Goal: Task Accomplishment & Management: Manage account settings

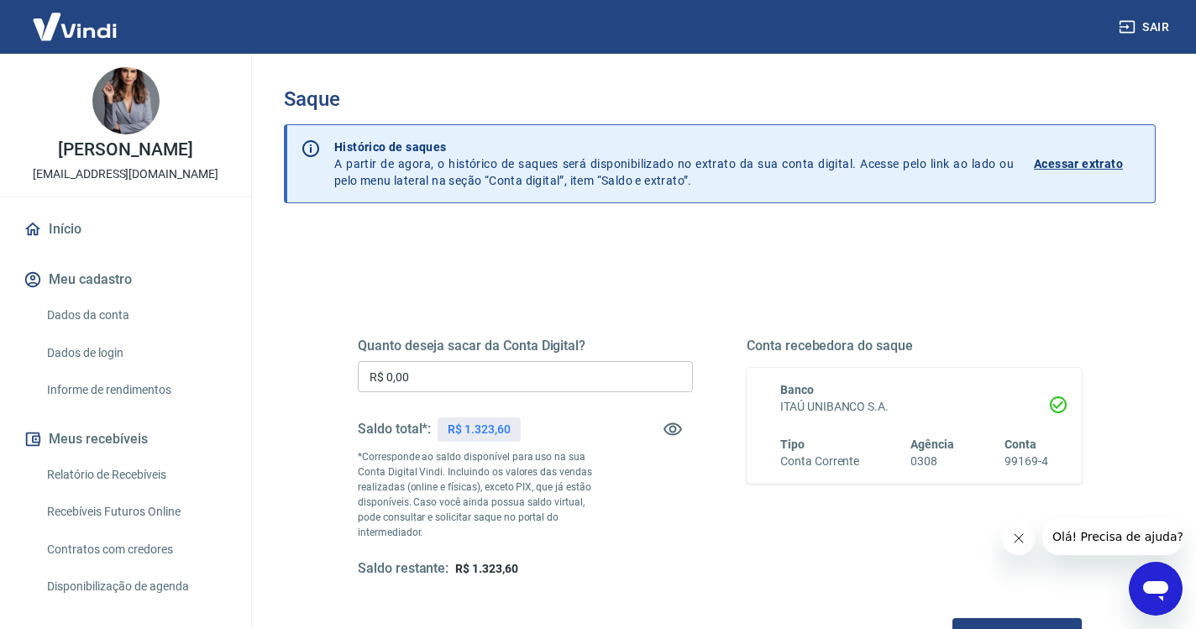
click at [455, 373] on input "R$ 0,00" at bounding box center [525, 376] width 335 height 31
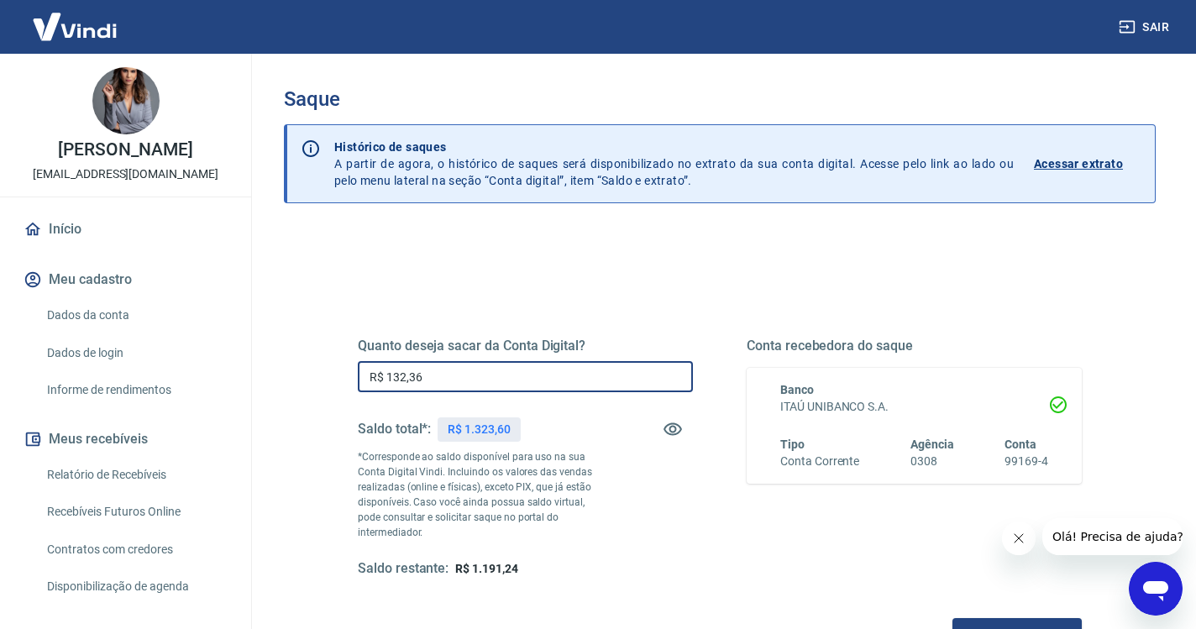
type input "R$ 1.323,60"
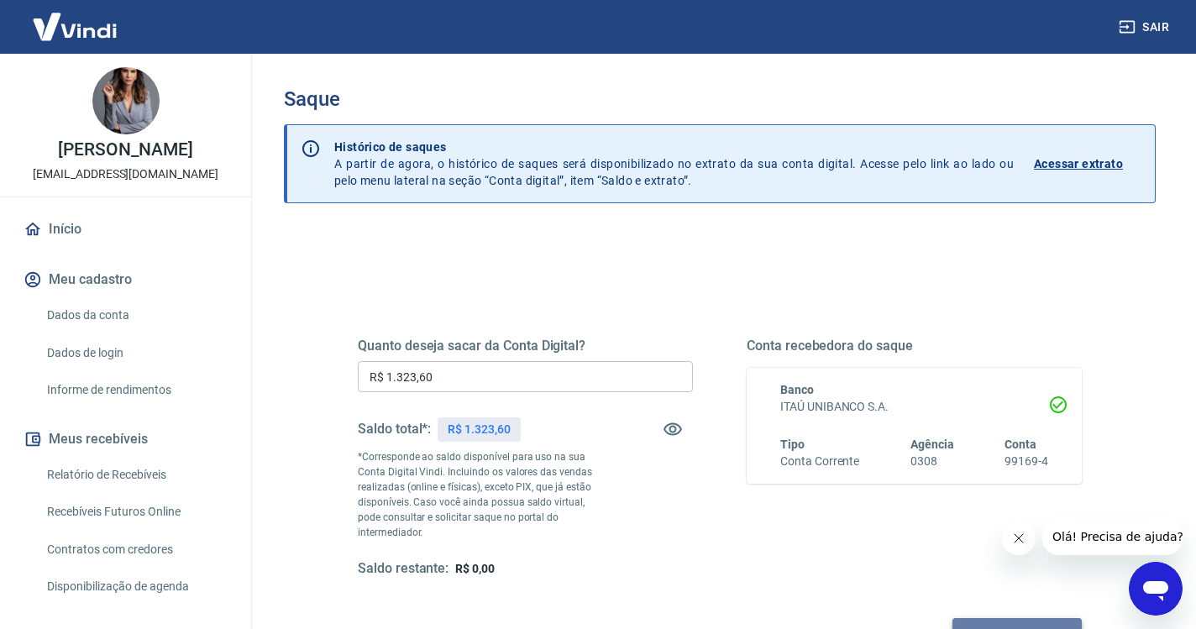
click at [952, 618] on button "Solicitar saque" at bounding box center [1016, 633] width 129 height 31
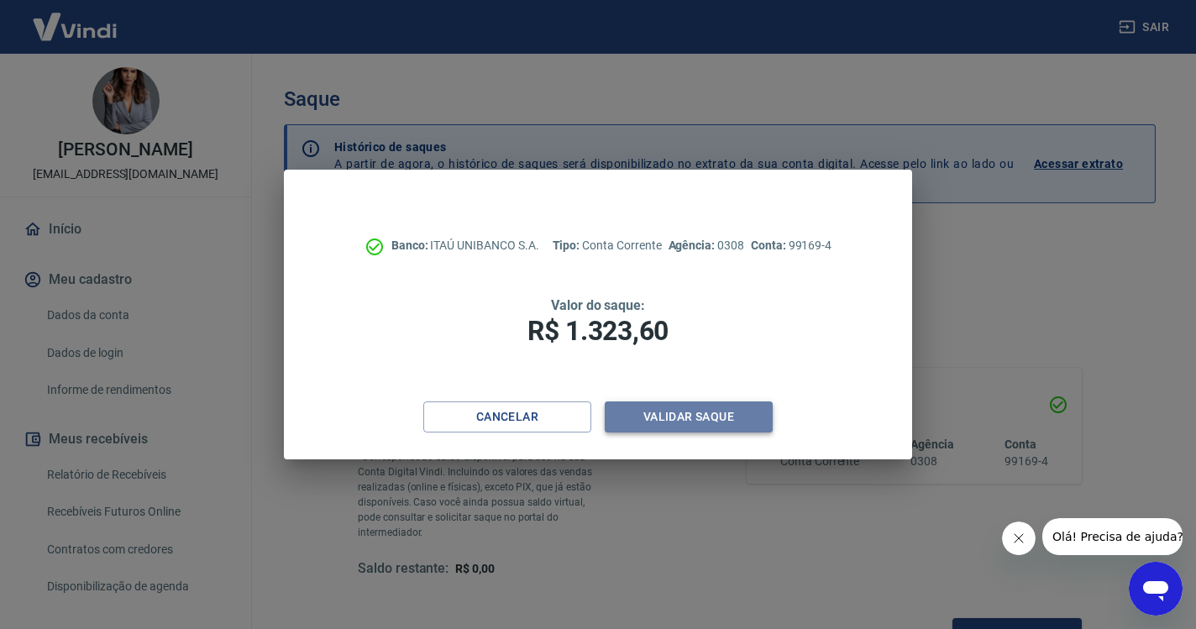
click at [691, 423] on button "Validar saque" at bounding box center [689, 416] width 168 height 31
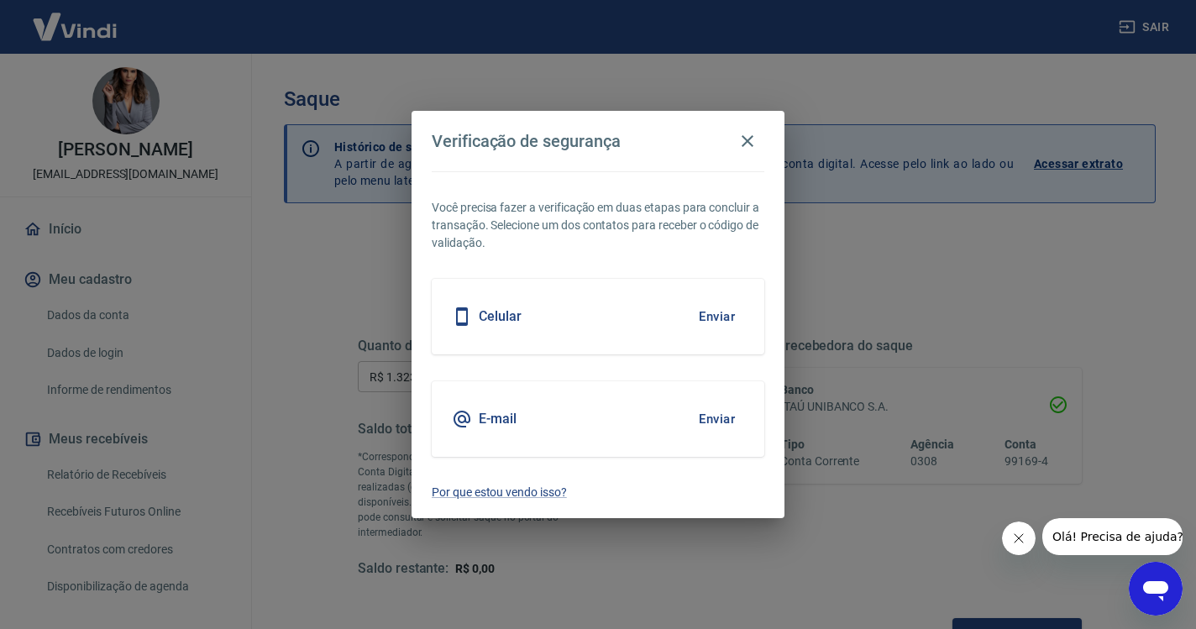
click at [720, 319] on button "Enviar" at bounding box center [716, 316] width 55 height 35
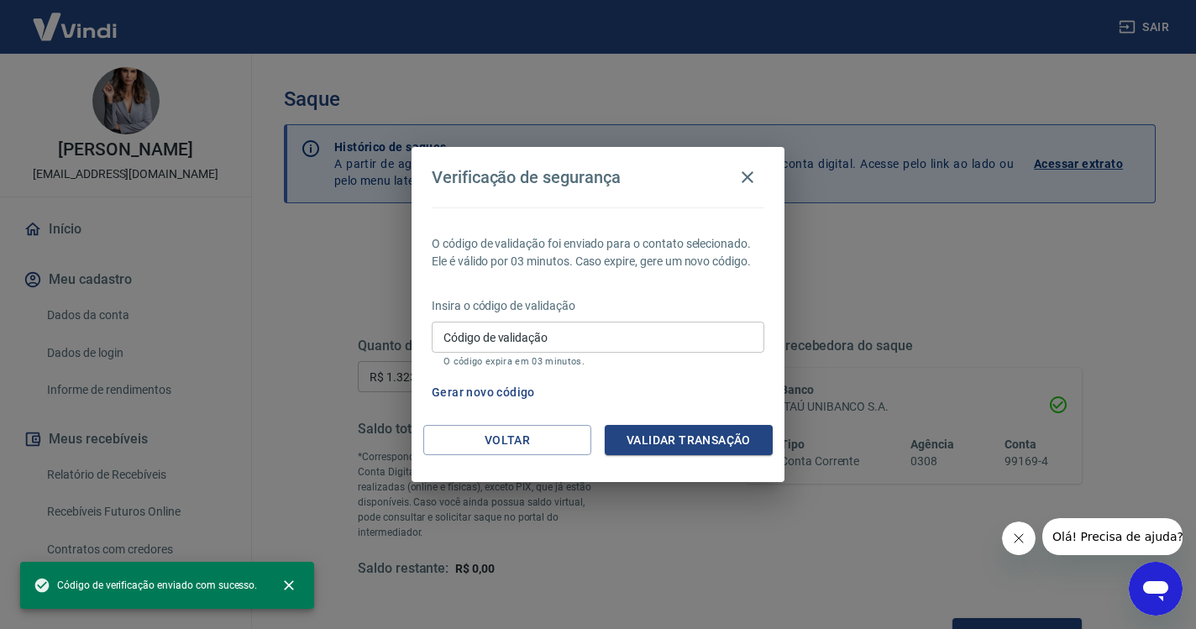
click at [624, 337] on input "Código de validação" at bounding box center [598, 337] width 333 height 31
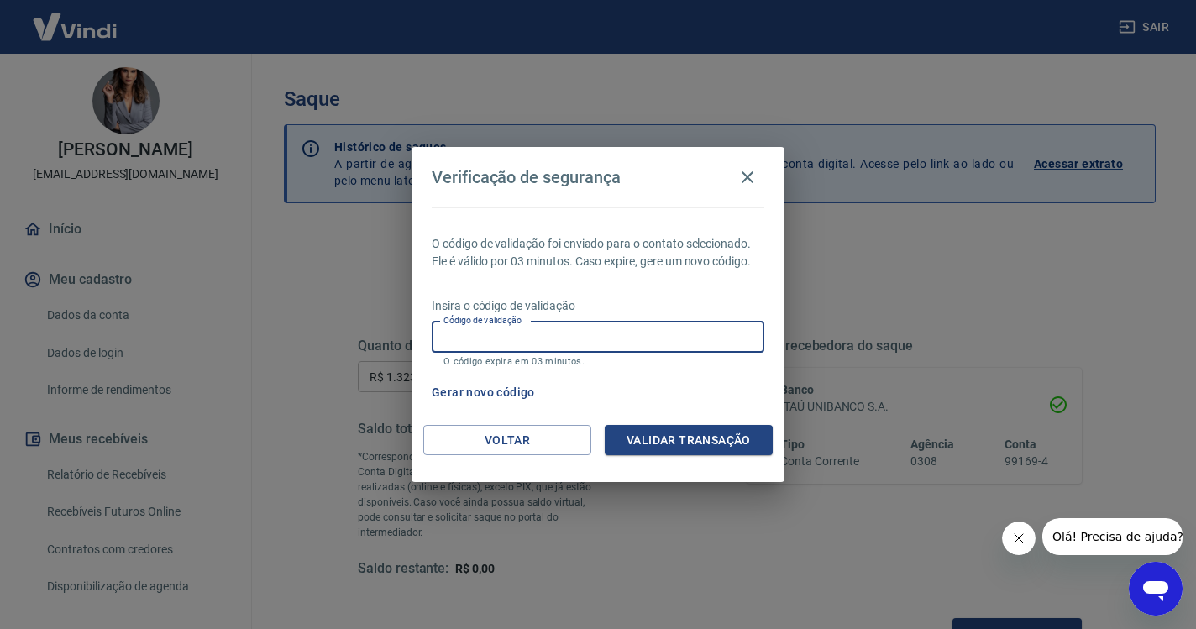
paste input "895132"
type input "895132"
click at [711, 438] on button "Validar transação" at bounding box center [689, 440] width 168 height 31
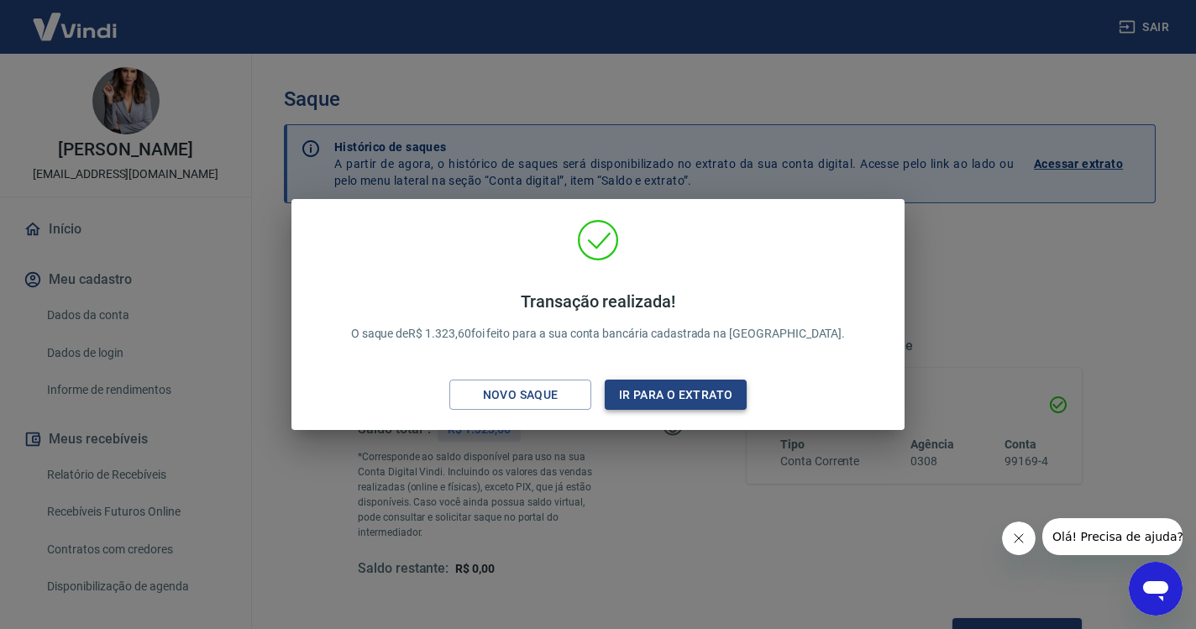
click at [706, 396] on button "Ir para o extrato" at bounding box center [676, 395] width 142 height 31
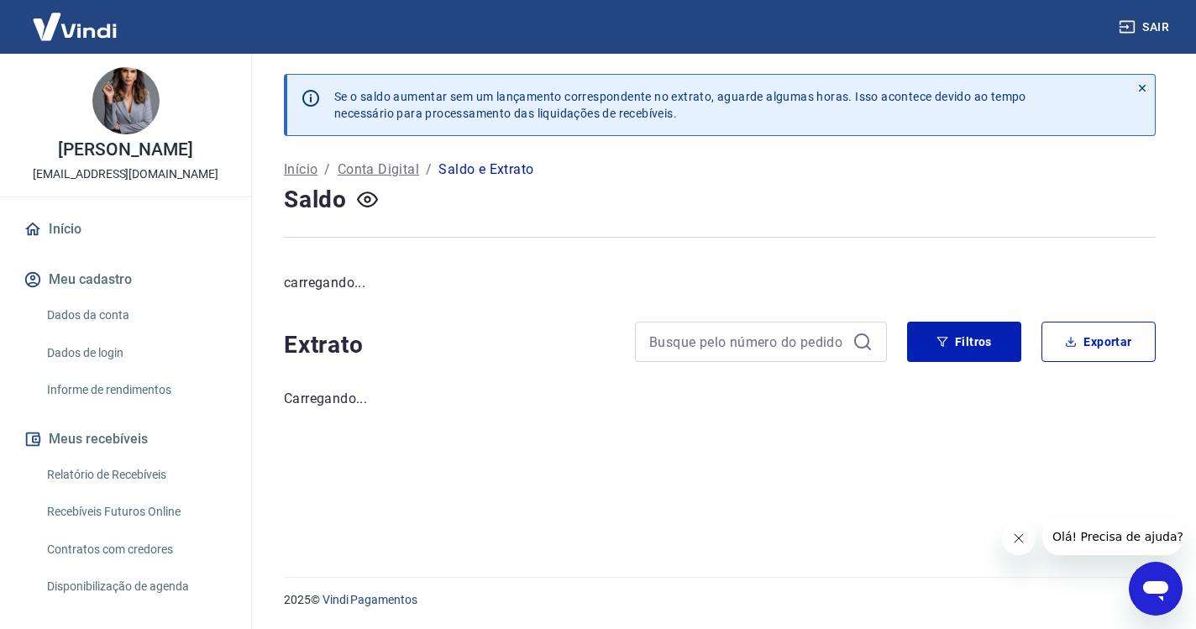
click at [1160, 28] on button "Sair" at bounding box center [1145, 27] width 60 height 31
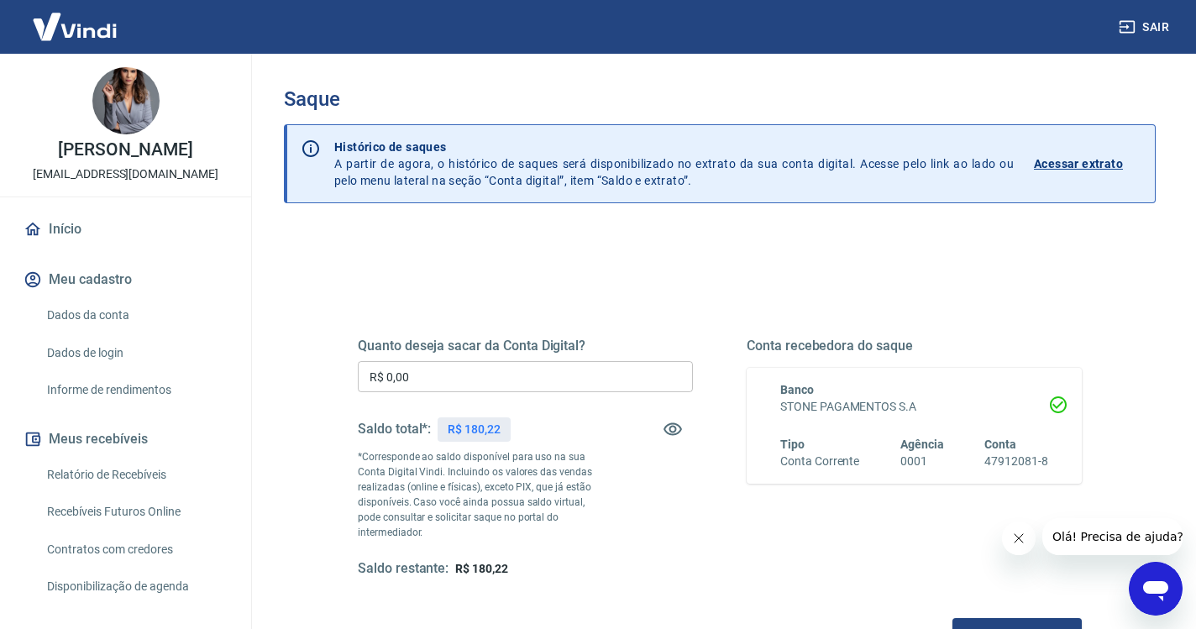
click at [475, 383] on input "R$ 0,00" at bounding box center [525, 376] width 335 height 31
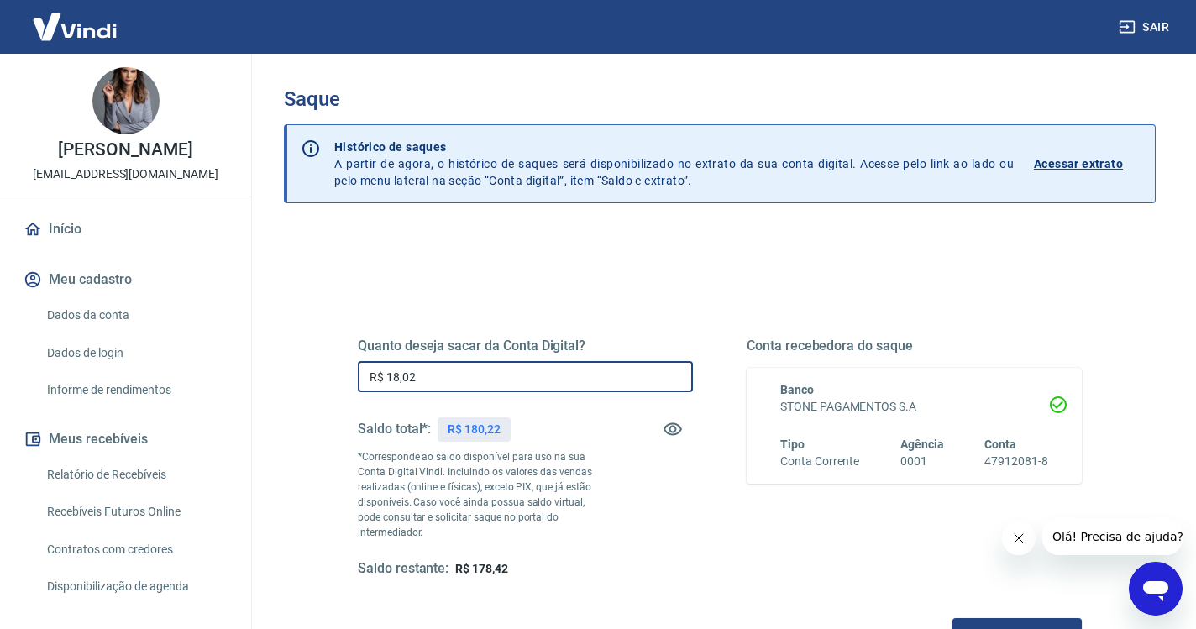
type input "R$ 180,22"
click at [952, 618] on button "Solicitar saque" at bounding box center [1016, 633] width 129 height 31
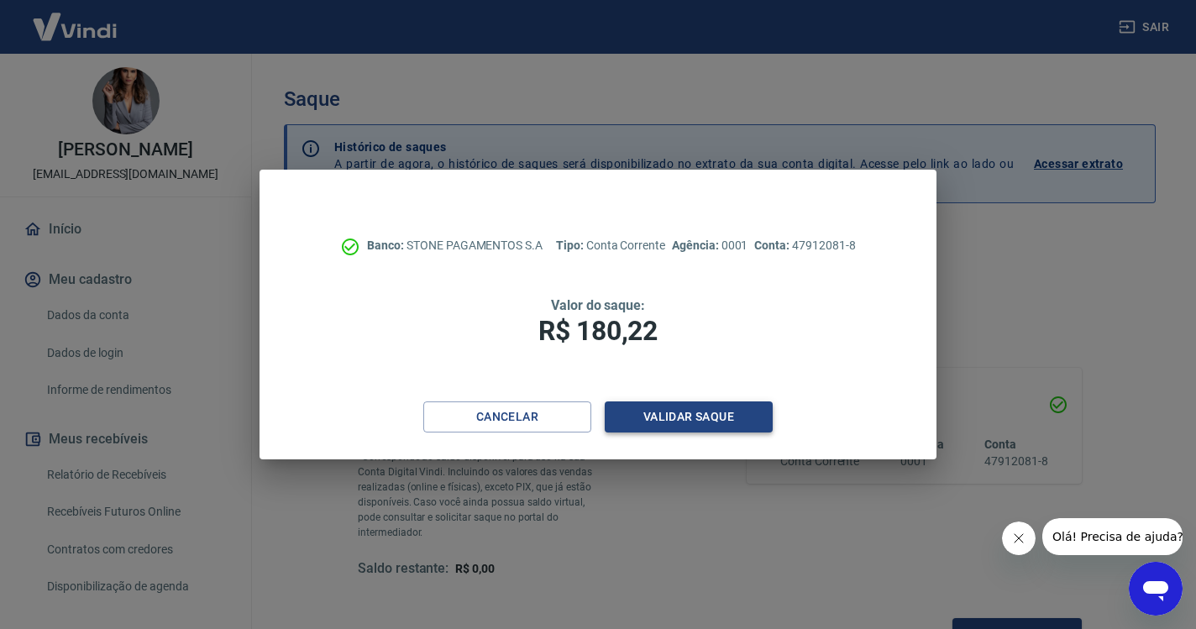
click at [701, 407] on button "Validar saque" at bounding box center [689, 416] width 168 height 31
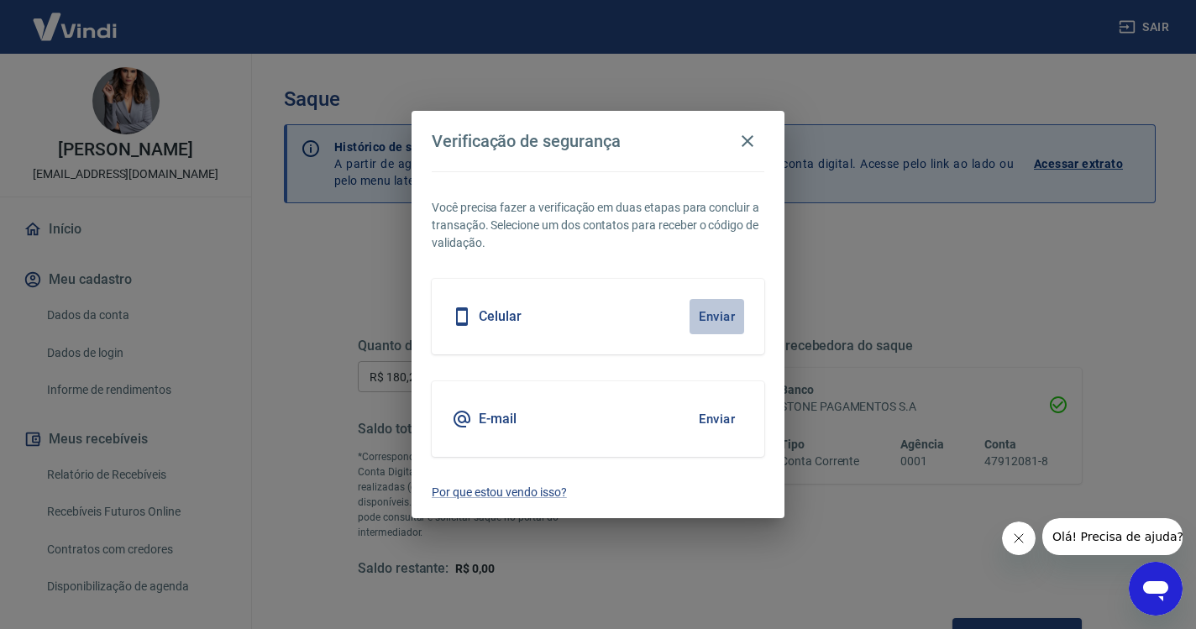
click at [731, 310] on button "Enviar" at bounding box center [716, 316] width 55 height 35
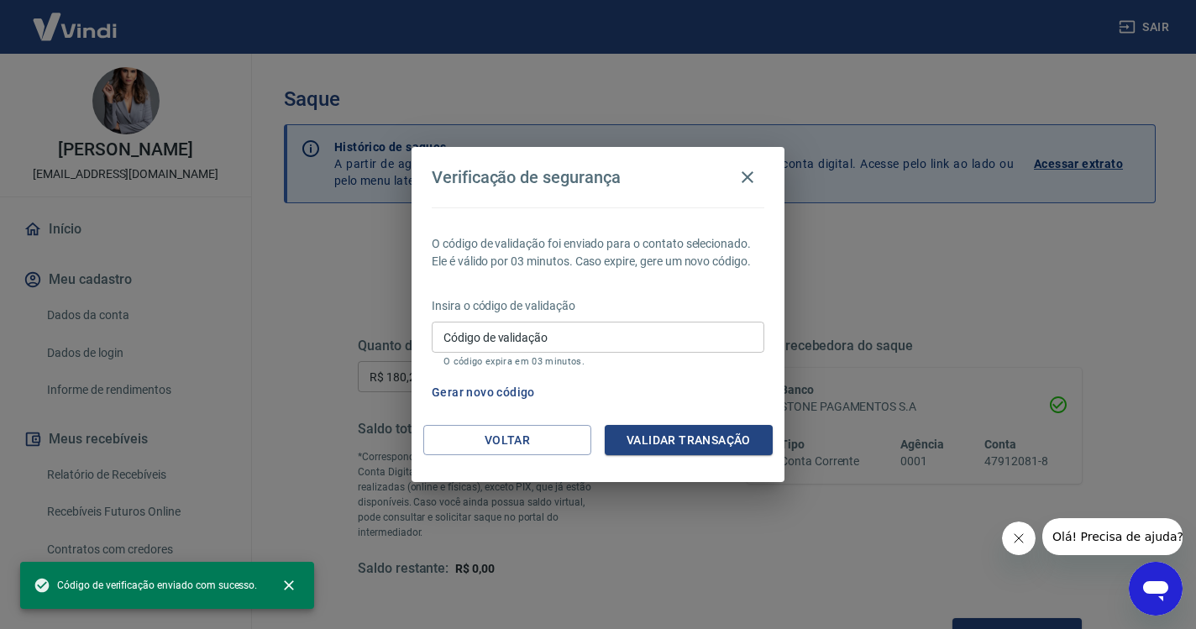
click at [630, 341] on input "Código de validação" at bounding box center [598, 337] width 333 height 31
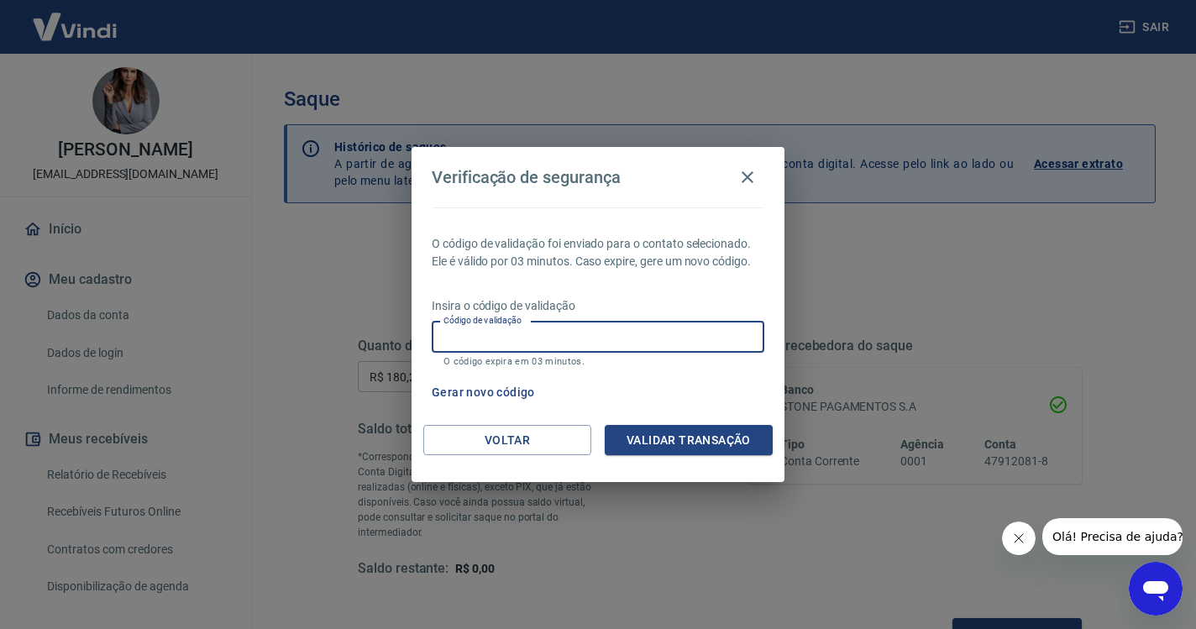
paste input "882637"
type input "882637"
click at [740, 443] on button "Validar transação" at bounding box center [689, 440] width 168 height 31
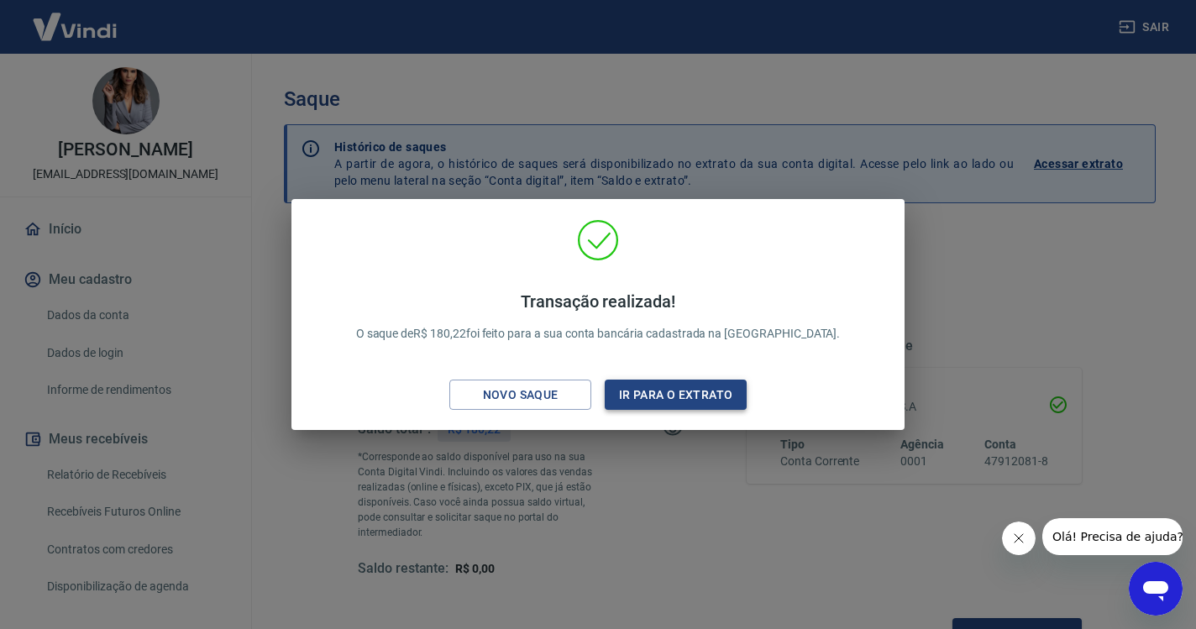
click at [694, 388] on button "Ir para o extrato" at bounding box center [676, 395] width 142 height 31
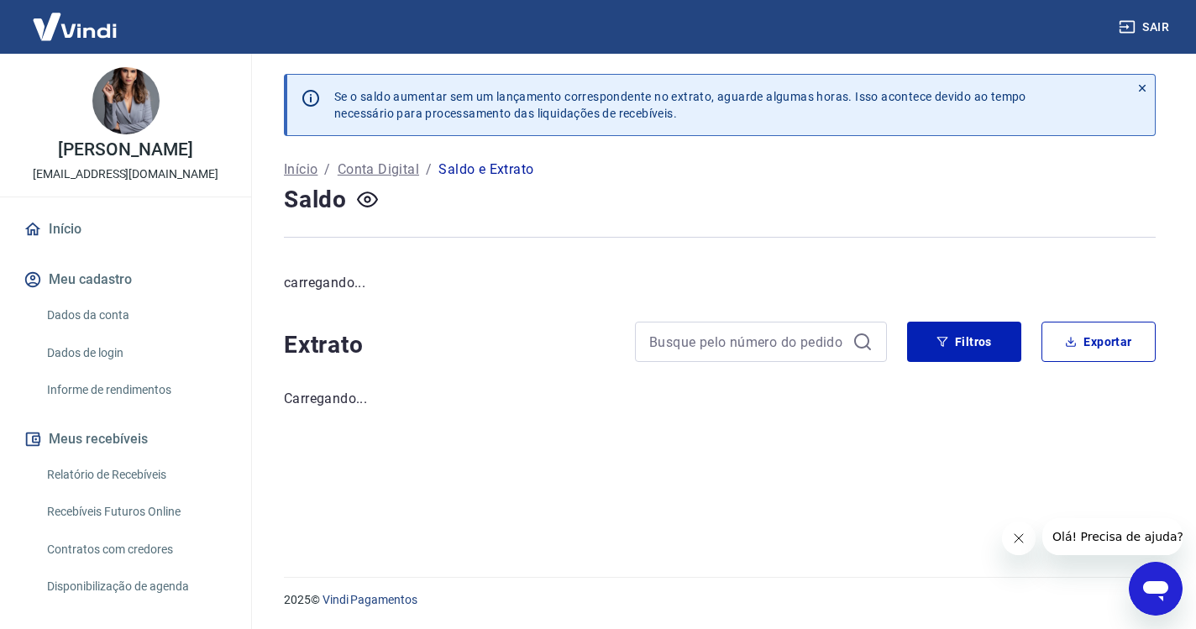
click at [1139, 27] on button "Sair" at bounding box center [1145, 27] width 60 height 31
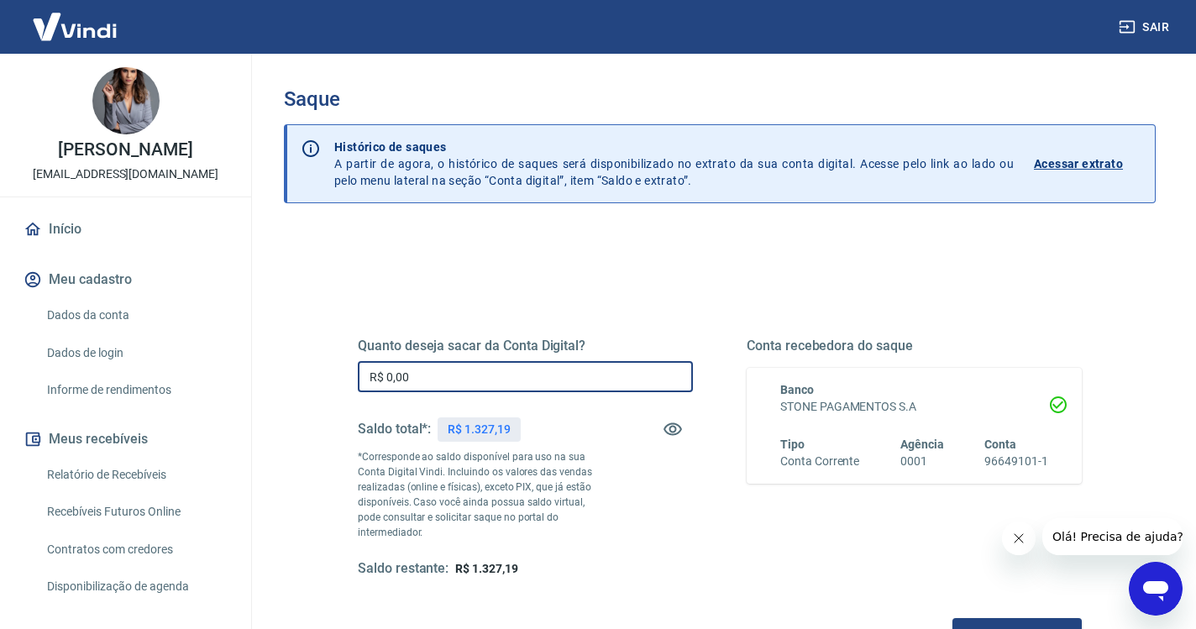
click at [479, 381] on input "R$ 0,00" at bounding box center [525, 376] width 335 height 31
type input "R$ 1.327,19"
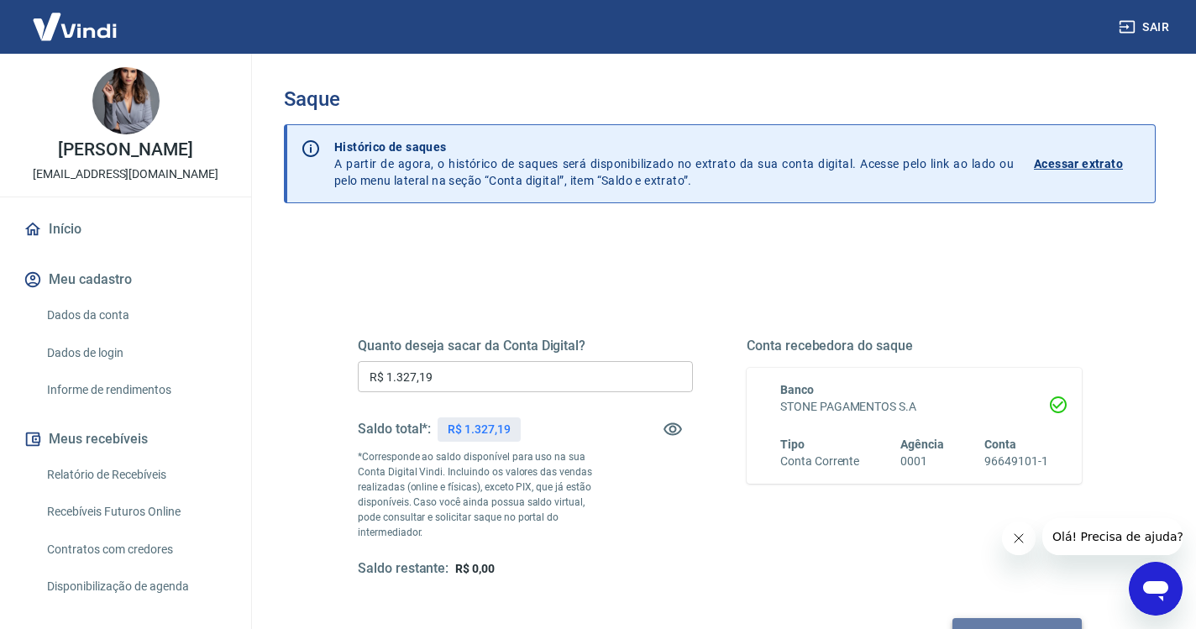
click at [952, 621] on button "Solicitar saque" at bounding box center [1016, 633] width 129 height 31
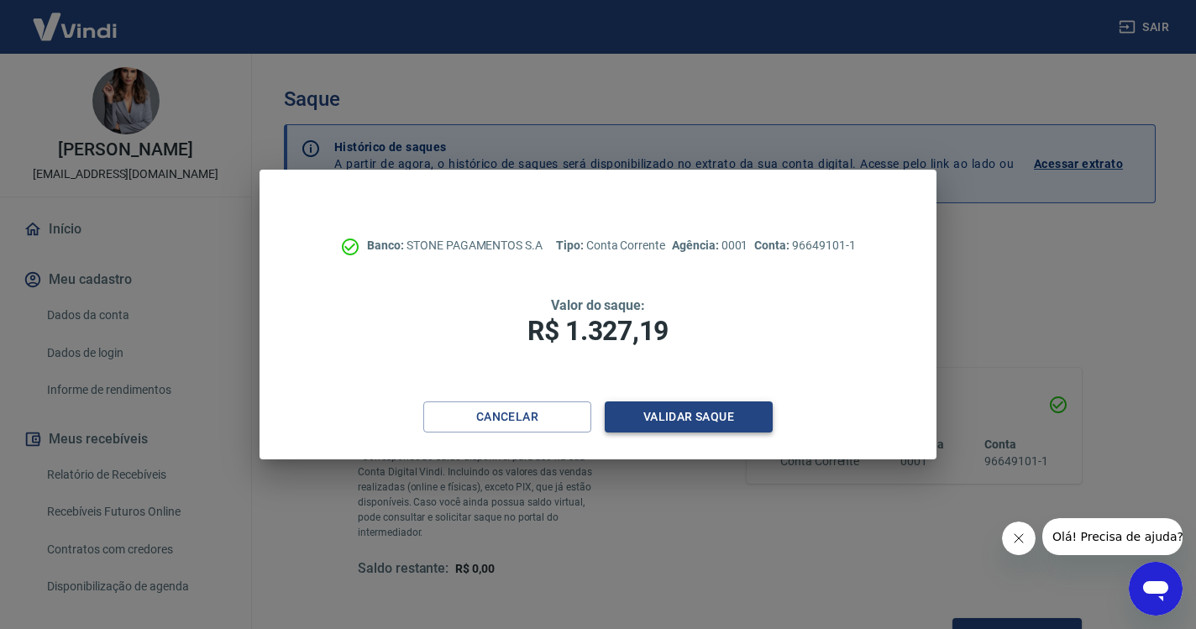
click at [663, 409] on button "Validar saque" at bounding box center [689, 416] width 168 height 31
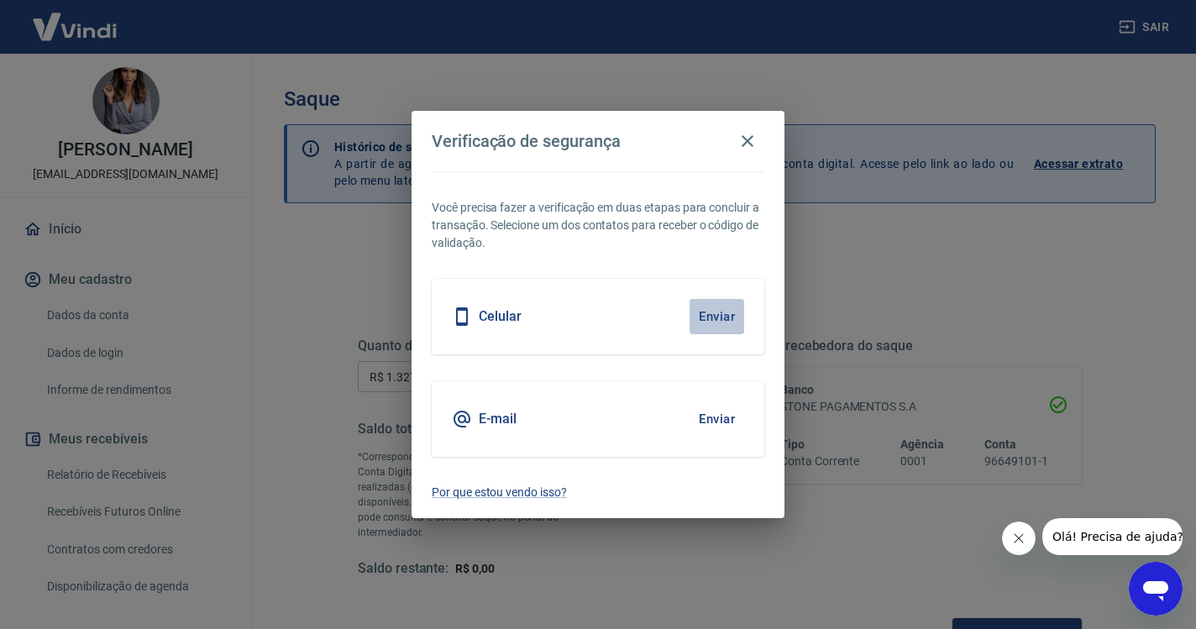
click at [708, 320] on button "Enviar" at bounding box center [716, 316] width 55 height 35
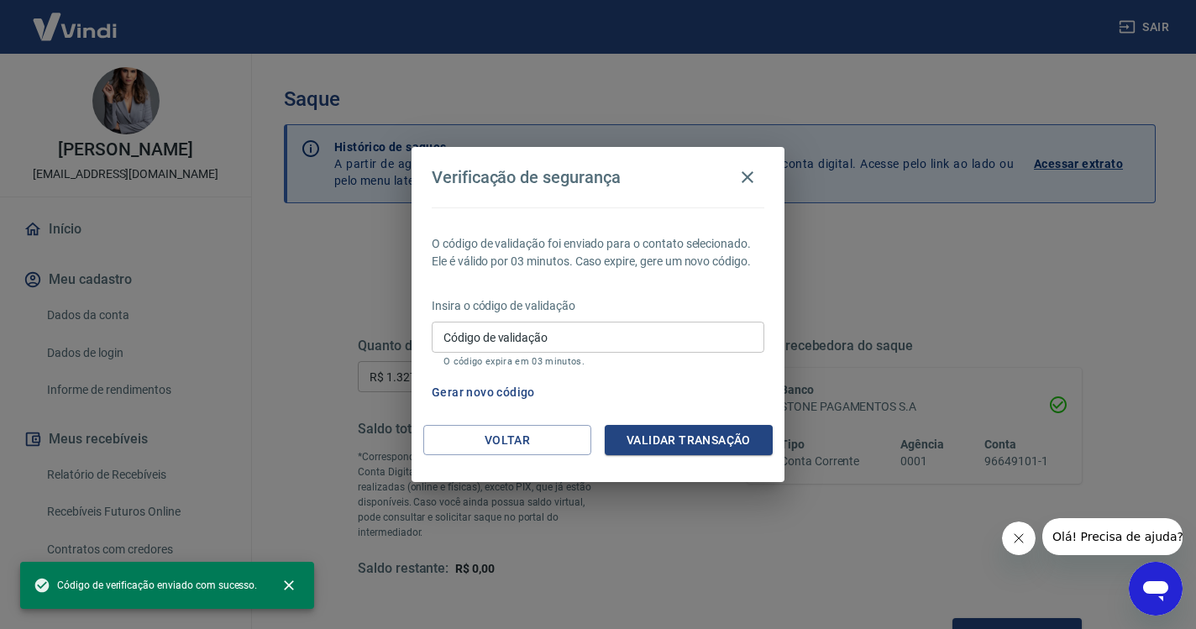
click at [627, 333] on input "Código de validação" at bounding box center [598, 337] width 333 height 31
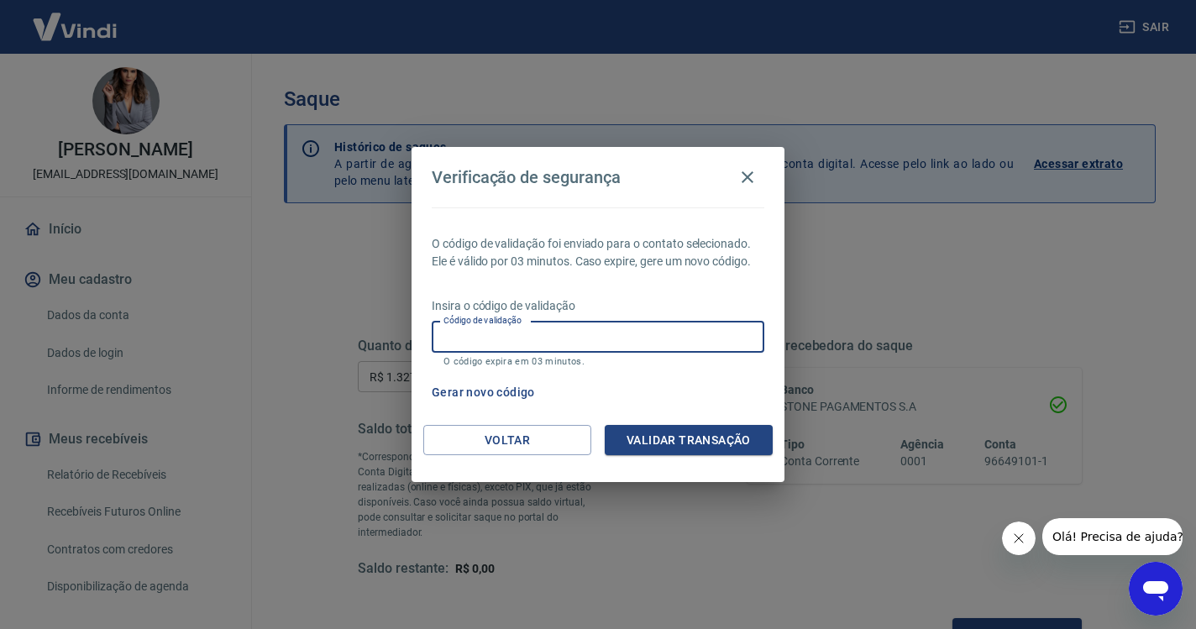
paste input "752702"
type input "752702"
click at [712, 445] on button "Validar transação" at bounding box center [689, 440] width 168 height 31
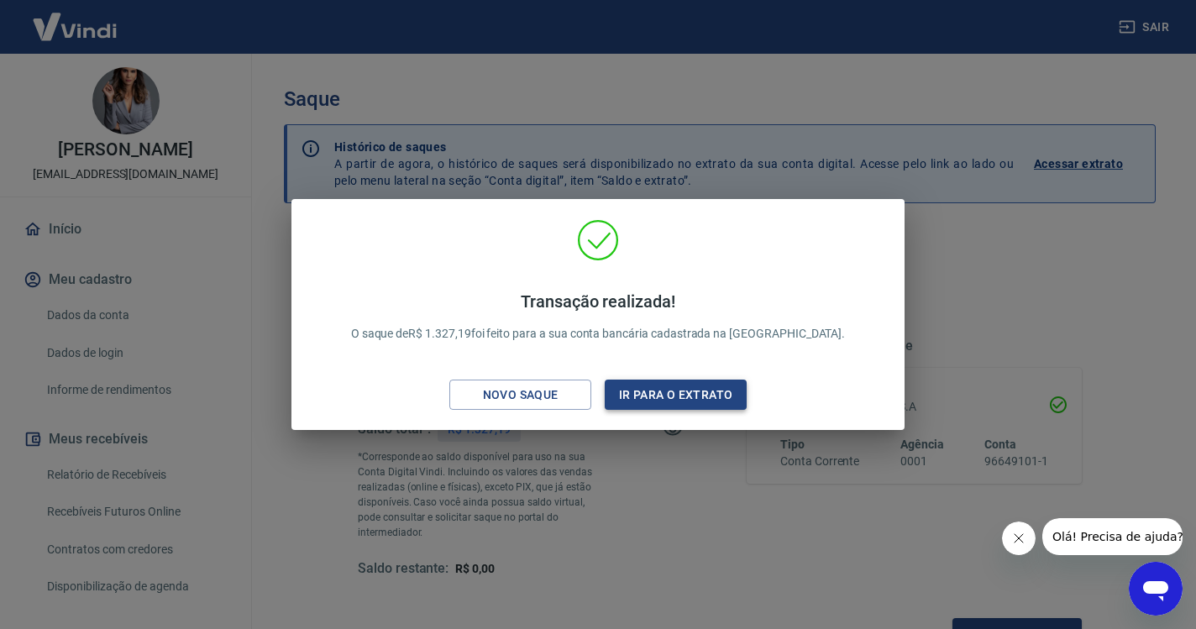
click at [706, 394] on button "Ir para o extrato" at bounding box center [676, 395] width 142 height 31
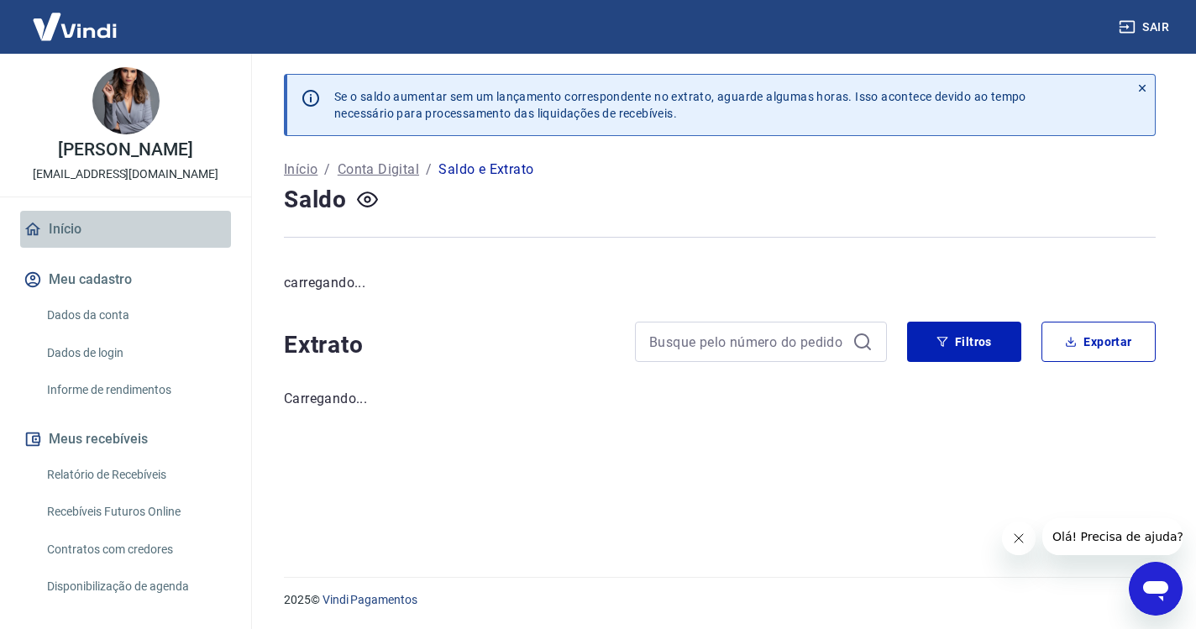
click at [92, 233] on link "Início" at bounding box center [125, 229] width 211 height 37
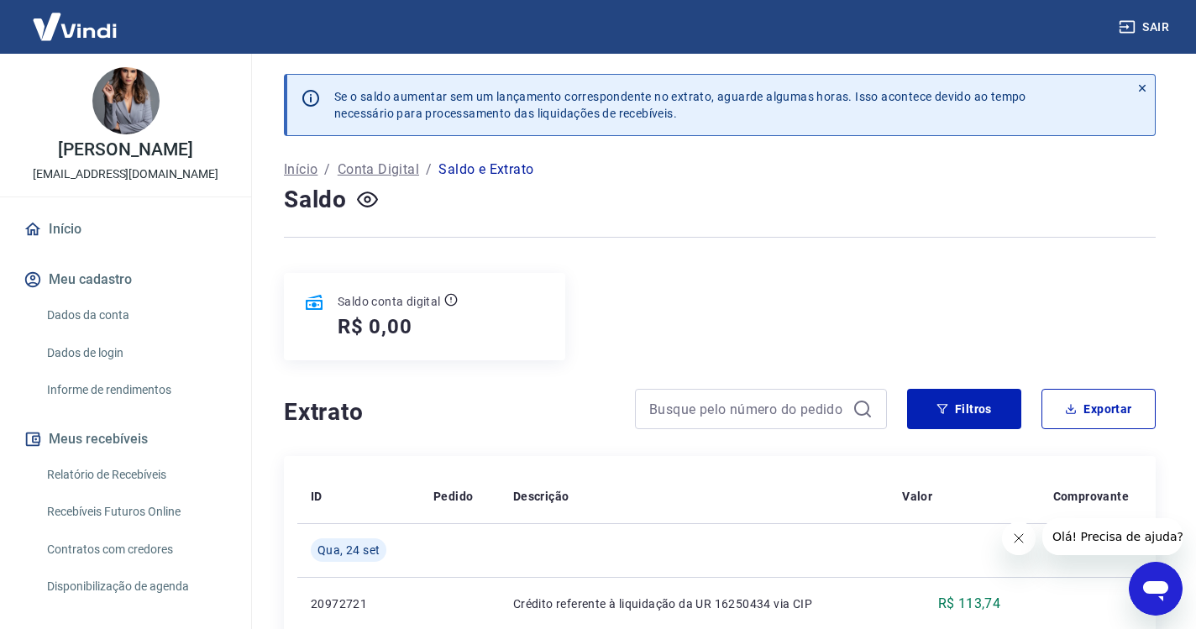
click at [54, 213] on link "Início" at bounding box center [125, 229] width 211 height 37
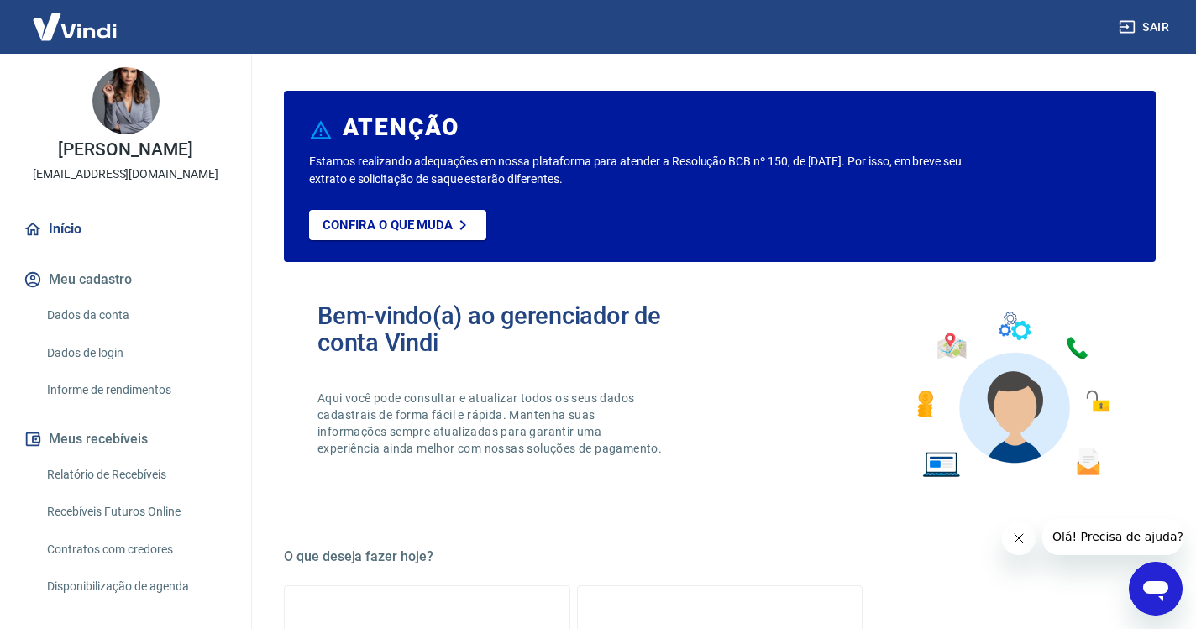
click at [55, 227] on link "Início" at bounding box center [125, 229] width 211 height 37
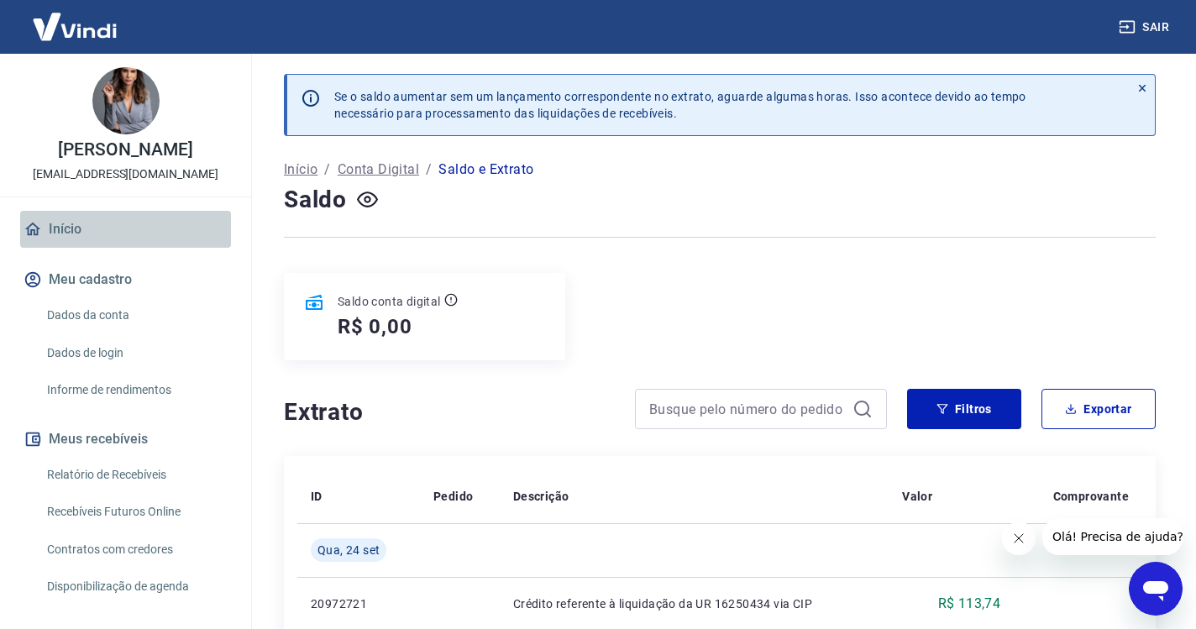
click at [71, 232] on link "Início" at bounding box center [125, 229] width 211 height 37
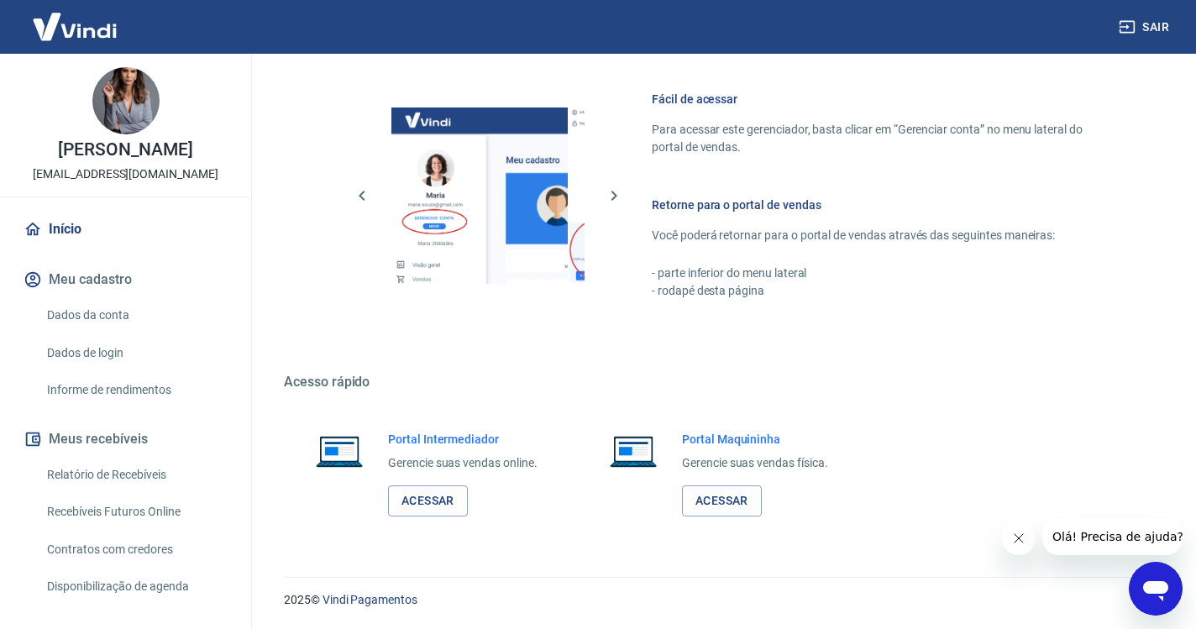
scroll to position [713, 0]
click at [444, 516] on link "Acessar" at bounding box center [428, 501] width 80 height 31
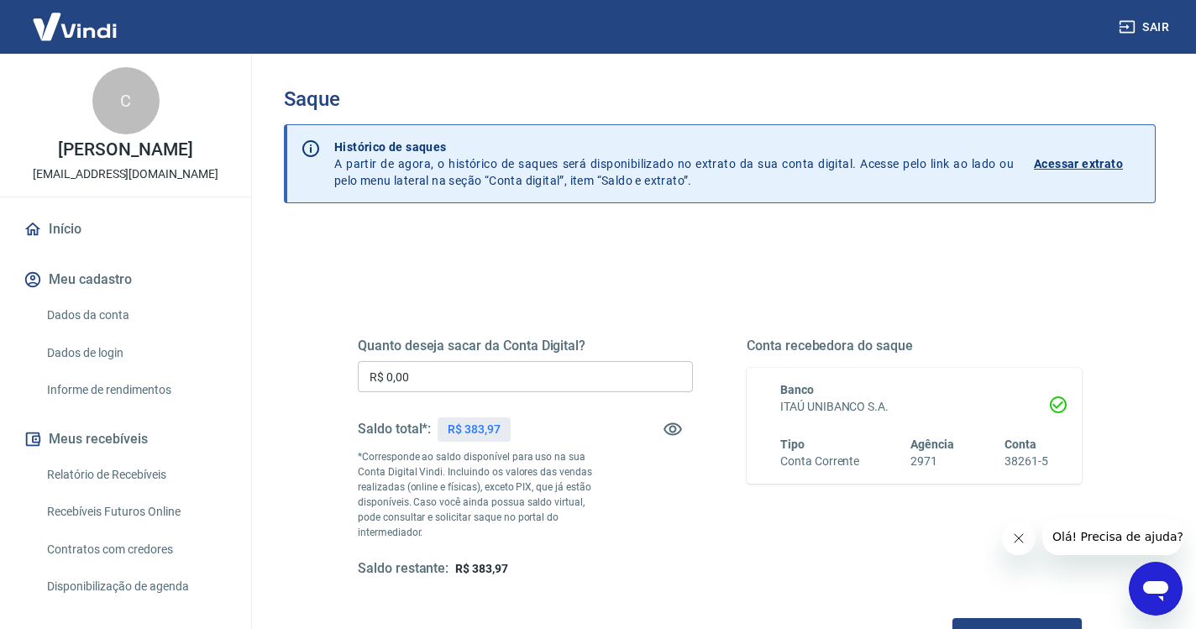
click at [440, 376] on input "R$ 0,00" at bounding box center [525, 376] width 335 height 31
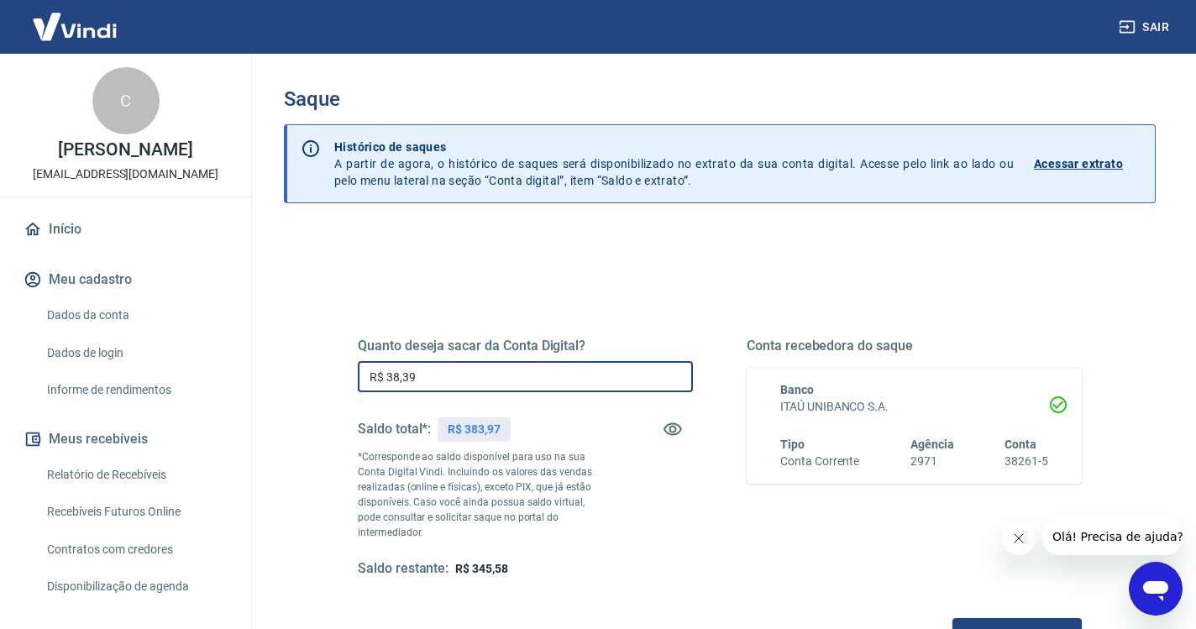
type input "R$ 383,97"
click at [952, 618] on button "Solicitar saque" at bounding box center [1016, 633] width 129 height 31
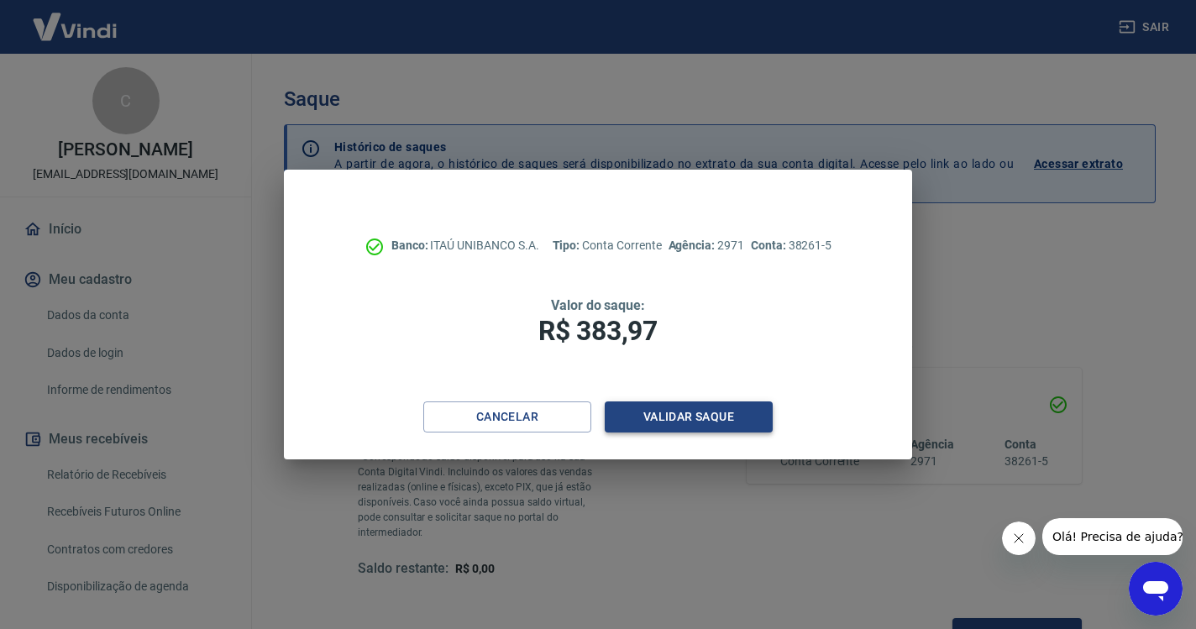
click at [674, 415] on button "Validar saque" at bounding box center [689, 416] width 168 height 31
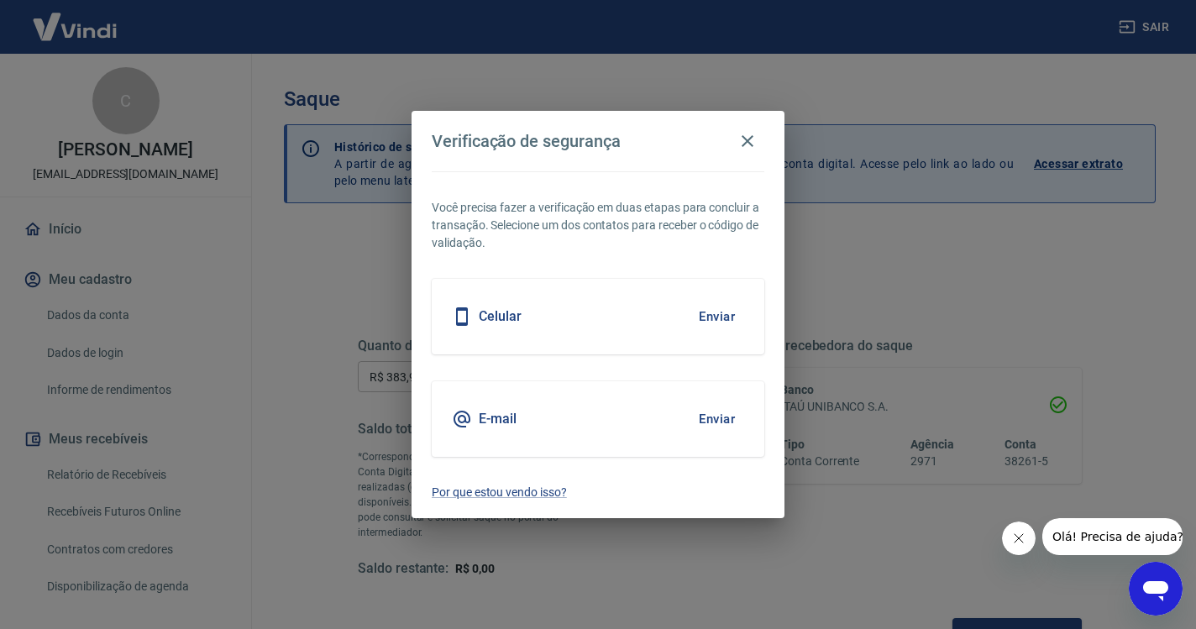
click at [724, 312] on button "Enviar" at bounding box center [716, 316] width 55 height 35
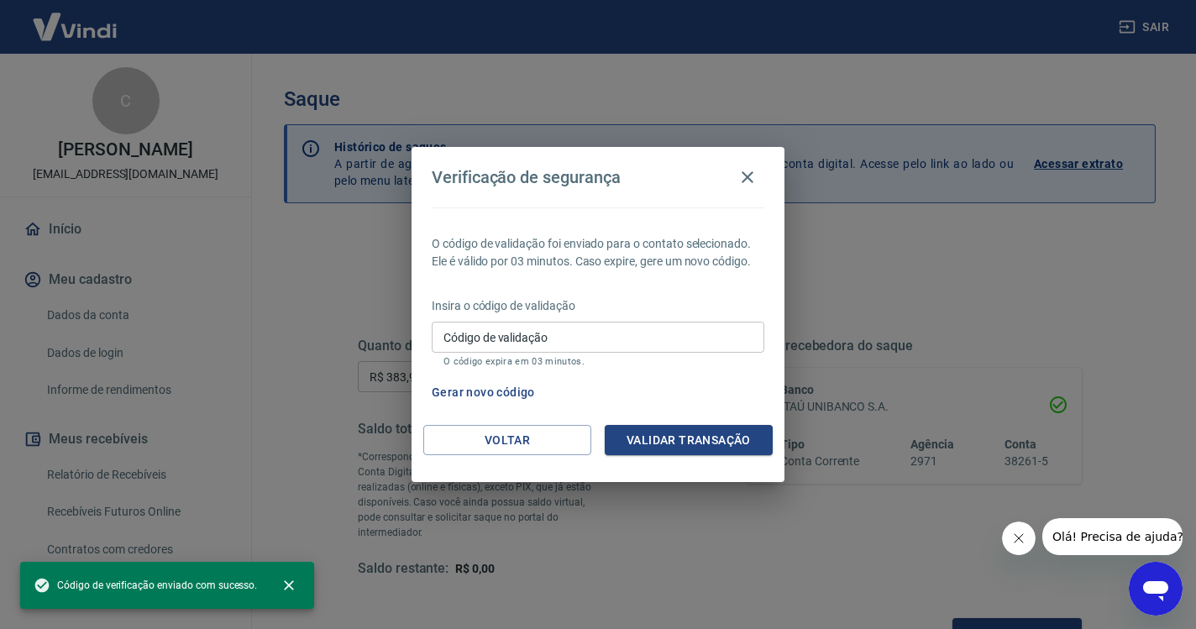
click at [568, 339] on input "Código de validação" at bounding box center [598, 337] width 333 height 31
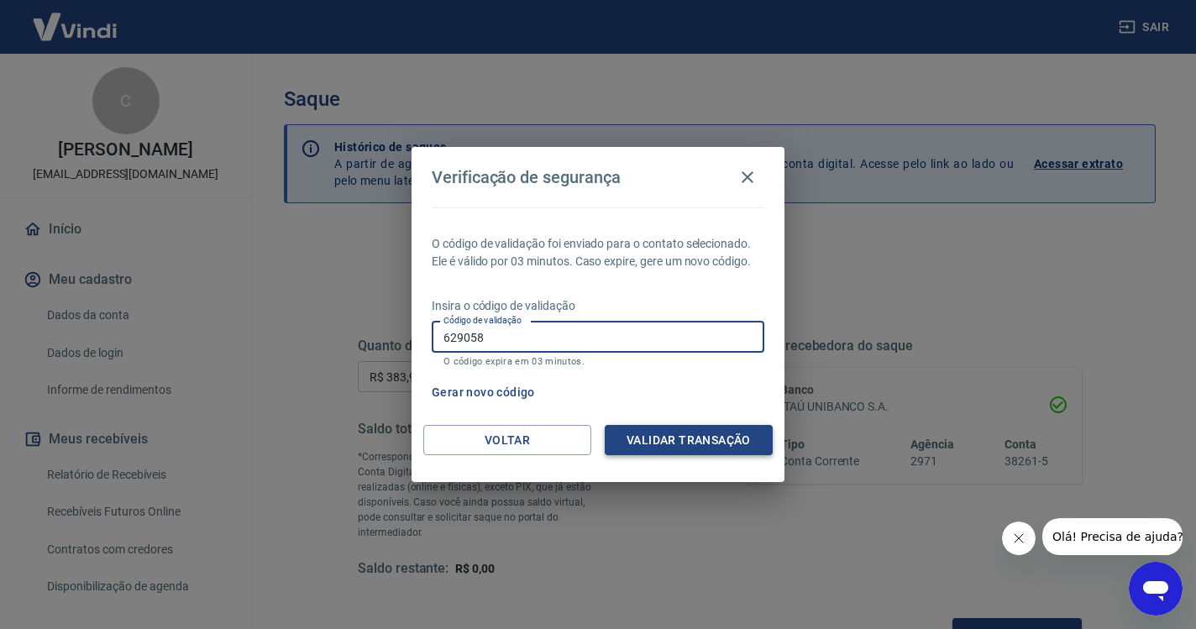
type input "629058"
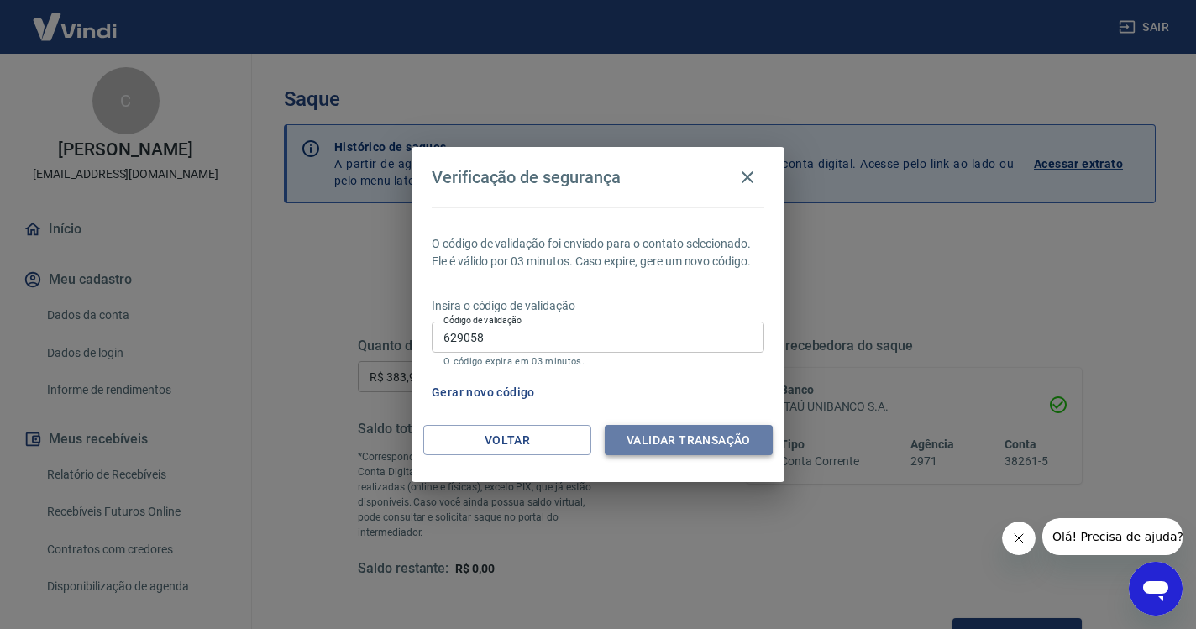
click at [657, 440] on button "Validar transação" at bounding box center [689, 440] width 168 height 31
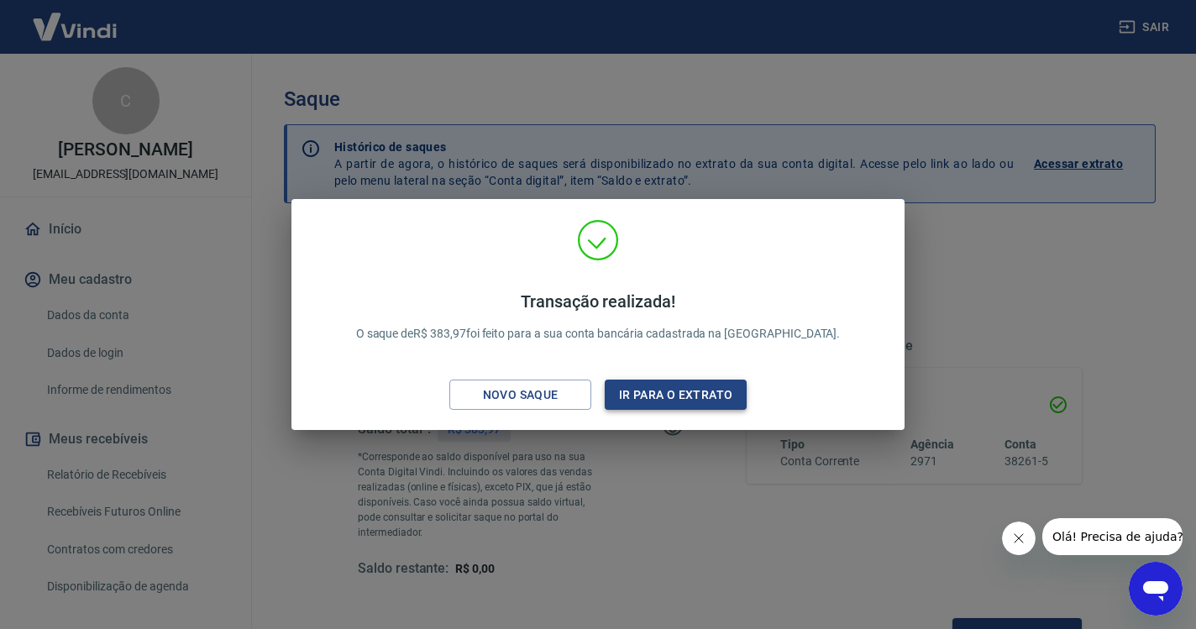
click at [695, 394] on button "Ir para o extrato" at bounding box center [676, 395] width 142 height 31
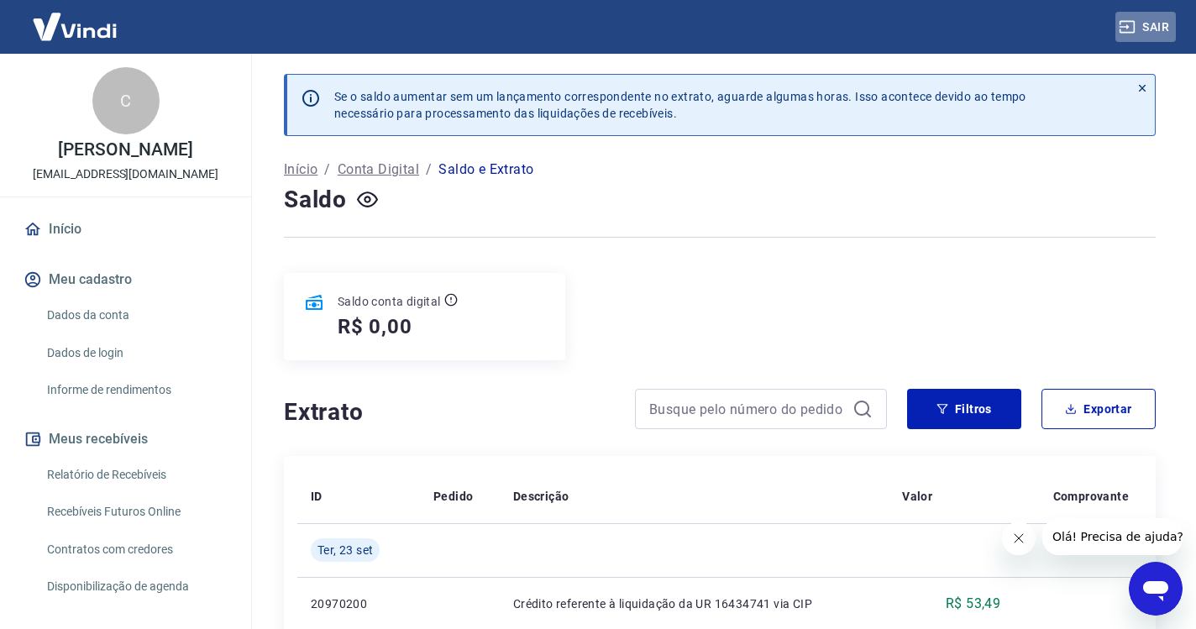
click at [1161, 20] on button "Sair" at bounding box center [1145, 27] width 60 height 31
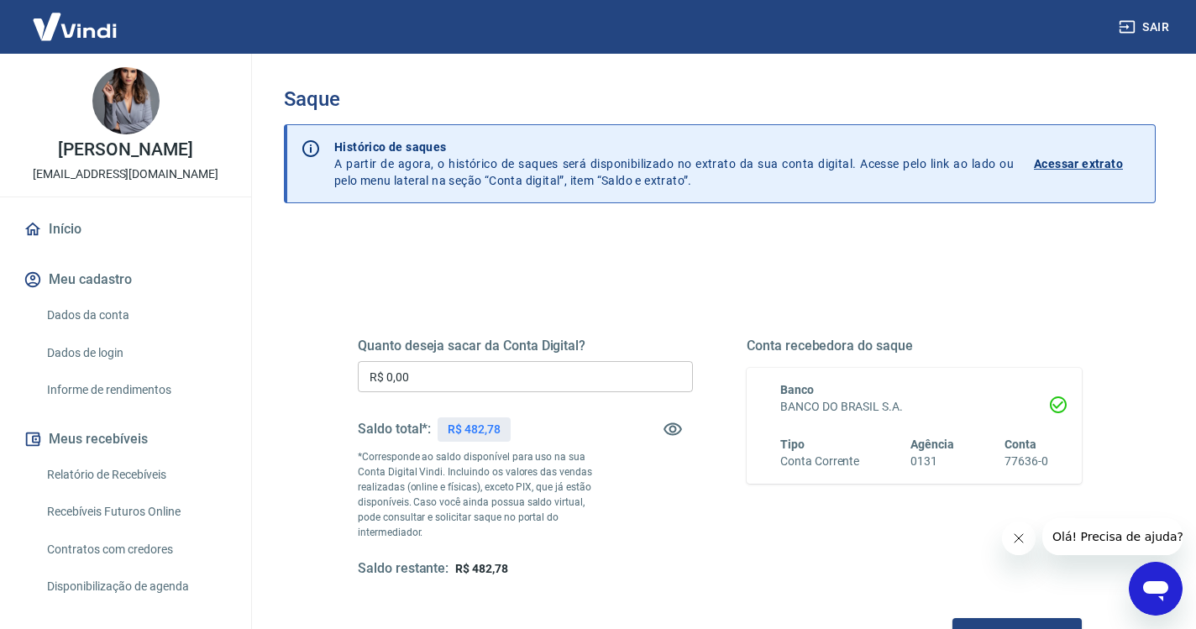
click at [436, 370] on input "R$ 0,00" at bounding box center [525, 376] width 335 height 31
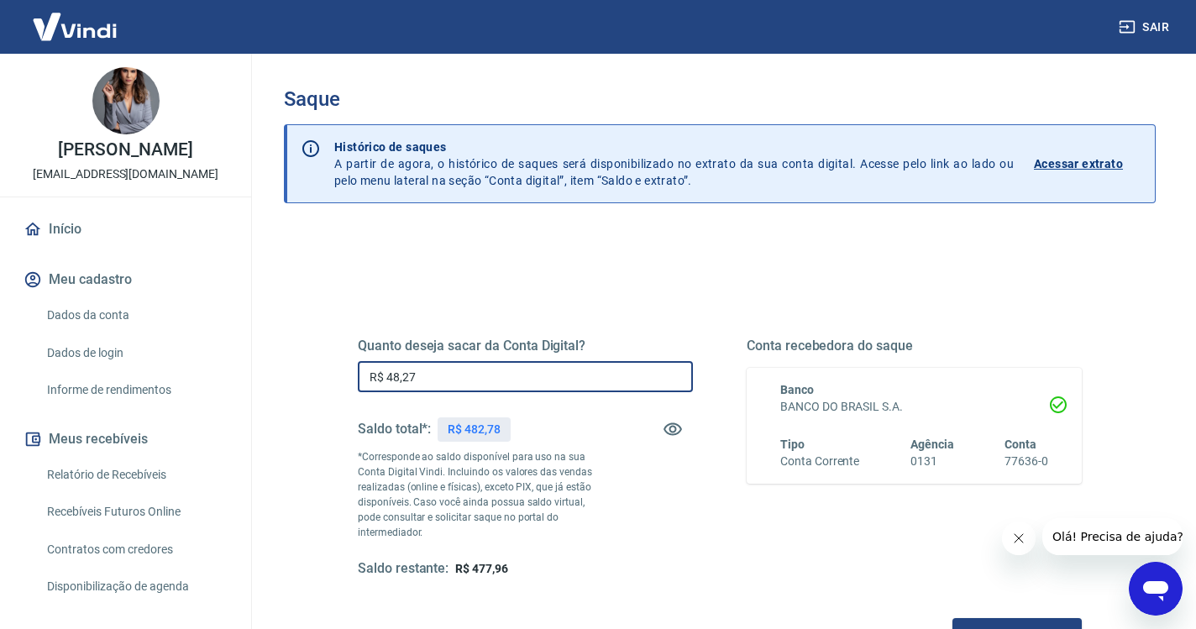
type input "R$ 482,78"
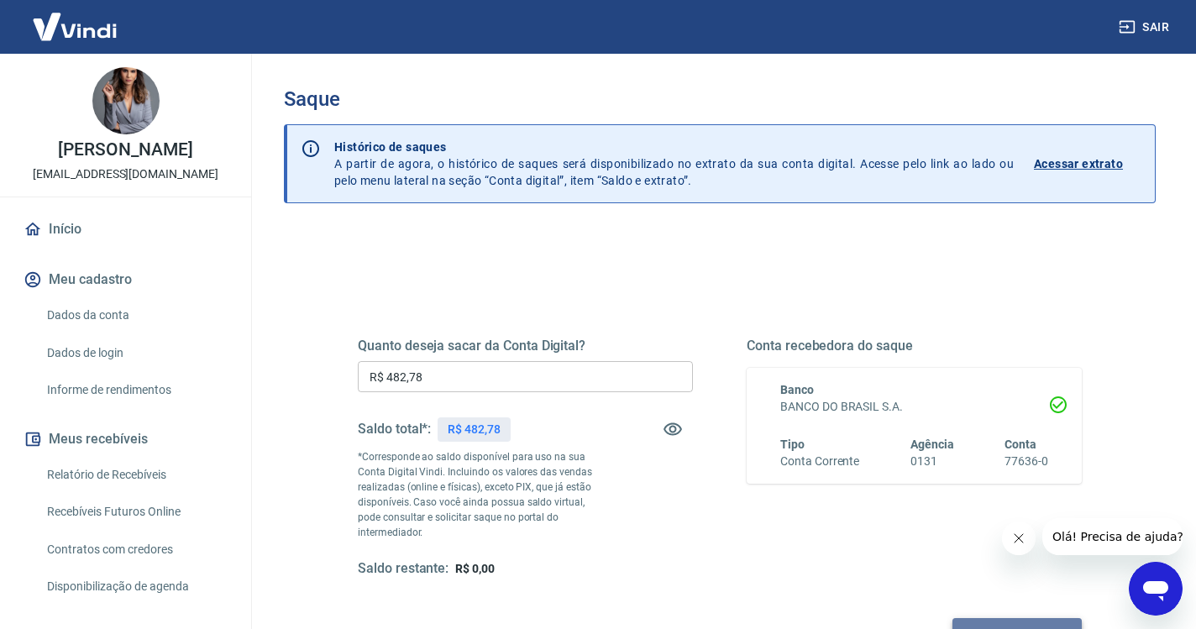
click at [952, 618] on button "Solicitar saque" at bounding box center [1016, 633] width 129 height 31
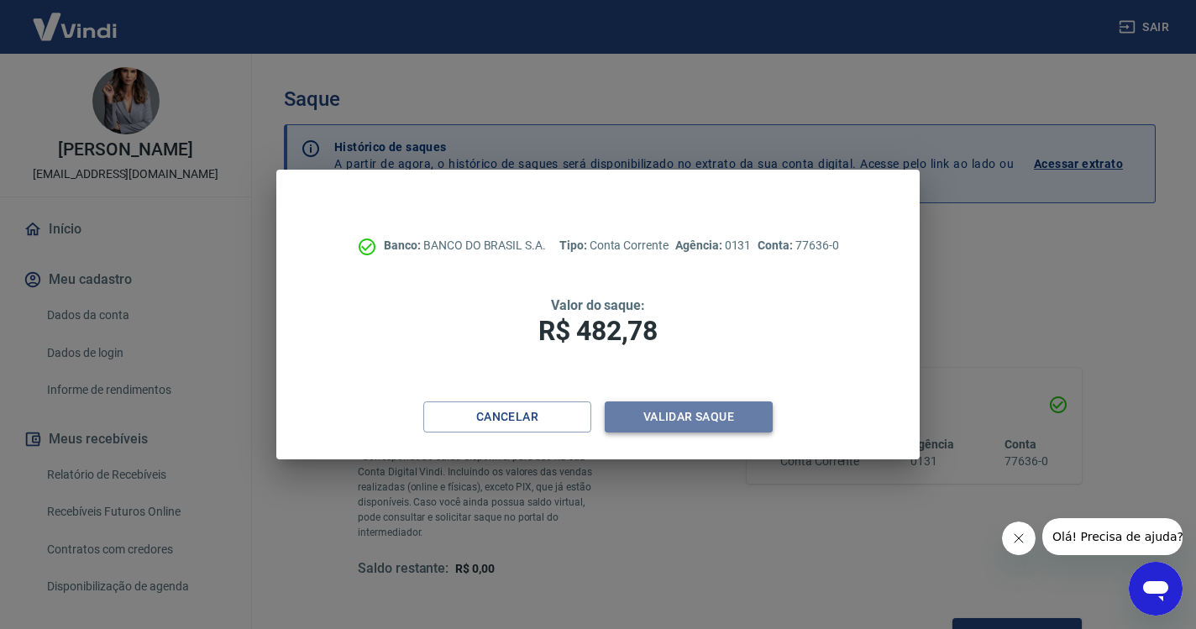
click at [711, 411] on button "Validar saque" at bounding box center [689, 416] width 168 height 31
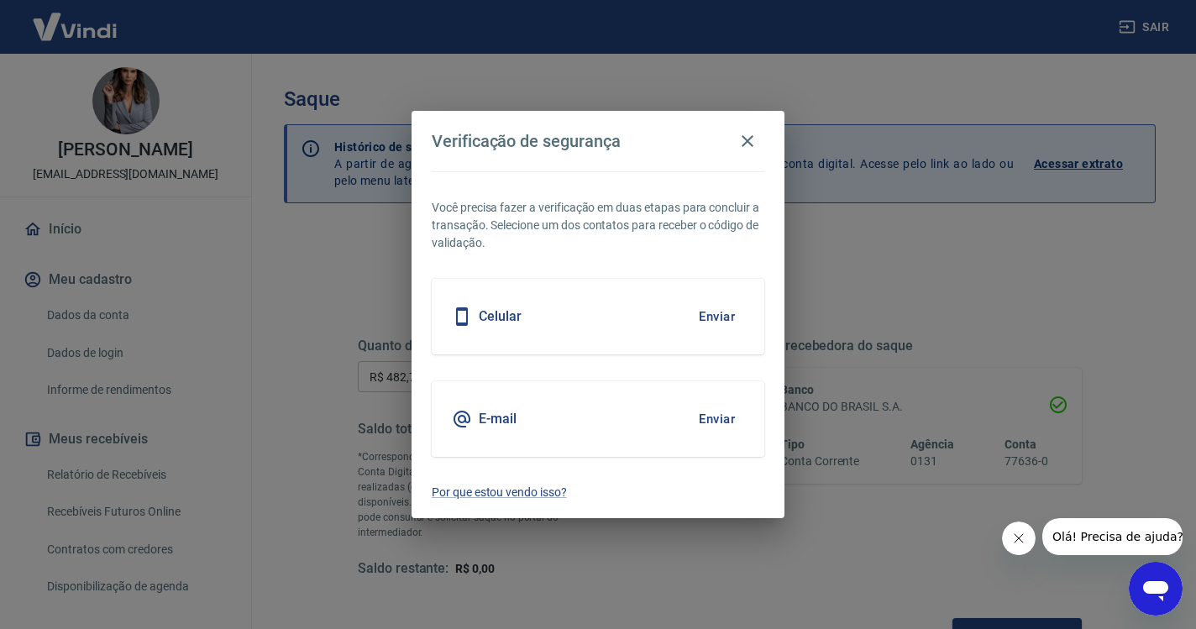
click at [725, 317] on button "Enviar" at bounding box center [716, 316] width 55 height 35
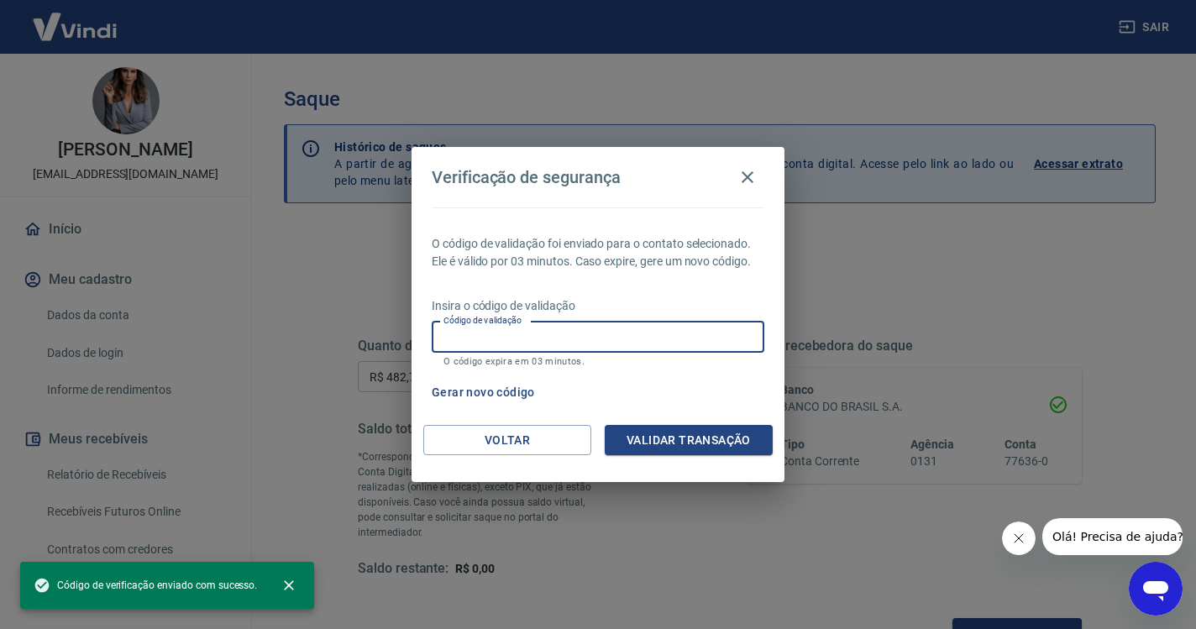
click at [559, 338] on input "Código de validação" at bounding box center [598, 337] width 333 height 31
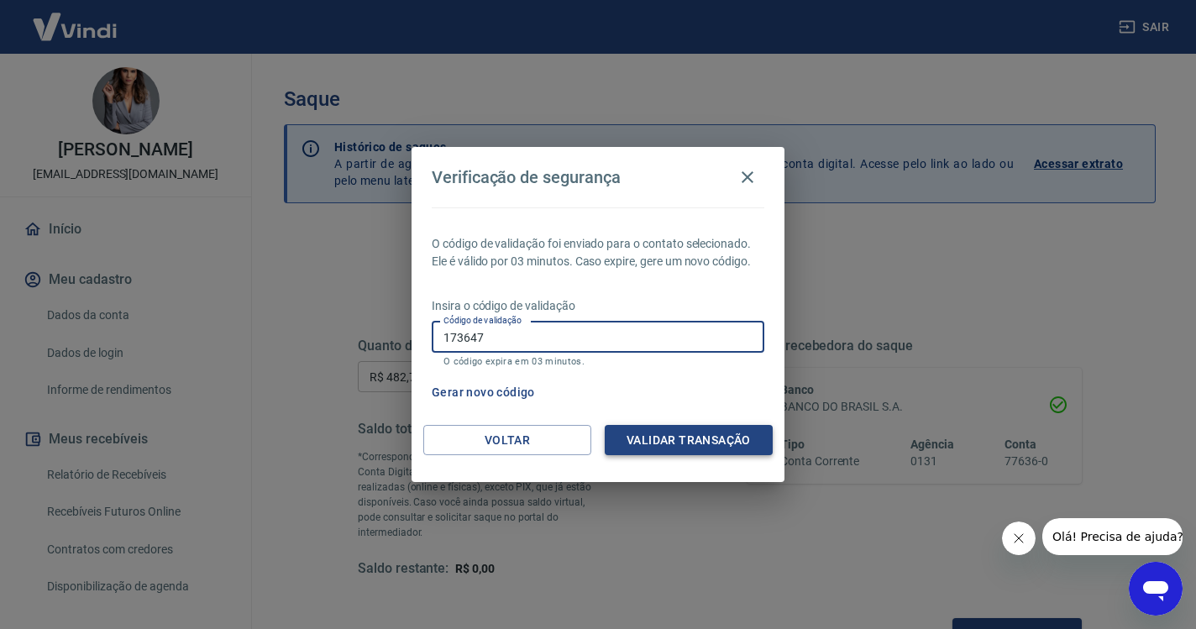
type input "173647"
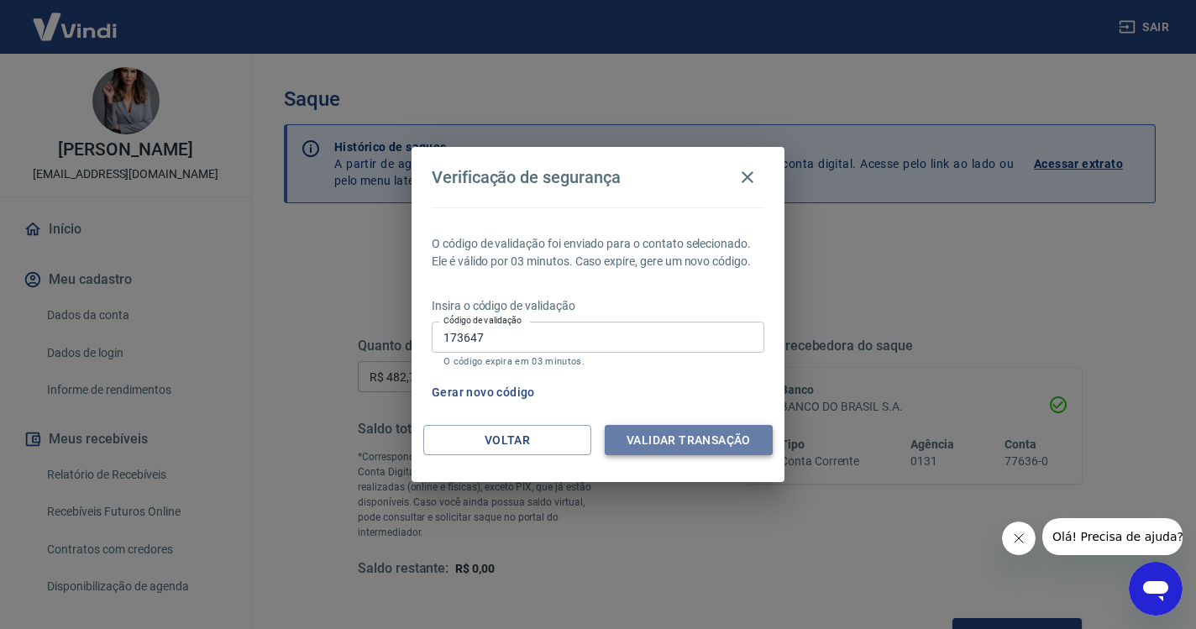
click at [746, 437] on button "Validar transação" at bounding box center [689, 440] width 168 height 31
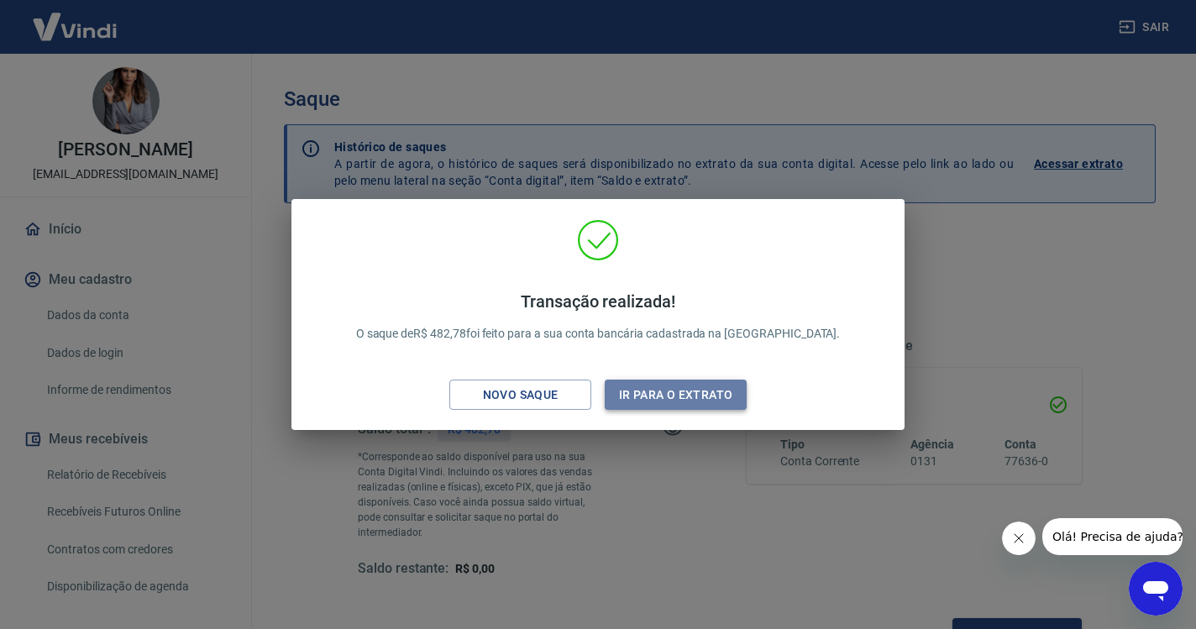
click at [683, 392] on button "Ir para o extrato" at bounding box center [676, 395] width 142 height 31
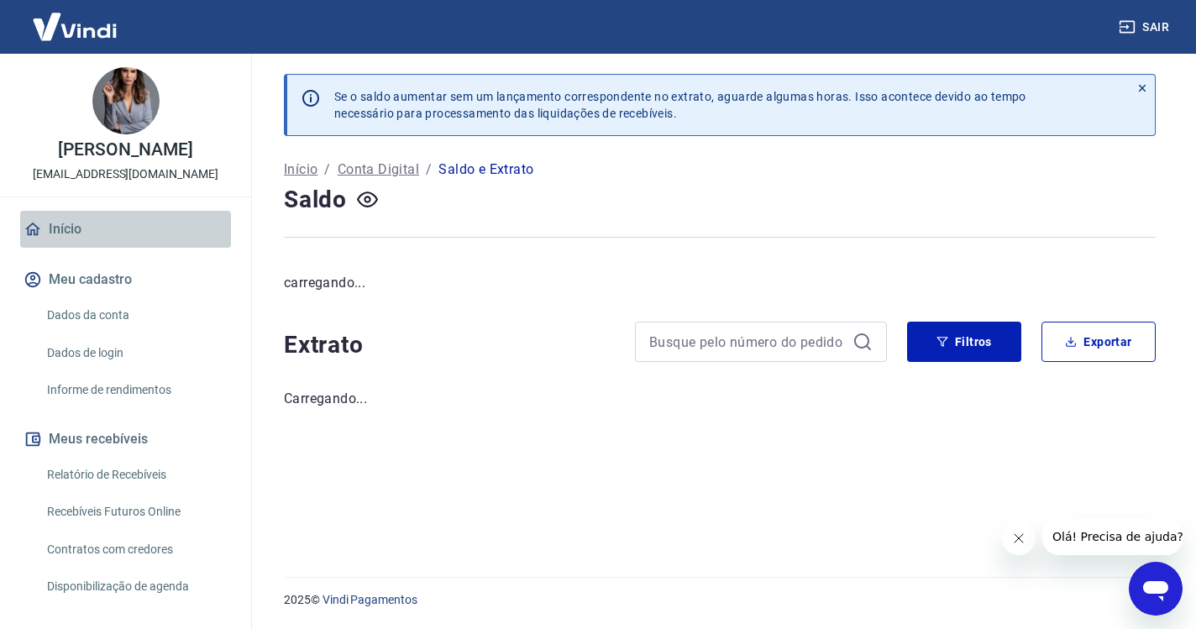
click at [92, 224] on link "Início" at bounding box center [125, 229] width 211 height 37
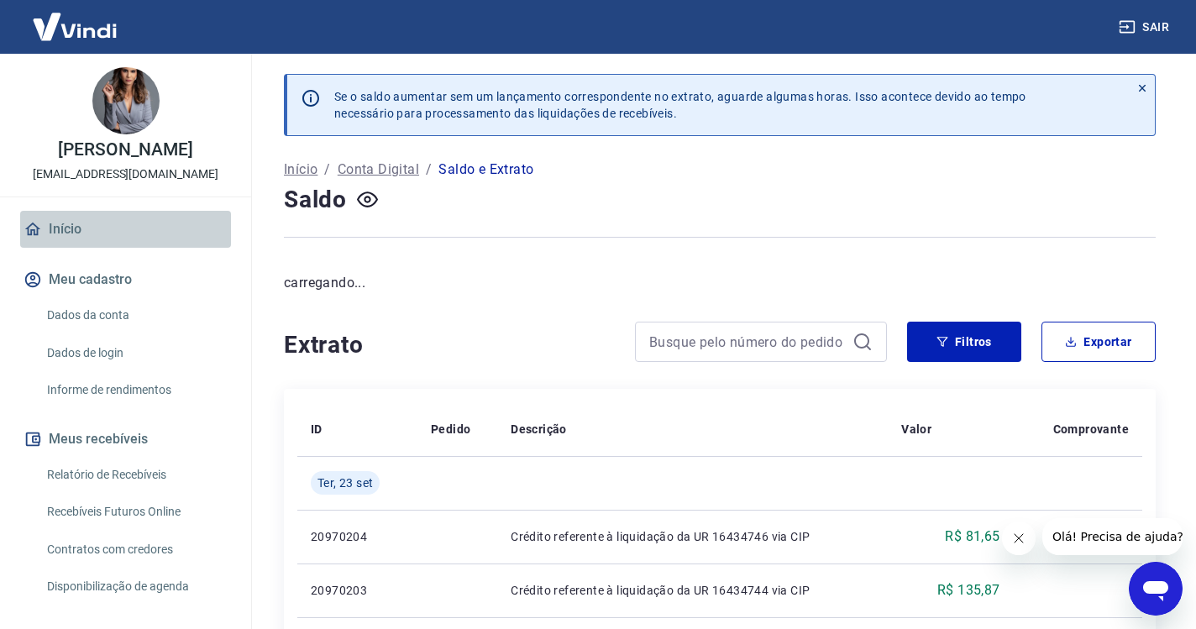
click at [58, 236] on link "Início" at bounding box center [125, 229] width 211 height 37
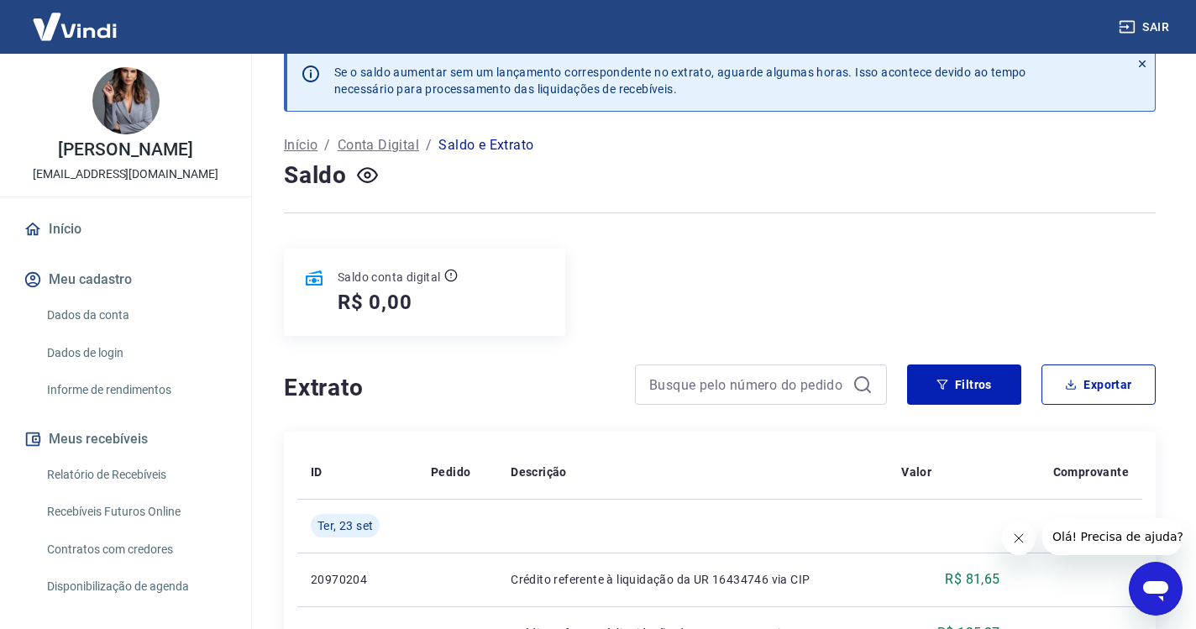
scroll to position [24, 0]
click at [79, 235] on link "Início" at bounding box center [125, 229] width 211 height 37
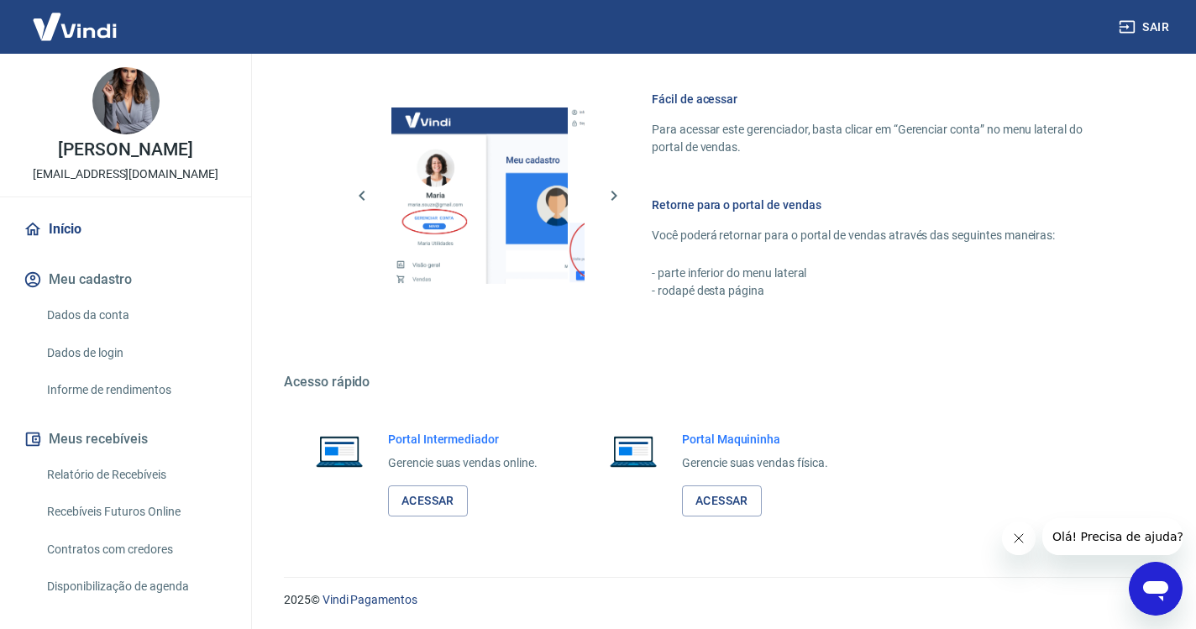
scroll to position [713, 0]
click at [453, 503] on link "Acessar" at bounding box center [428, 501] width 80 height 31
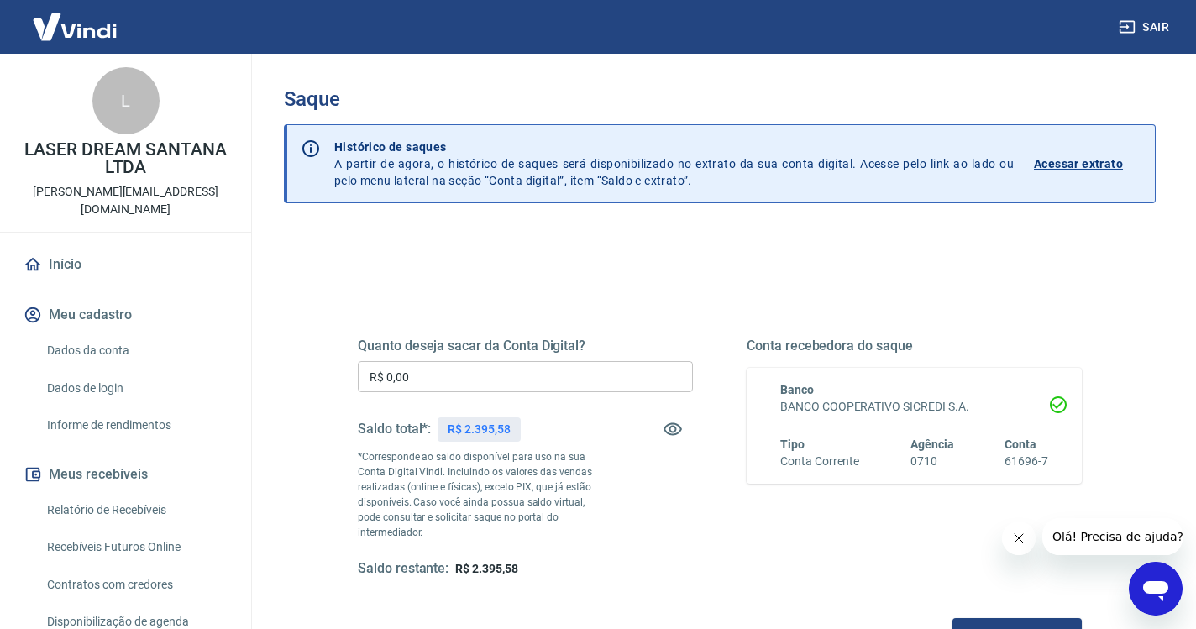
click at [472, 378] on input "R$ 0,00" at bounding box center [525, 376] width 335 height 31
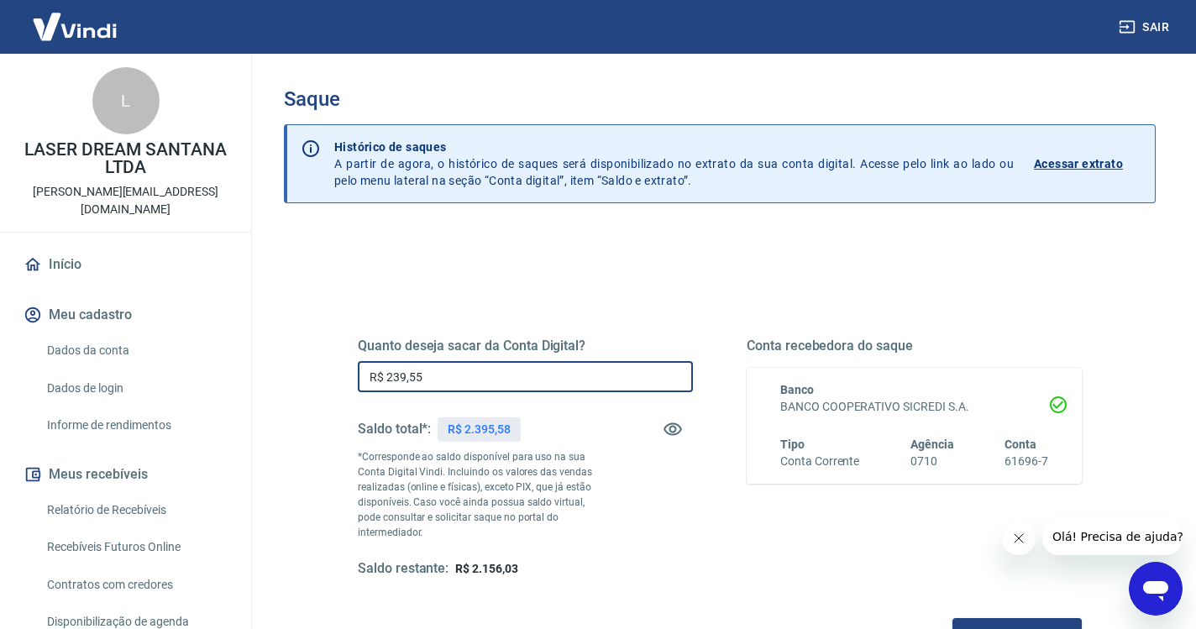
type input "R$ 2.395,58"
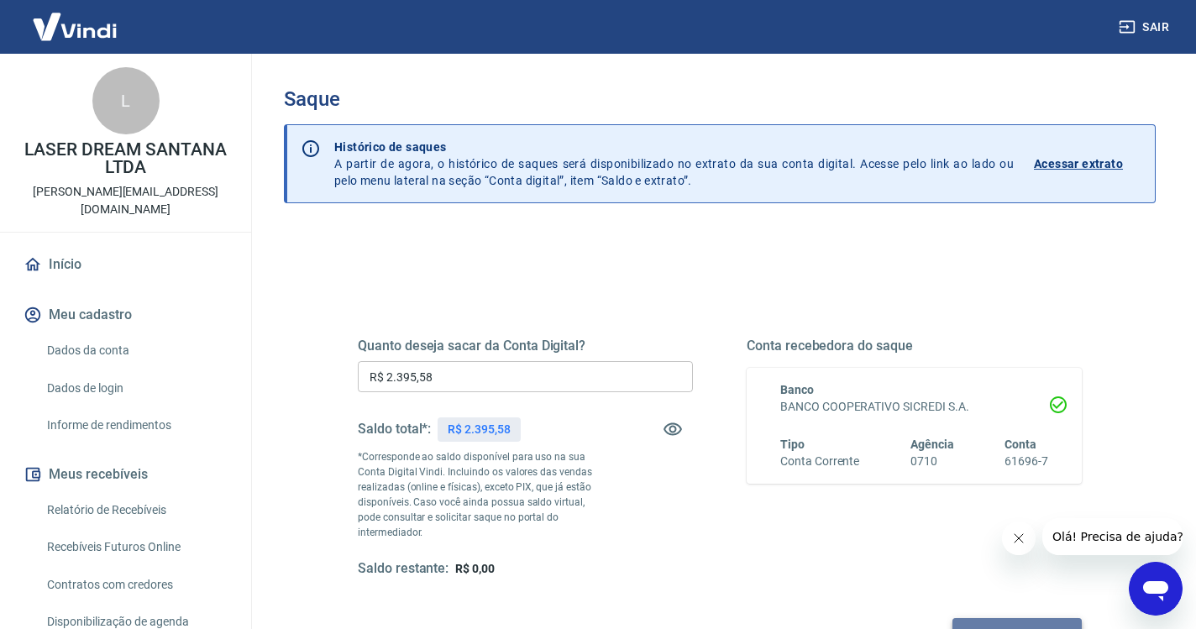
click at [952, 618] on button "Solicitar saque" at bounding box center [1016, 633] width 129 height 31
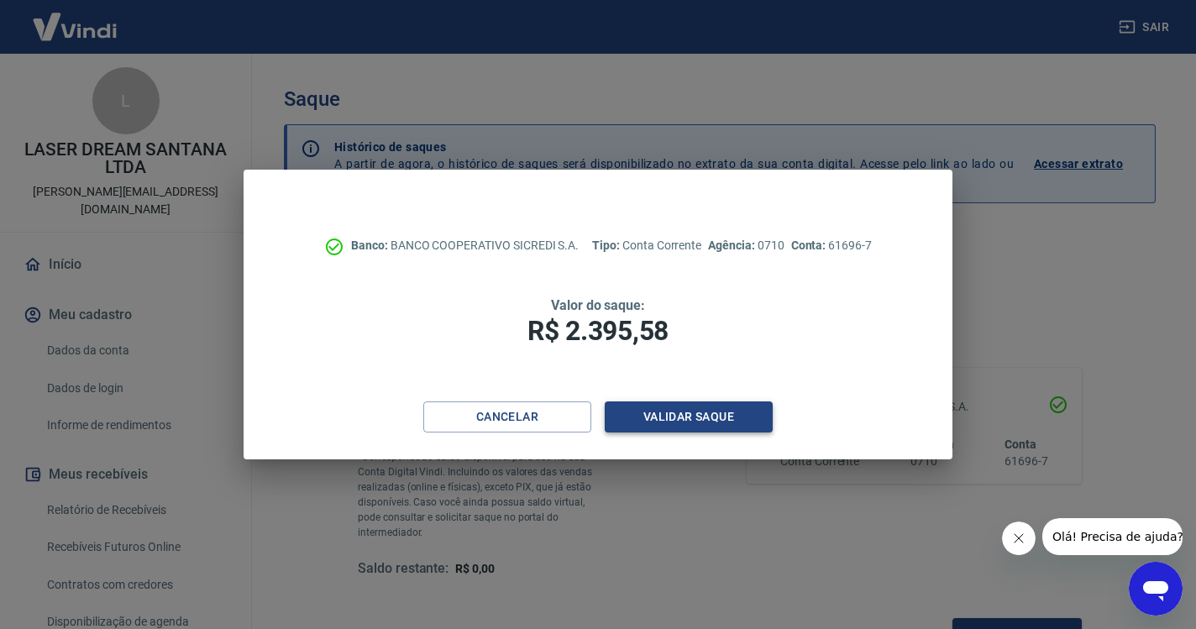
click at [747, 414] on button "Validar saque" at bounding box center [689, 416] width 168 height 31
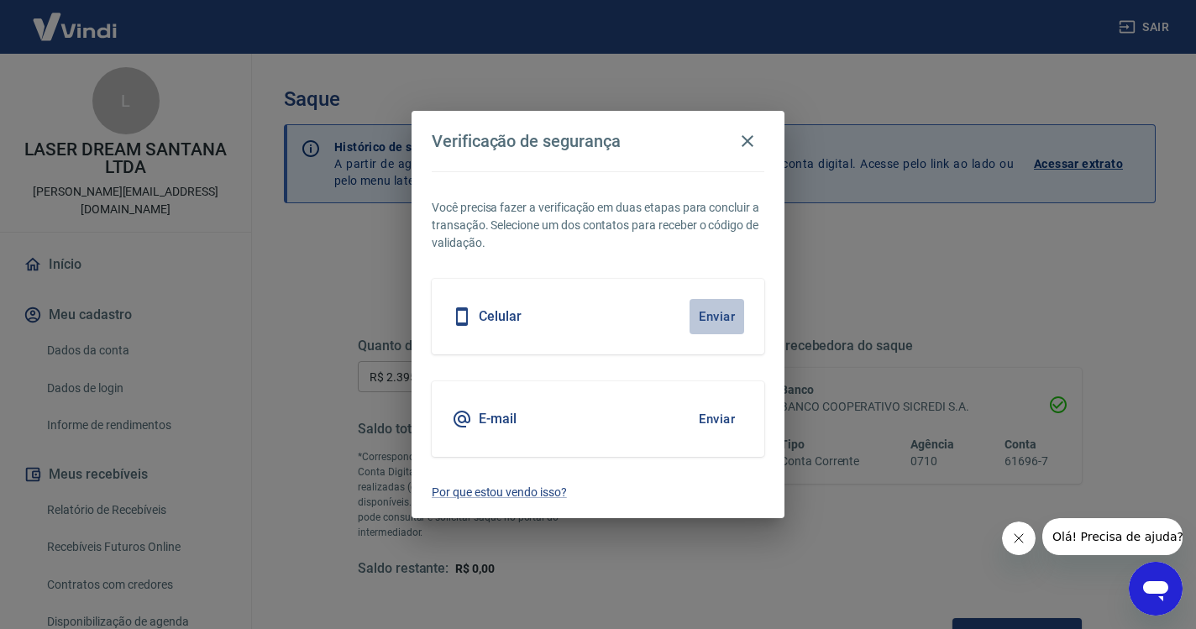
click at [710, 317] on button "Enviar" at bounding box center [716, 316] width 55 height 35
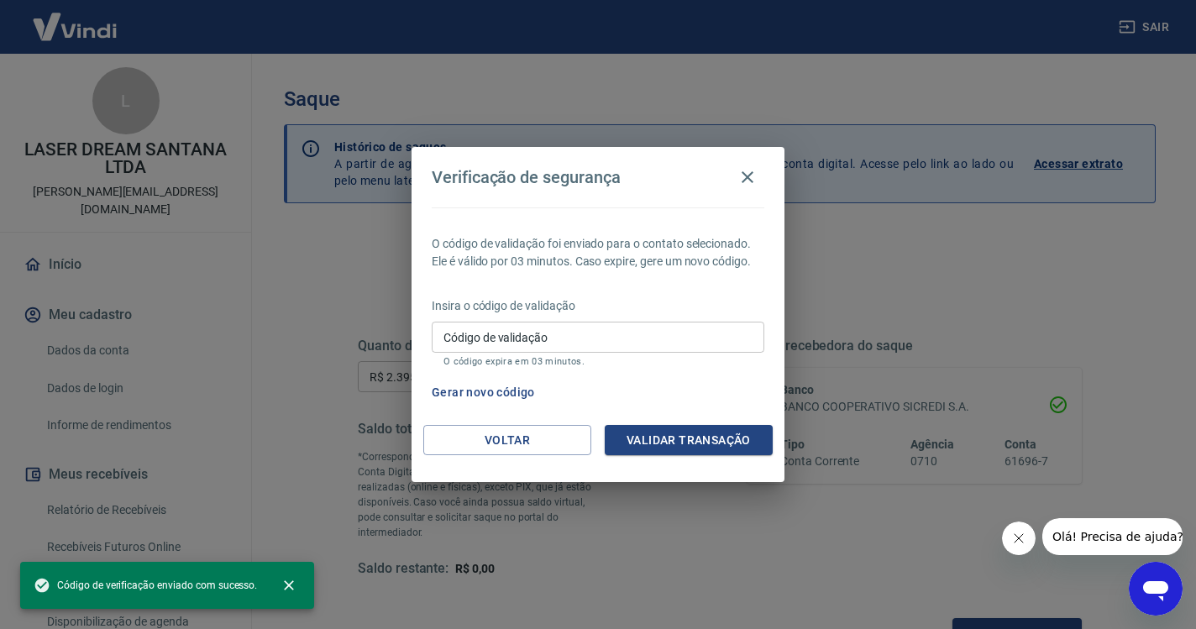
click at [626, 345] on input "Código de validação" at bounding box center [598, 337] width 333 height 31
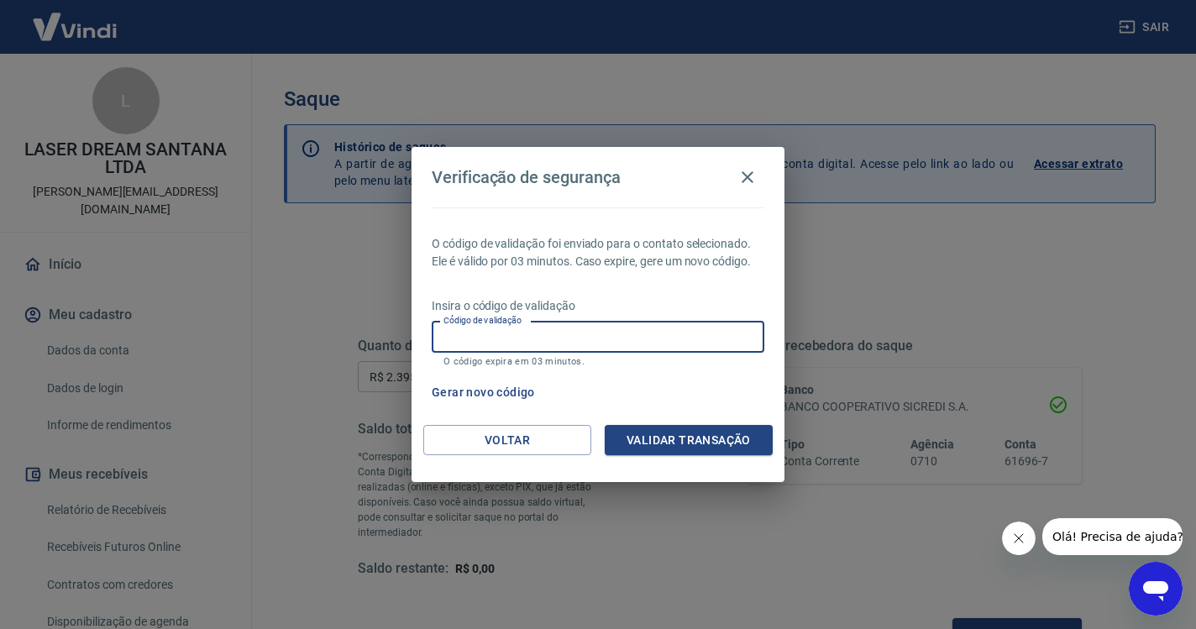
paste input "53,49"
type input "5"
type input "861083"
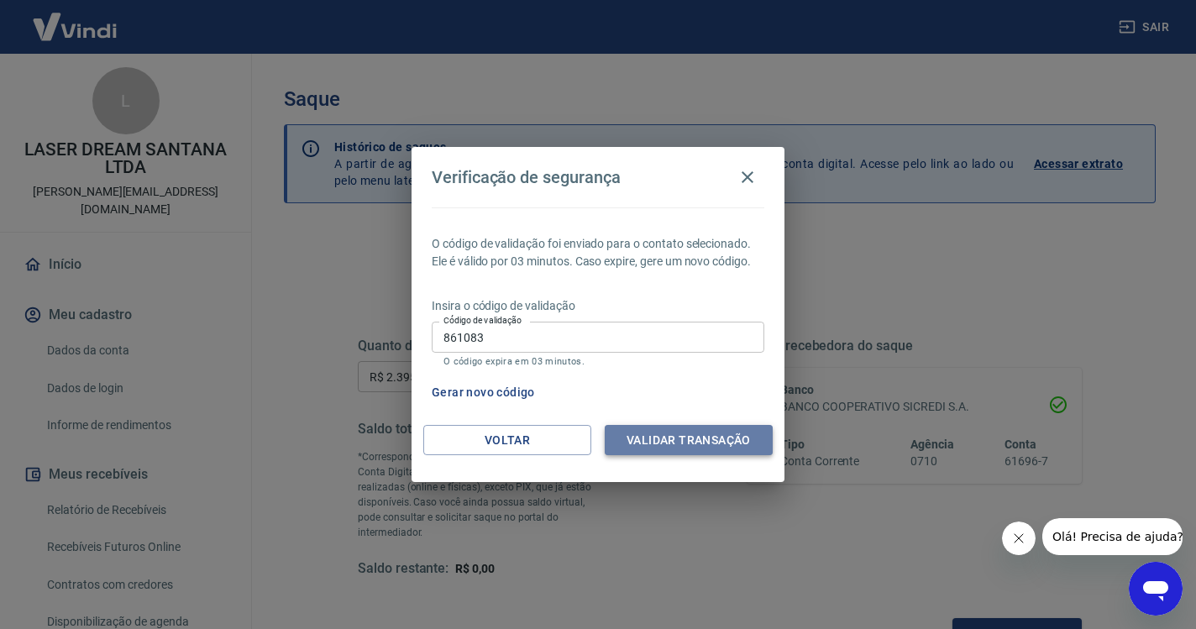
click at [742, 445] on button "Validar transação" at bounding box center [689, 440] width 168 height 31
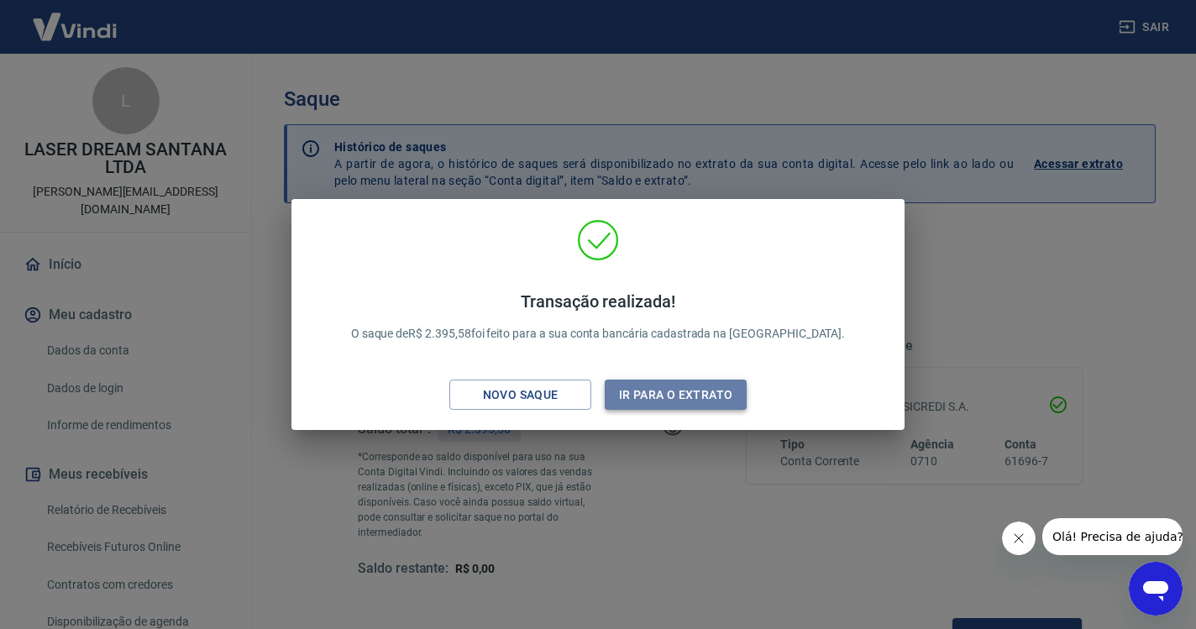
click at [702, 400] on button "Ir para o extrato" at bounding box center [676, 395] width 142 height 31
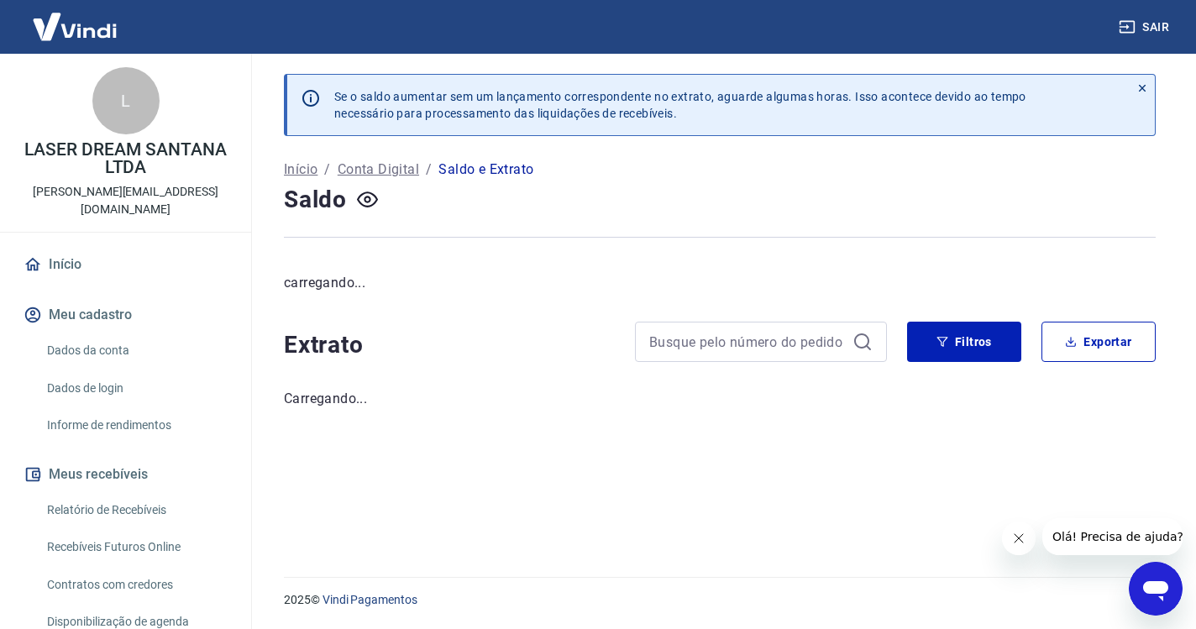
click at [83, 251] on link "Início" at bounding box center [125, 264] width 211 height 37
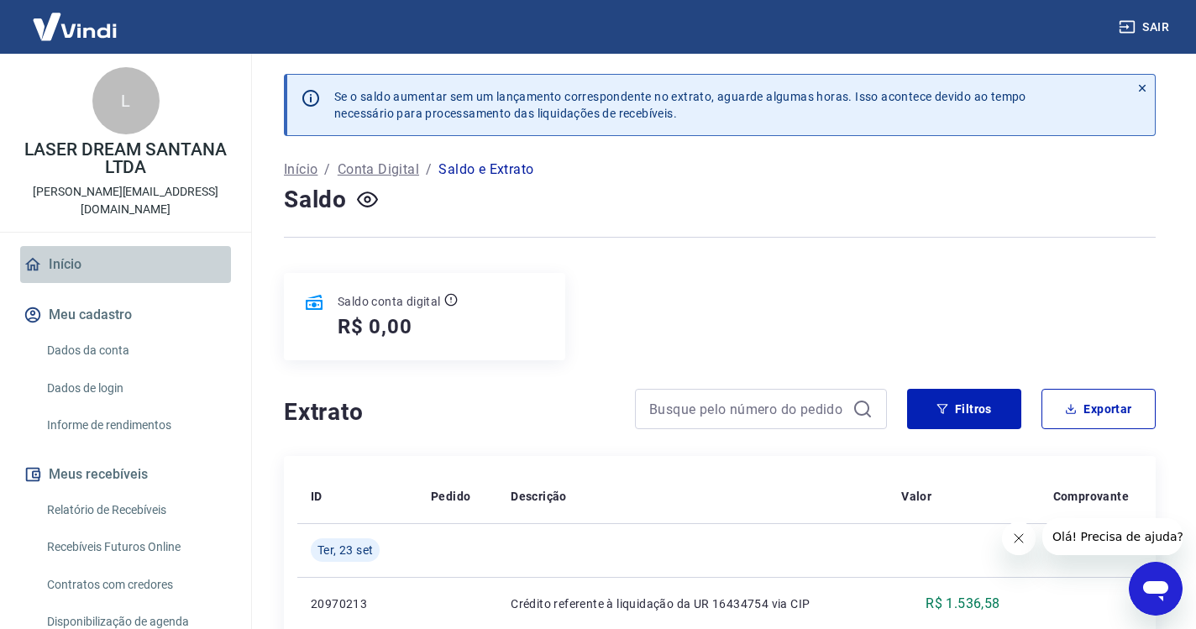
click at [86, 246] on link "Início" at bounding box center [125, 264] width 211 height 37
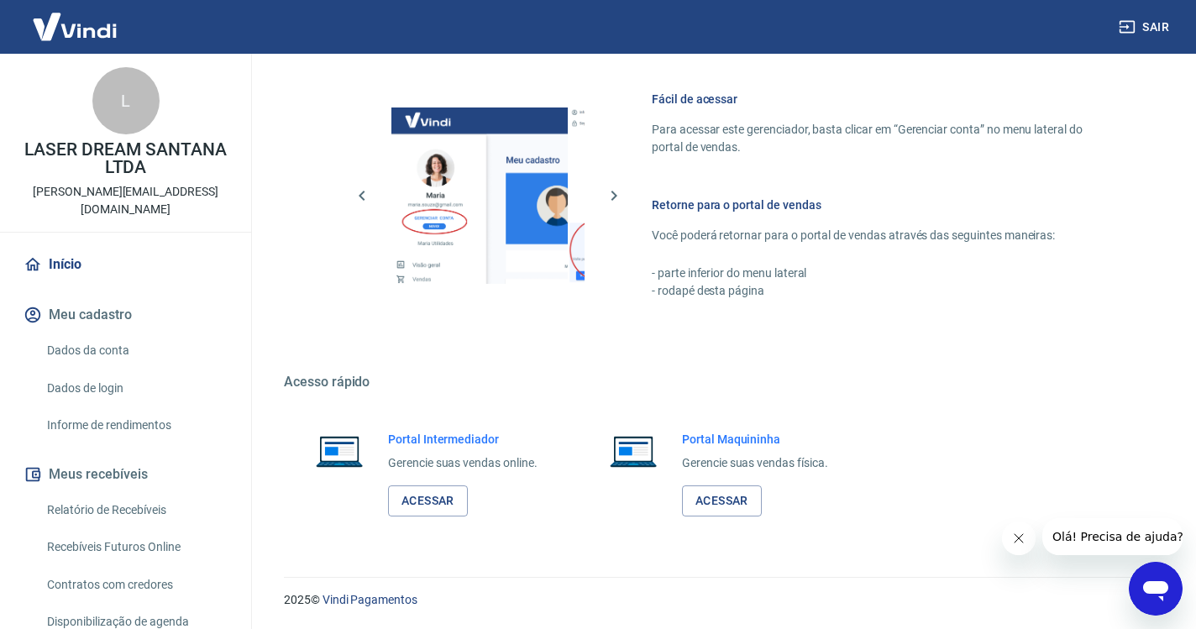
scroll to position [713, 0]
click at [427, 506] on link "Acessar" at bounding box center [428, 501] width 80 height 31
click at [1147, 29] on button "Sair" at bounding box center [1145, 27] width 60 height 31
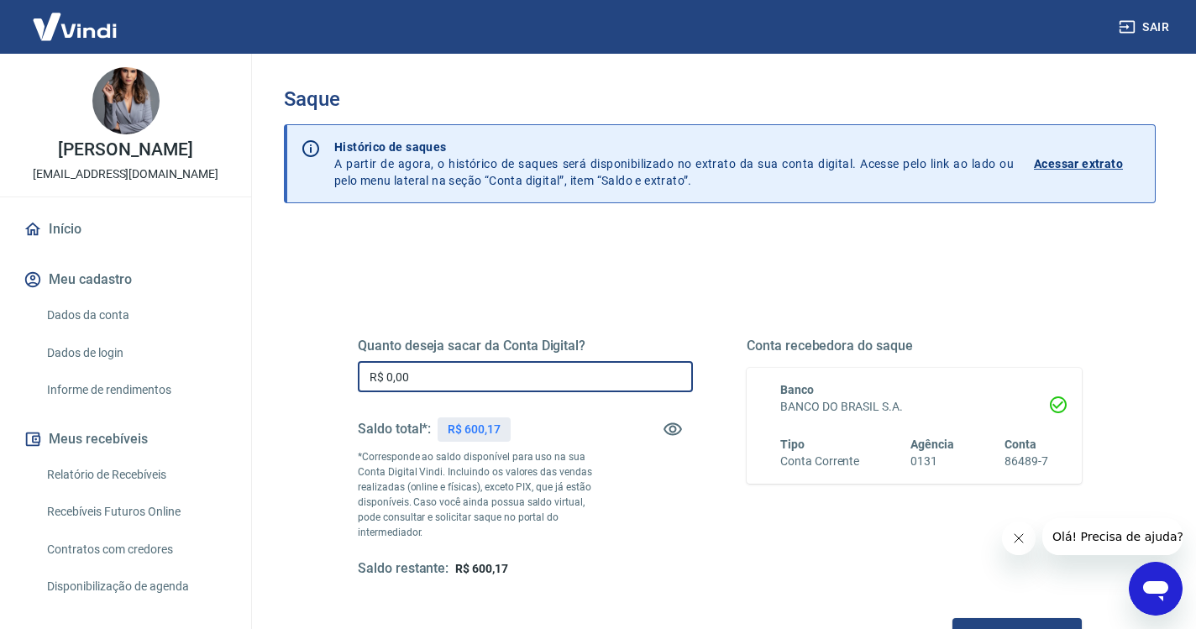
click at [448, 380] on input "R$ 0,00" at bounding box center [525, 376] width 335 height 31
type input "R$ 600,17"
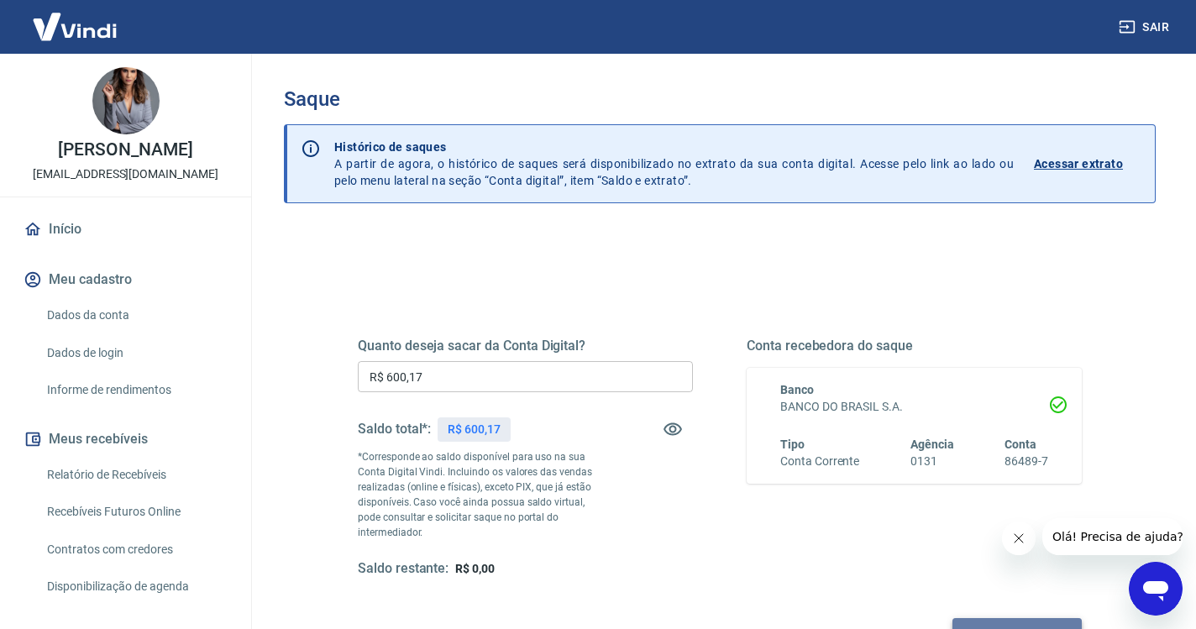
click at [952, 618] on button "Solicitar saque" at bounding box center [1016, 633] width 129 height 31
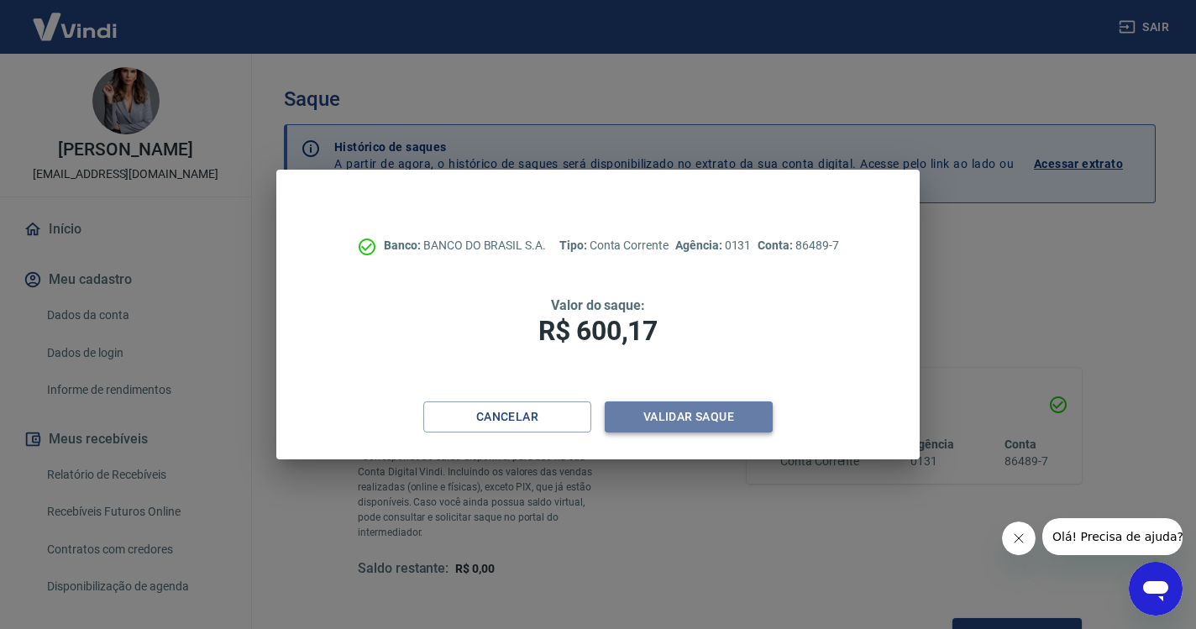
click at [748, 416] on button "Validar saque" at bounding box center [689, 416] width 168 height 31
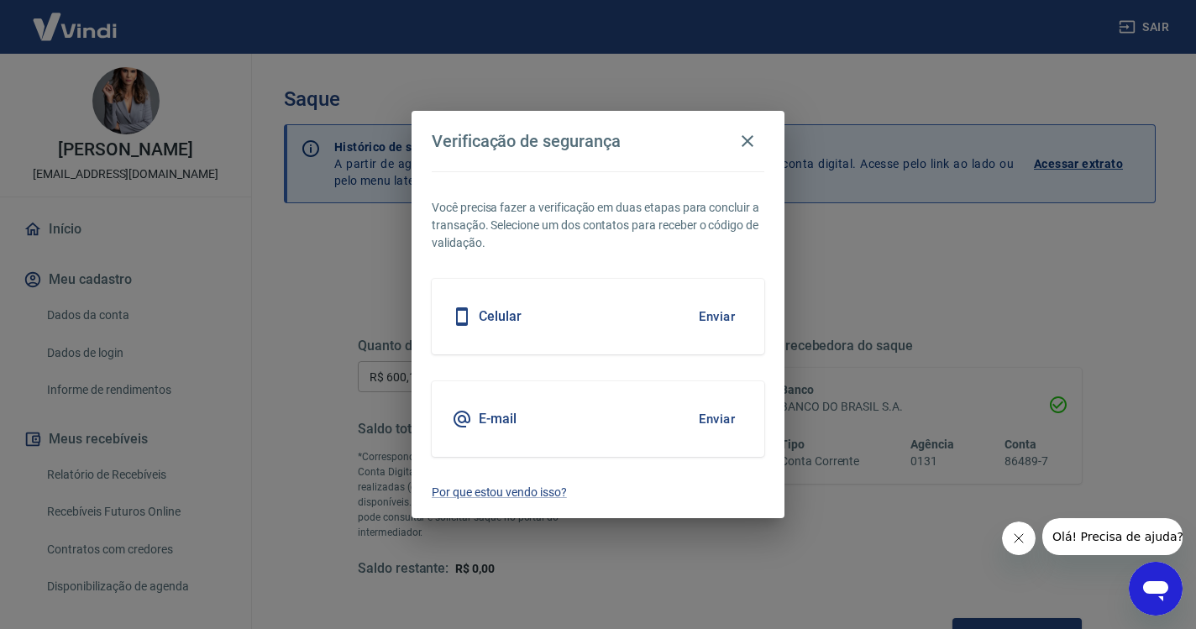
click at [708, 314] on button "Enviar" at bounding box center [716, 316] width 55 height 35
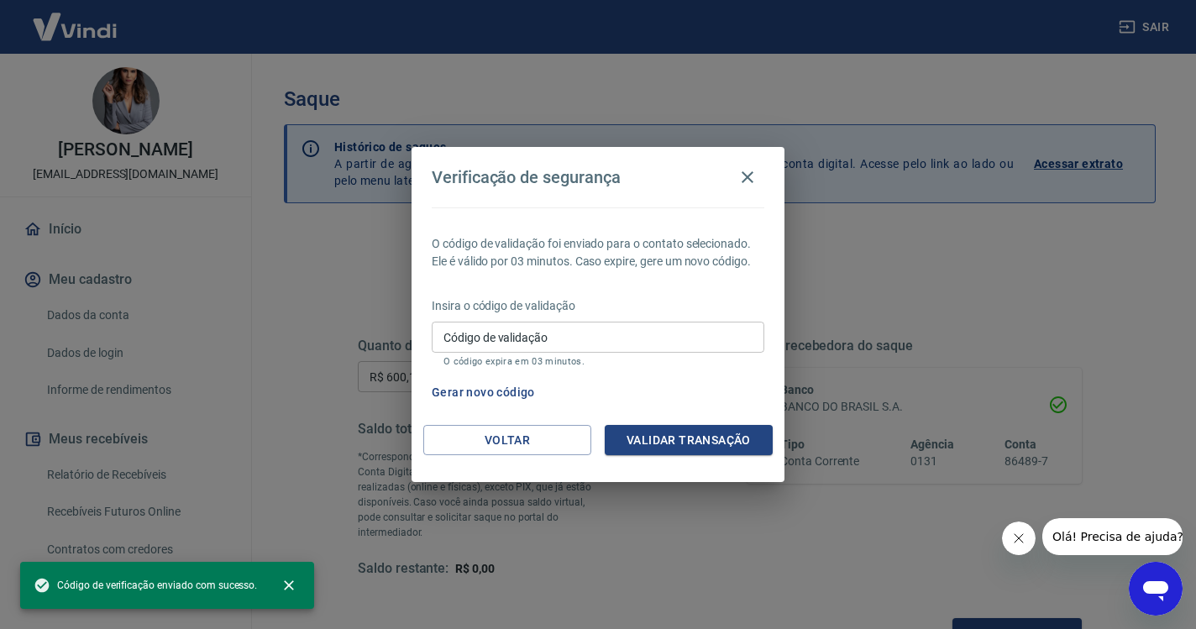
click at [515, 335] on input "Código de validação" at bounding box center [598, 337] width 333 height 31
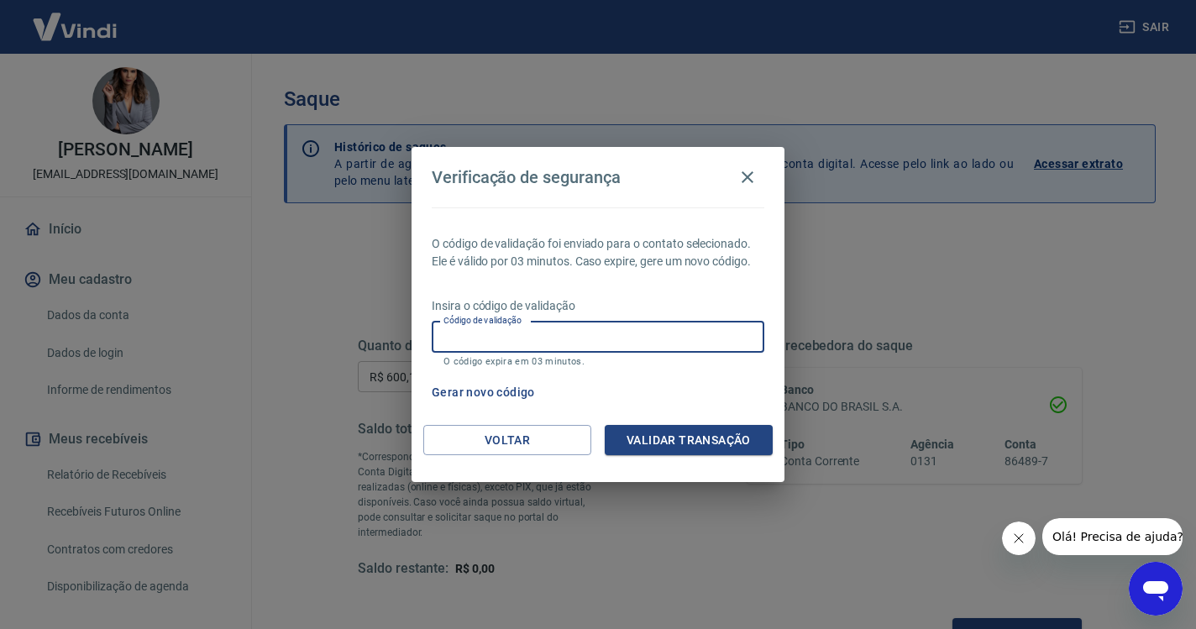
paste input "576734"
type input "576734"
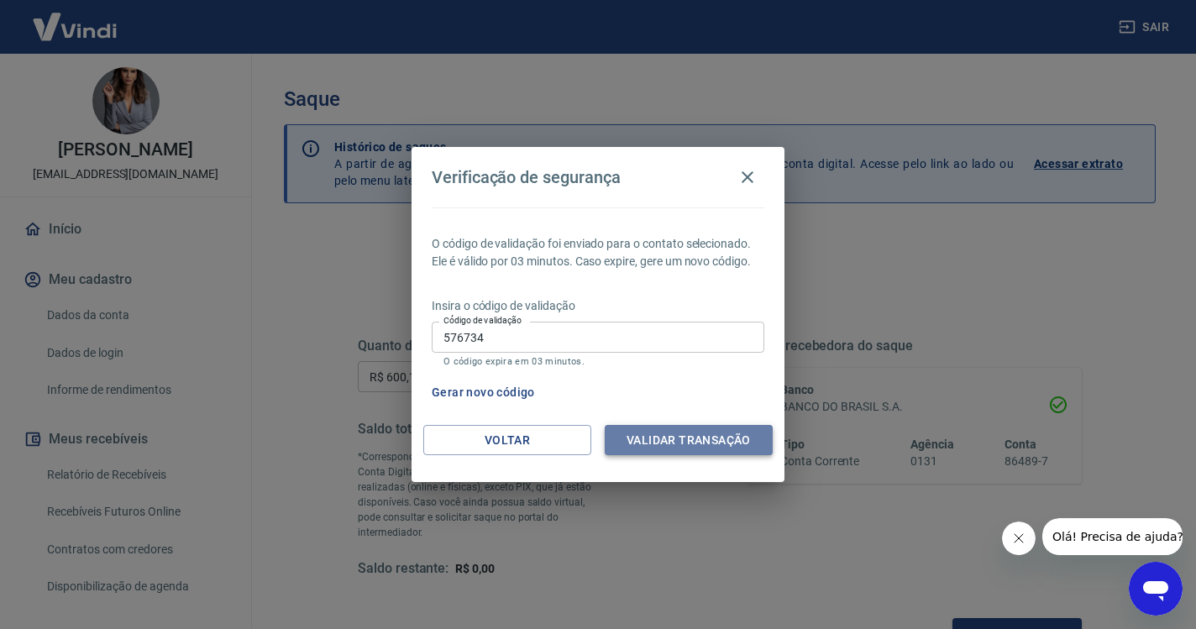
click at [640, 436] on button "Validar transação" at bounding box center [689, 440] width 168 height 31
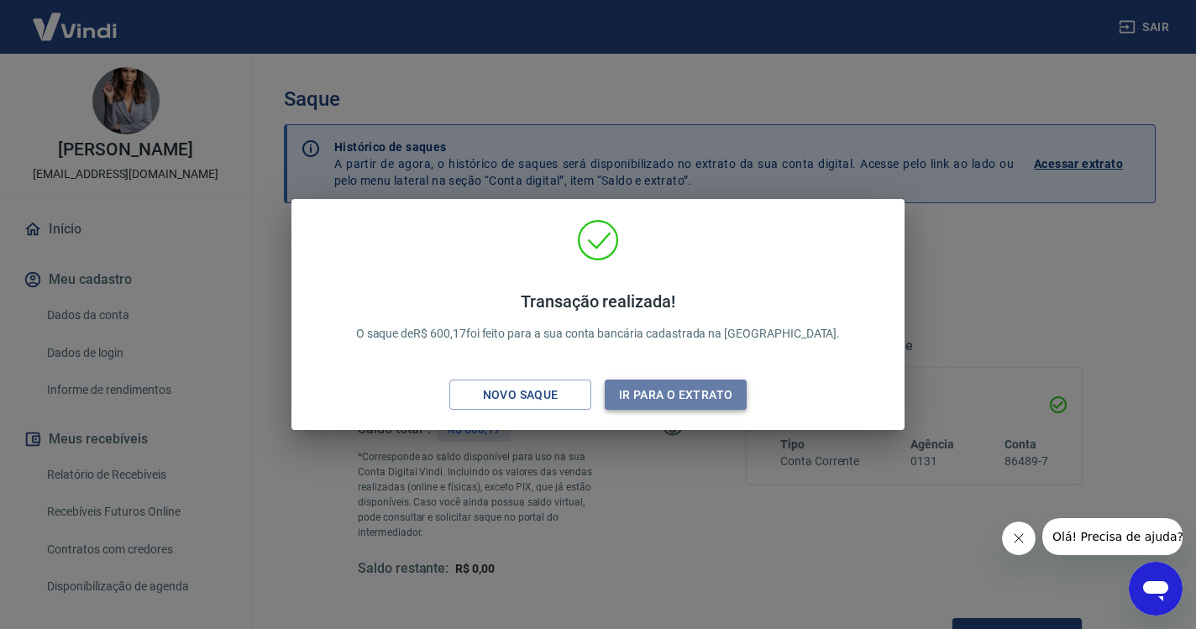
click at [678, 395] on button "Ir para o extrato" at bounding box center [676, 395] width 142 height 31
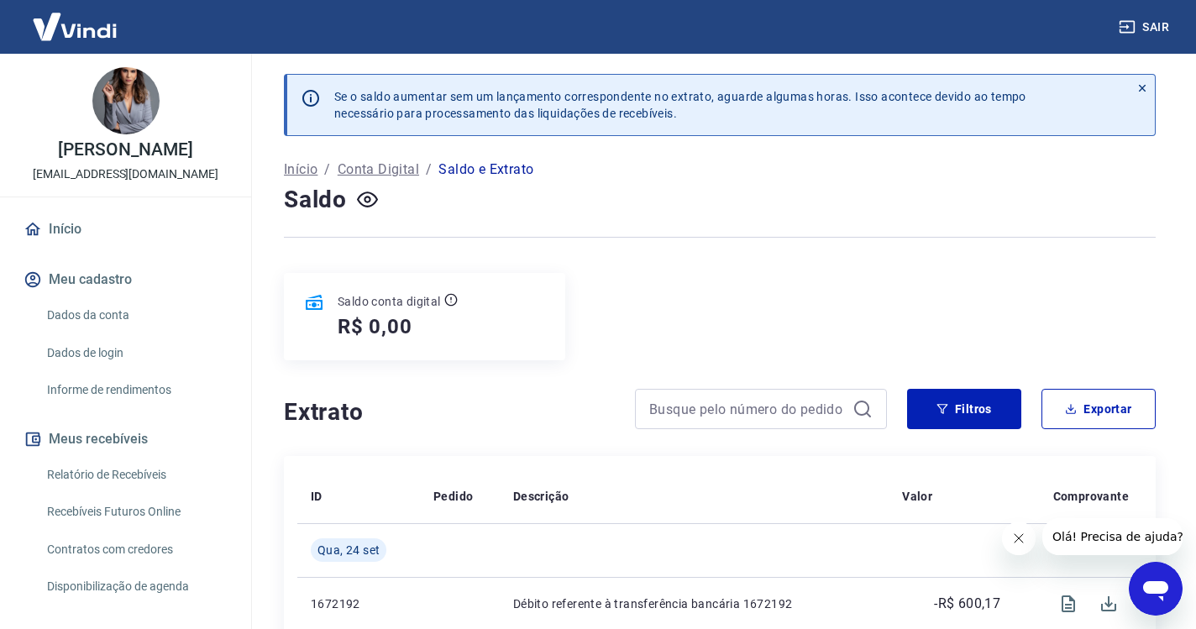
click at [59, 219] on link "Início" at bounding box center [125, 229] width 211 height 37
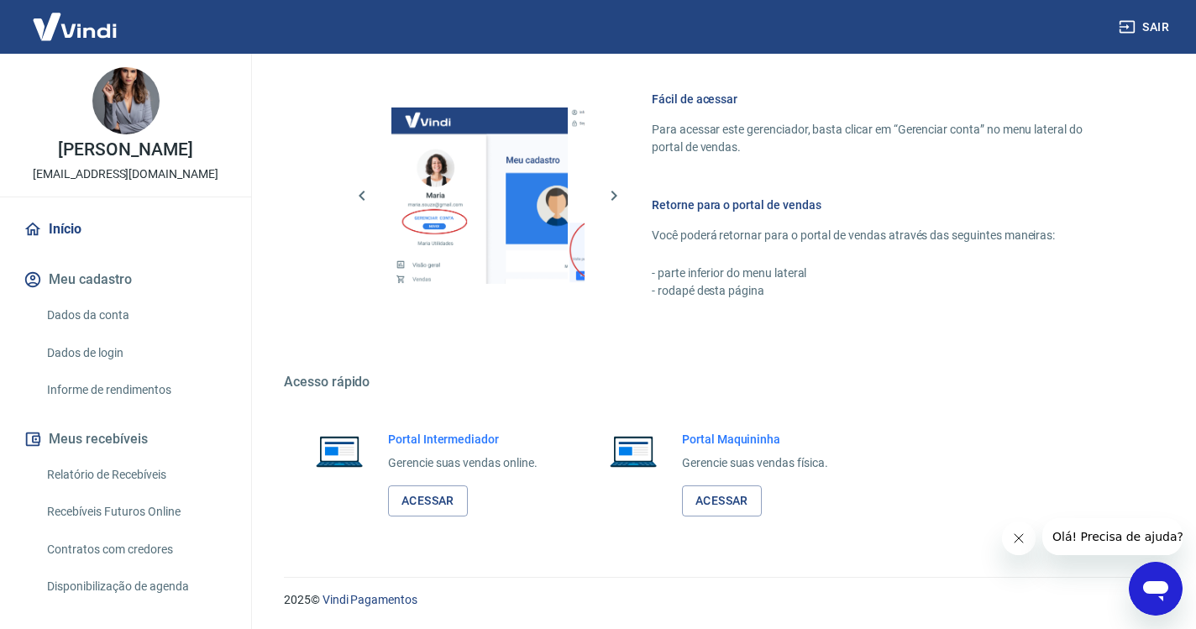
scroll to position [713, 0]
click at [439, 493] on link "Acessar" at bounding box center [428, 501] width 80 height 31
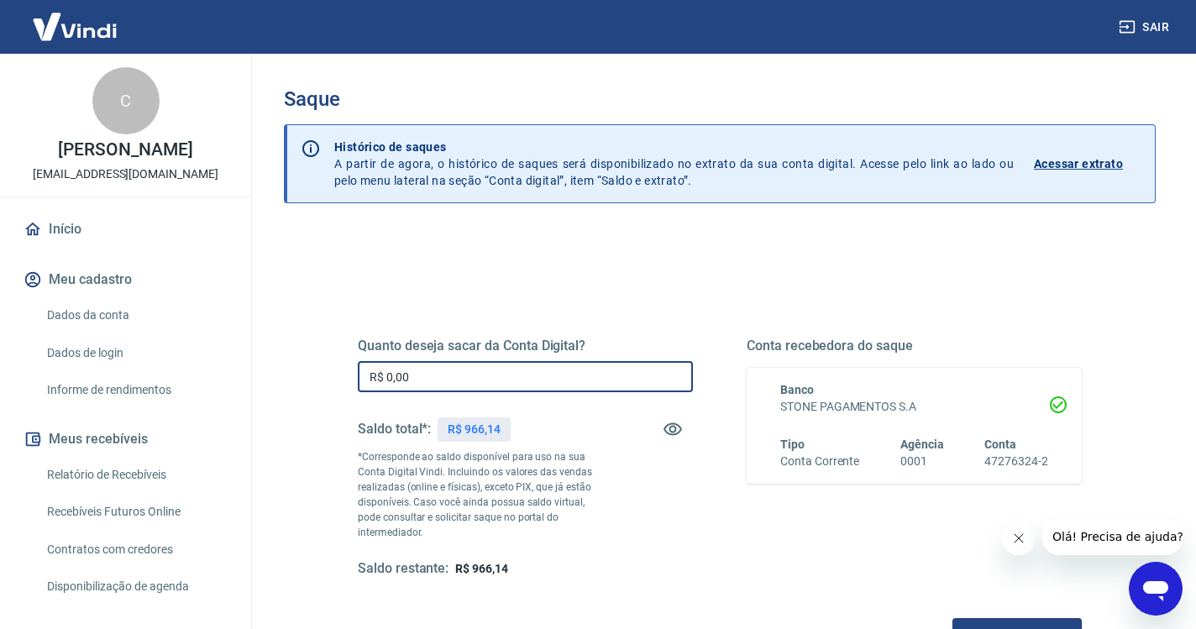
click at [476, 379] on input "R$ 0,00" at bounding box center [525, 376] width 335 height 31
type input "R$ 966,14"
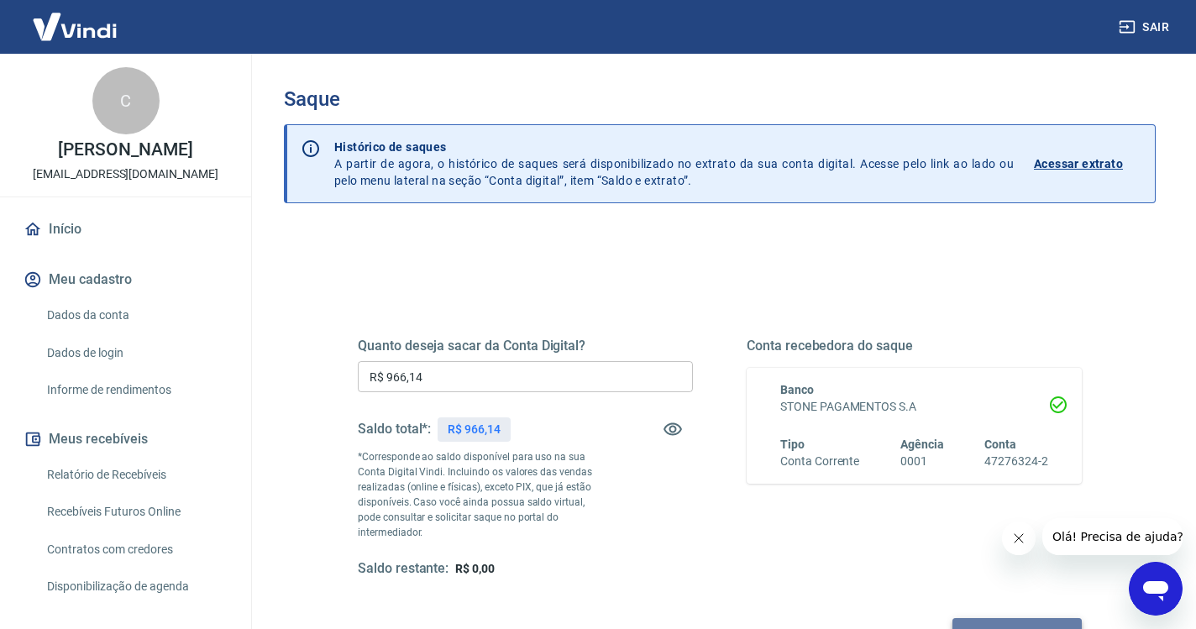
click at [952, 618] on button "Solicitar saque" at bounding box center [1016, 633] width 129 height 31
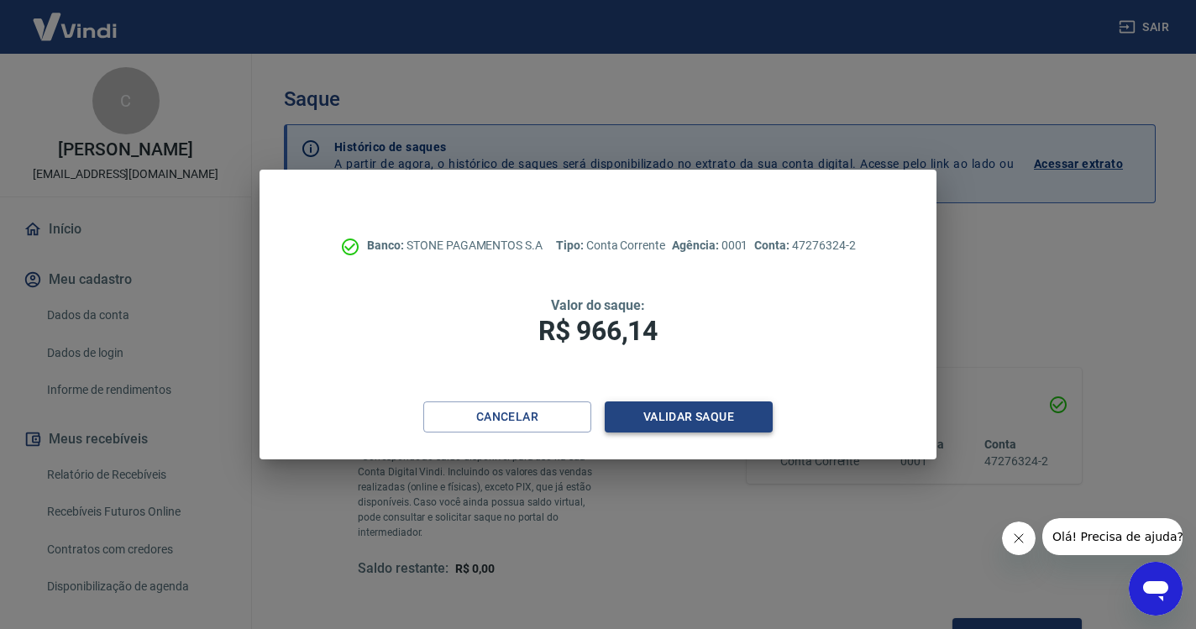
click at [738, 408] on button "Validar saque" at bounding box center [689, 416] width 168 height 31
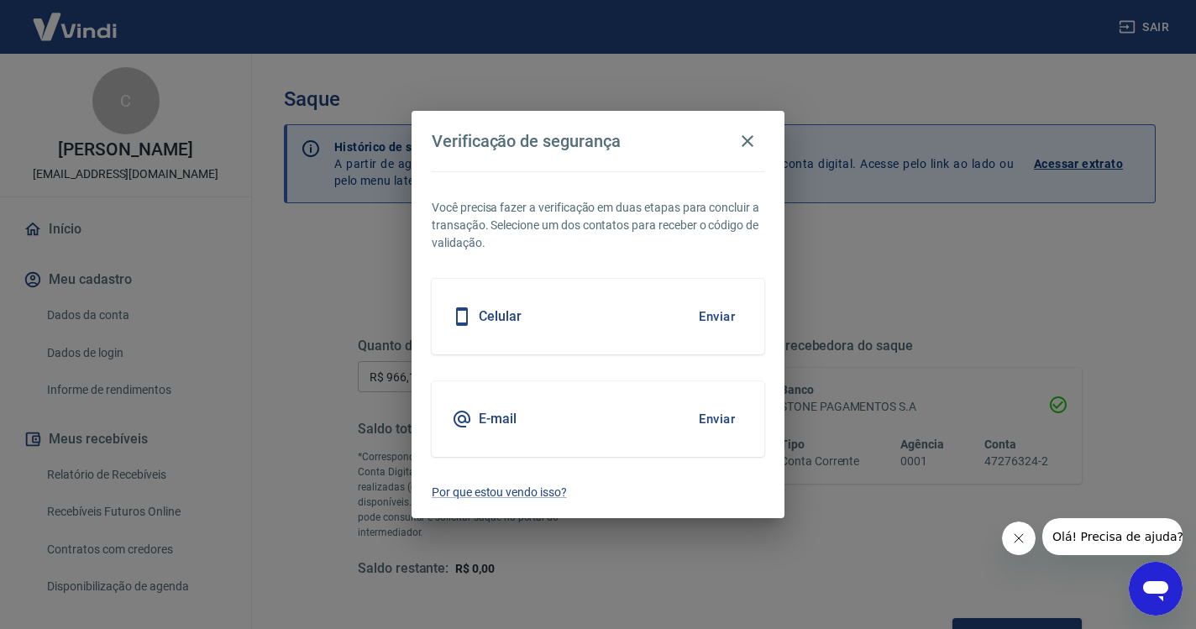
click at [720, 311] on button "Enviar" at bounding box center [716, 316] width 55 height 35
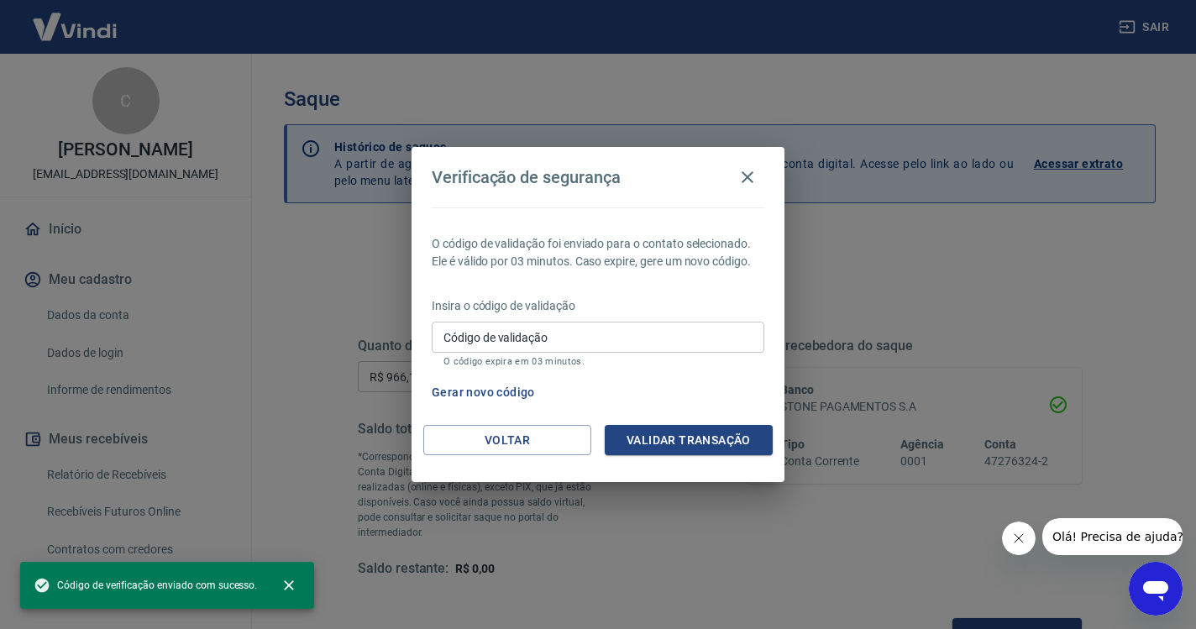
click at [546, 329] on input "Código de validação" at bounding box center [598, 337] width 333 height 31
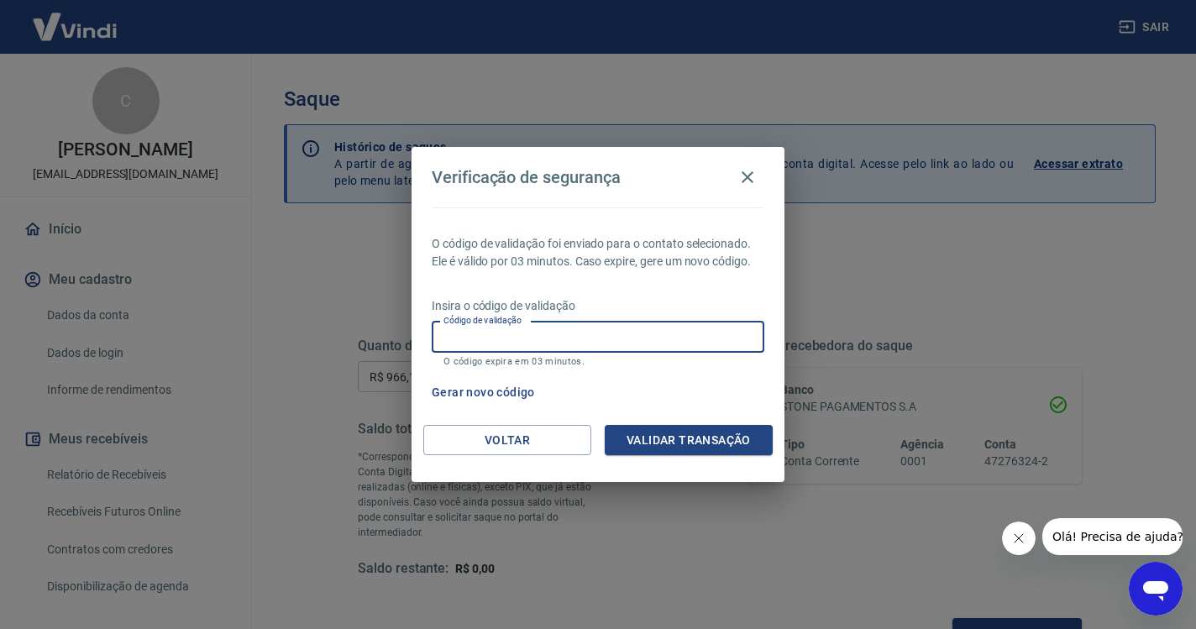
paste input "516953"
type input "516953"
click at [651, 445] on button "Validar transação" at bounding box center [689, 440] width 168 height 31
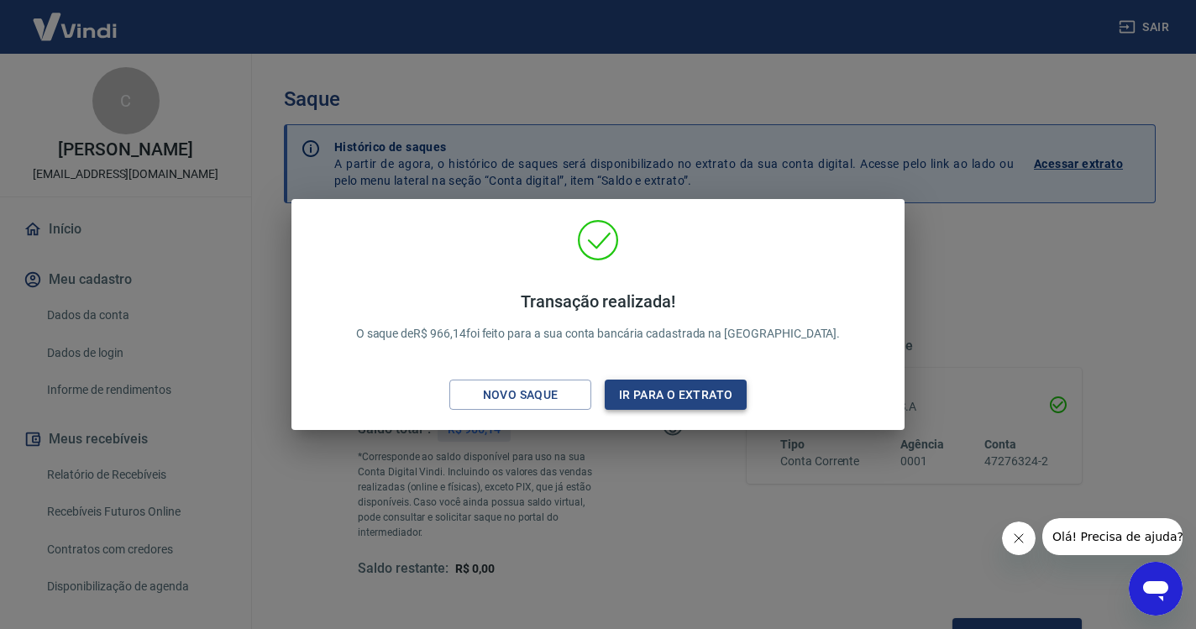
click at [682, 403] on button "Ir para o extrato" at bounding box center [676, 395] width 142 height 31
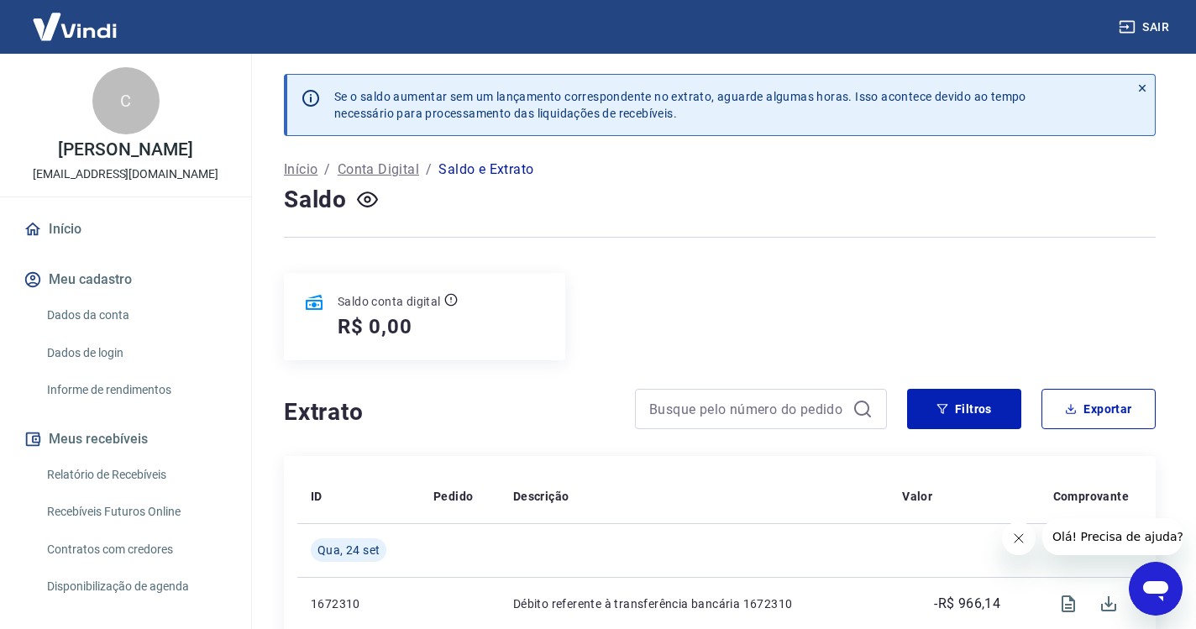
click at [1135, 20] on button "Sair" at bounding box center [1145, 27] width 60 height 31
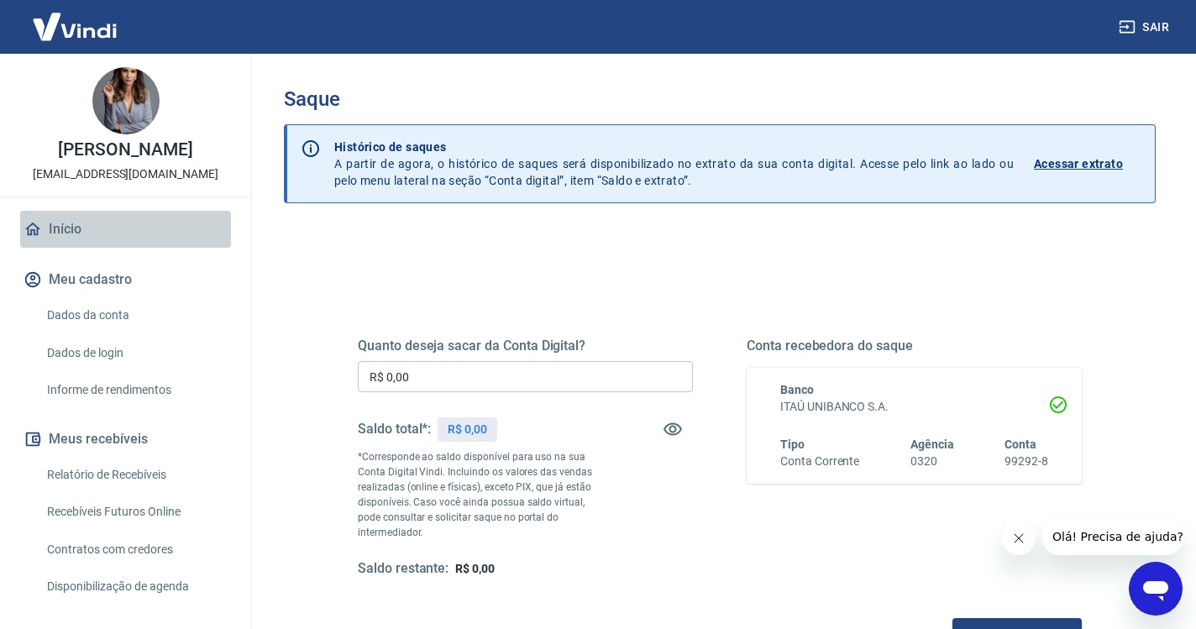
click at [60, 228] on link "Início" at bounding box center [125, 229] width 211 height 37
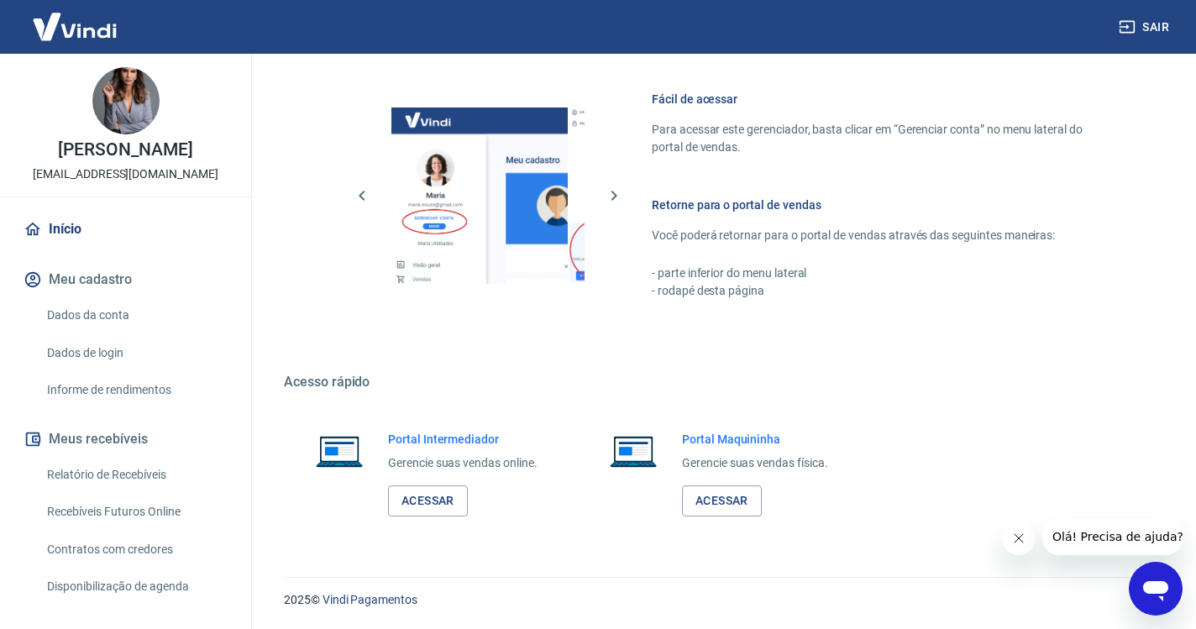
scroll to position [713, 0]
click at [461, 495] on link "Acessar" at bounding box center [428, 501] width 80 height 31
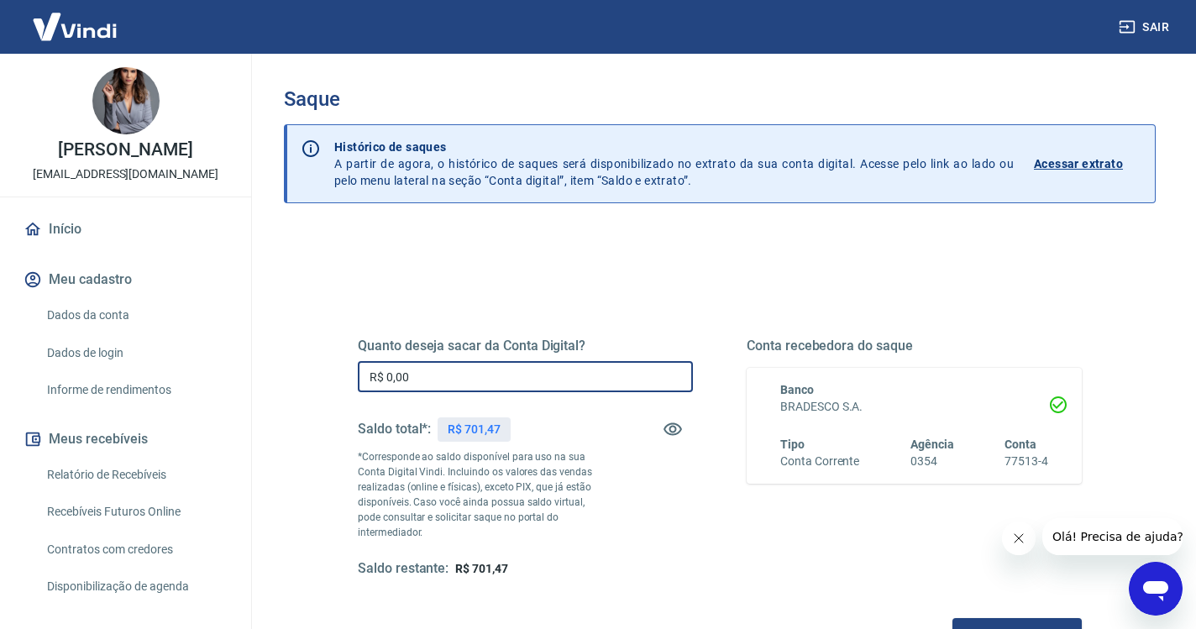
click at [452, 379] on input "R$ 0,00" at bounding box center [525, 376] width 335 height 31
type input "R$ 701,47"
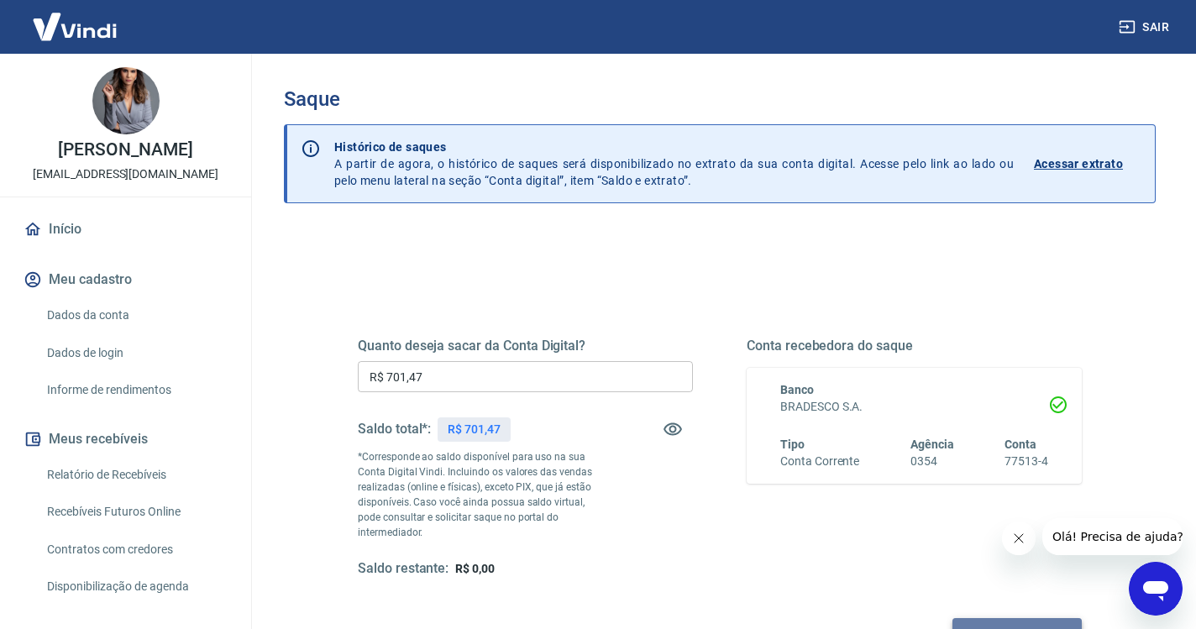
click at [952, 618] on button "Solicitar saque" at bounding box center [1016, 633] width 129 height 31
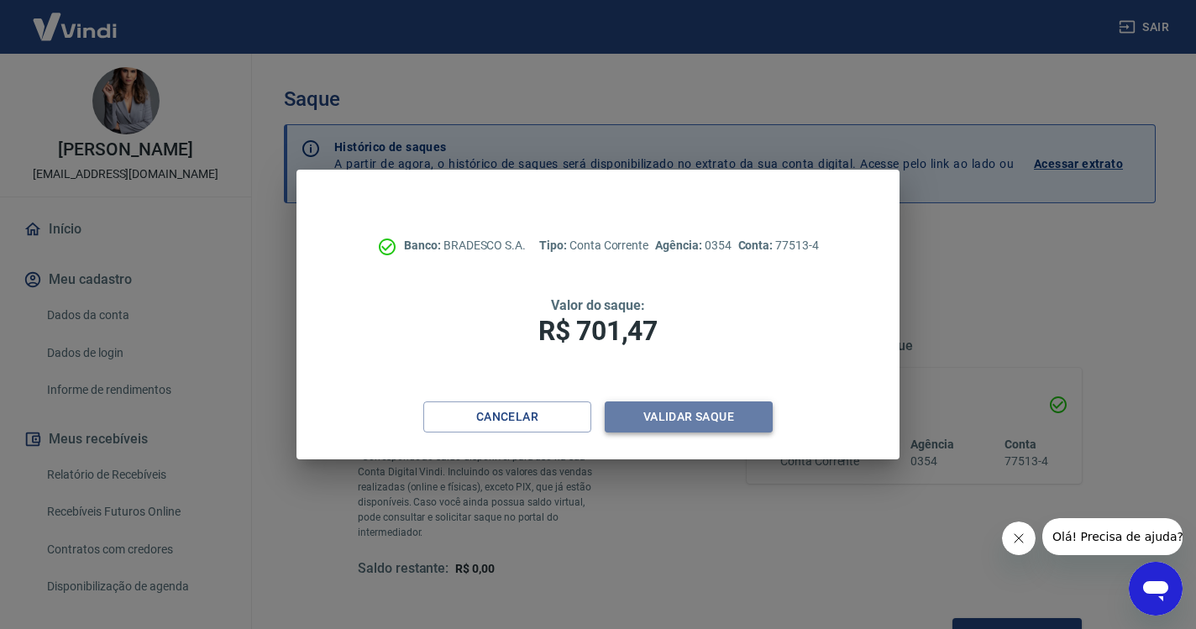
click at [647, 423] on button "Validar saque" at bounding box center [689, 416] width 168 height 31
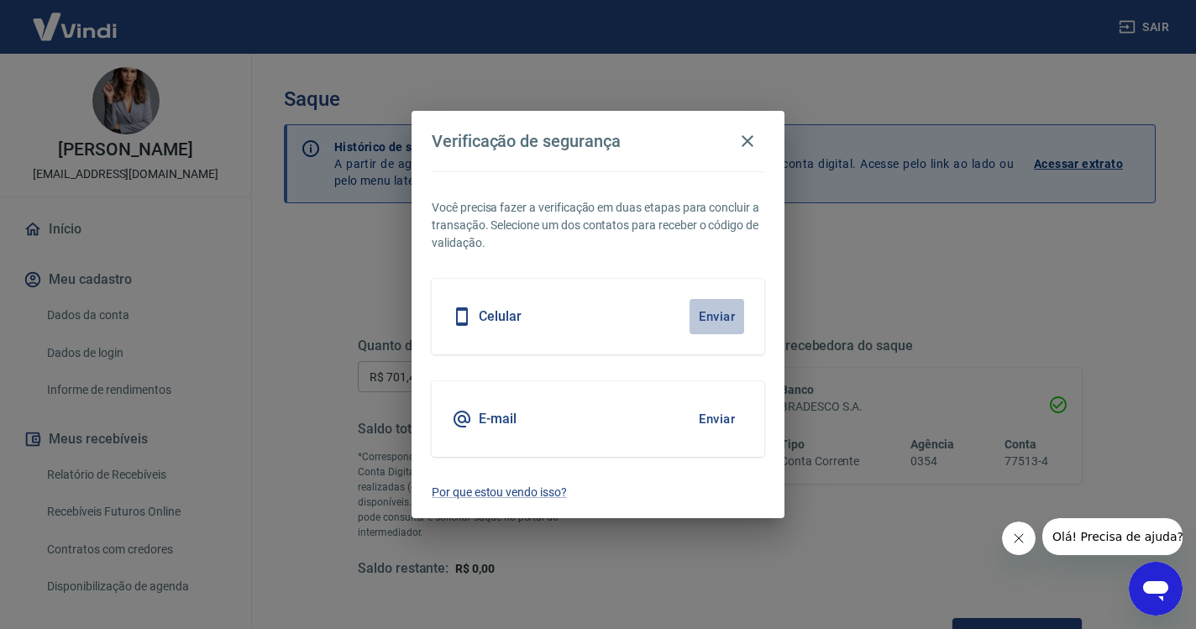
click at [704, 309] on button "Enviar" at bounding box center [716, 316] width 55 height 35
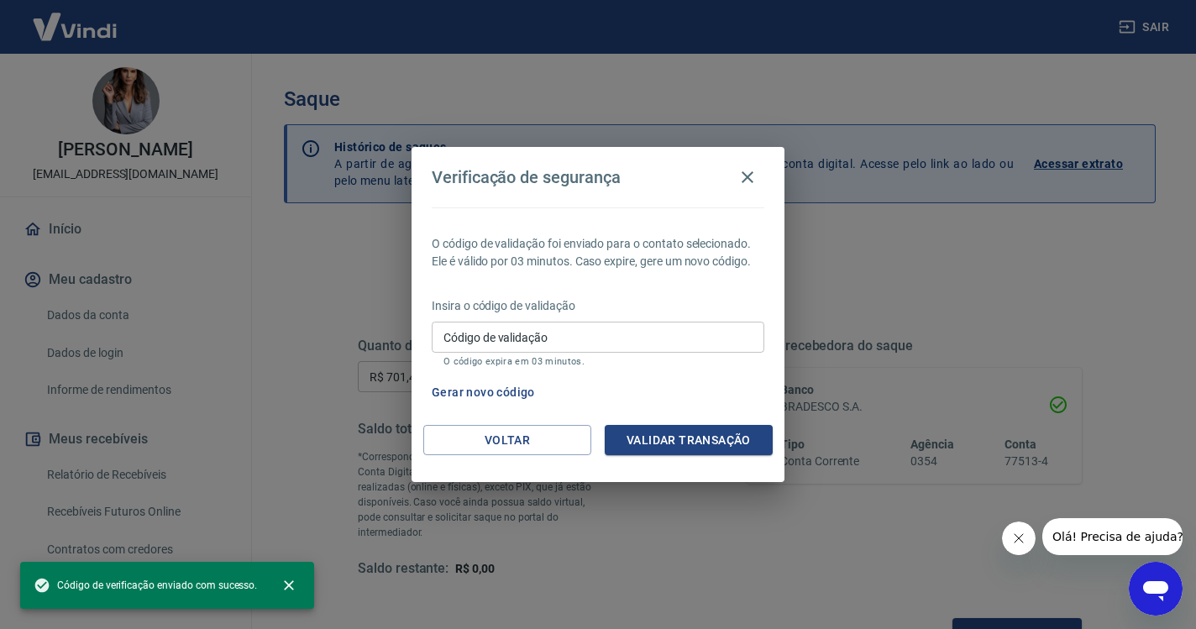
click at [637, 329] on input "Código de validação" at bounding box center [598, 337] width 333 height 31
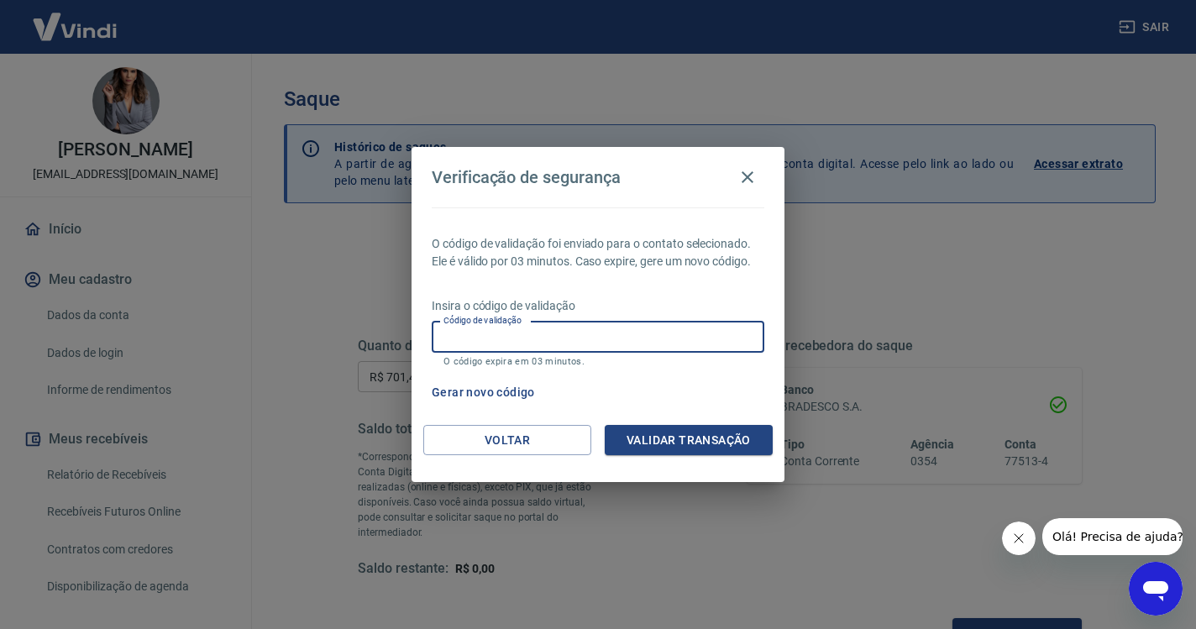
paste input "428433"
type input "428433"
click at [731, 437] on button "Validar transação" at bounding box center [689, 440] width 168 height 31
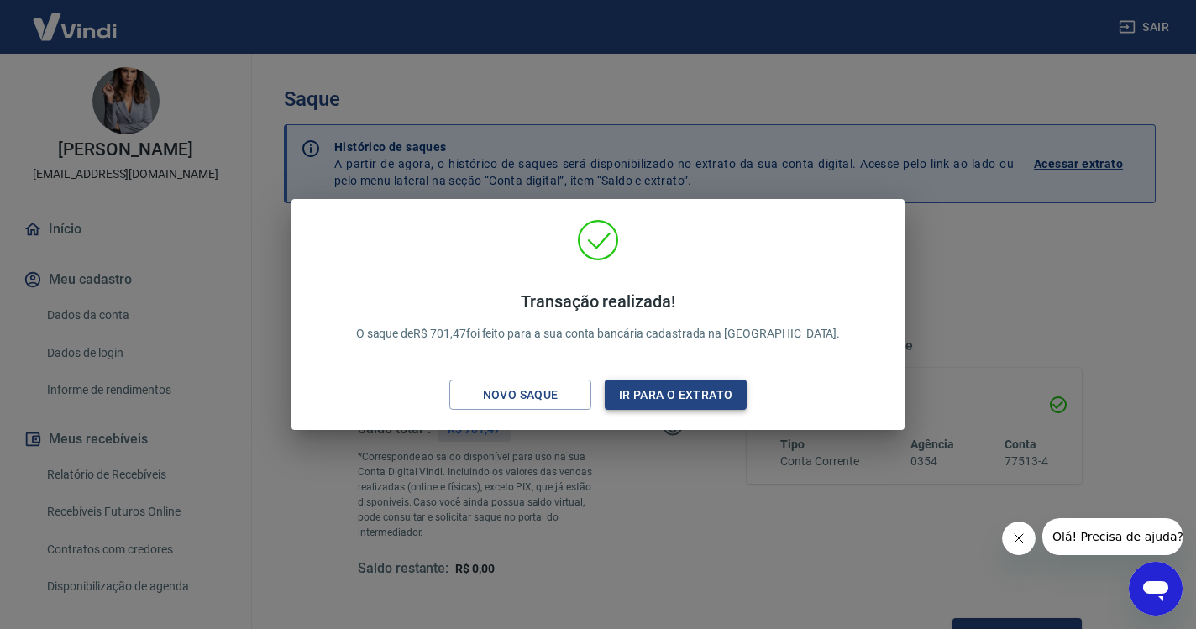
click at [736, 405] on button "Ir para o extrato" at bounding box center [676, 395] width 142 height 31
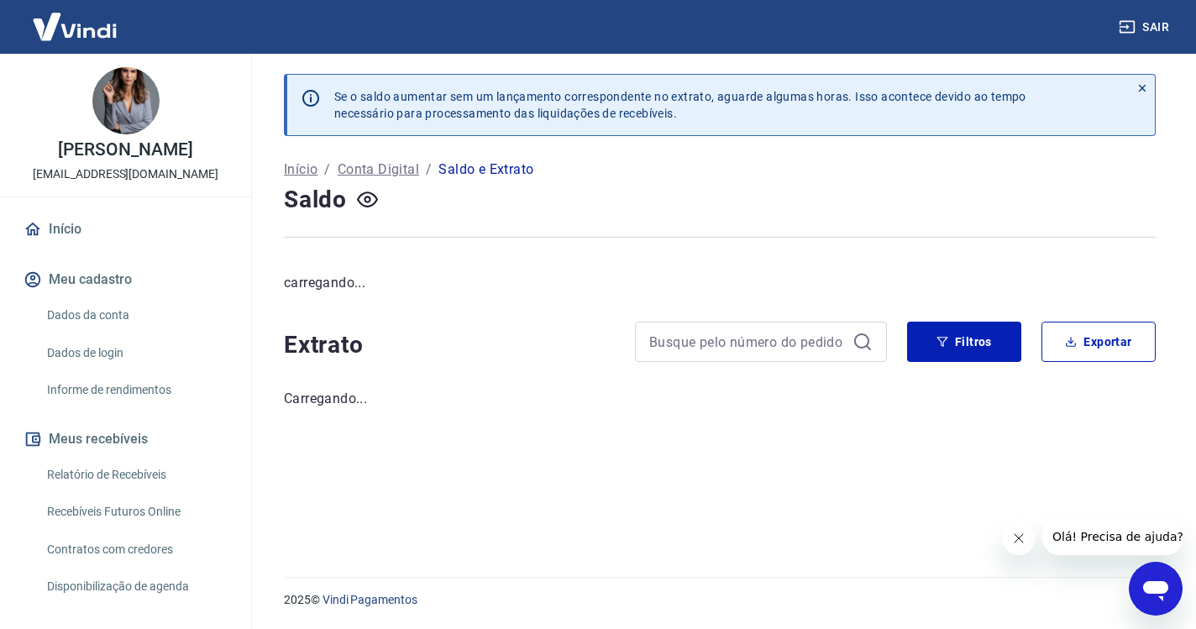
click at [96, 228] on link "Início" at bounding box center [125, 229] width 211 height 37
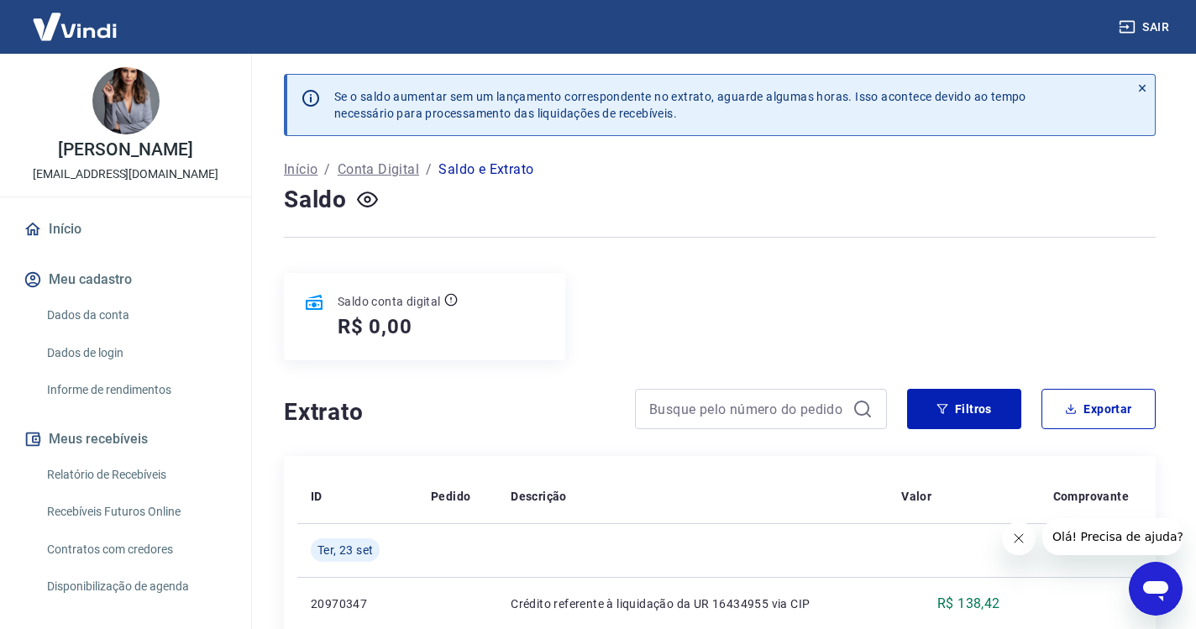
click at [102, 226] on link "Início" at bounding box center [125, 229] width 211 height 37
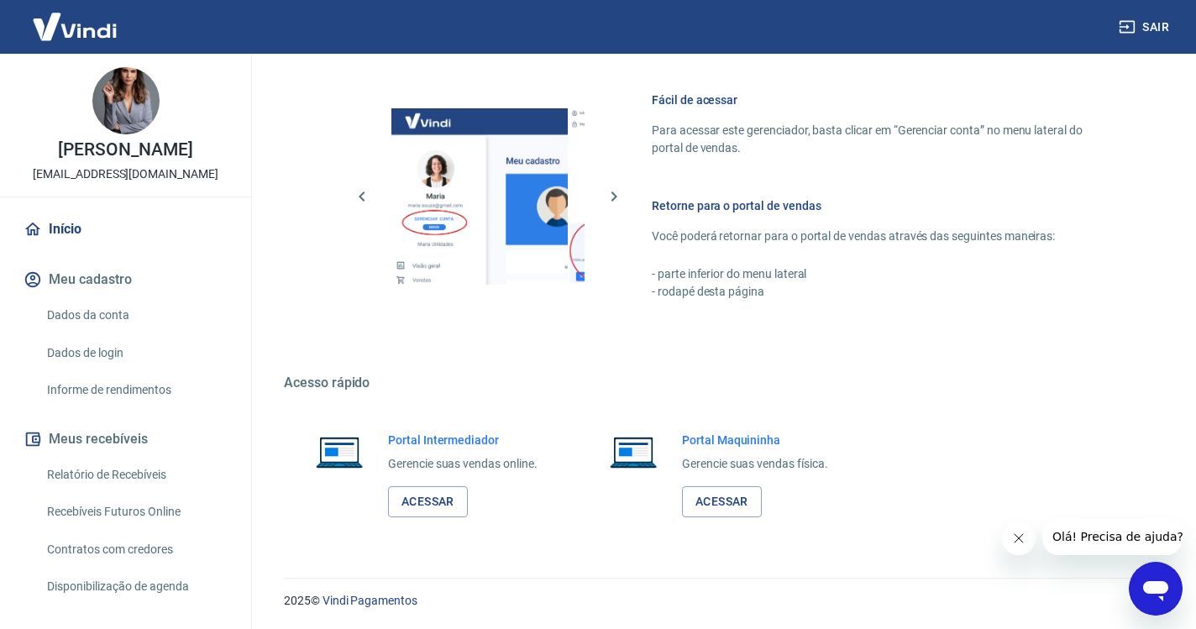
scroll to position [713, 0]
click at [444, 509] on link "Acessar" at bounding box center [428, 501] width 80 height 31
click at [1144, 26] on button "Sair" at bounding box center [1145, 27] width 60 height 31
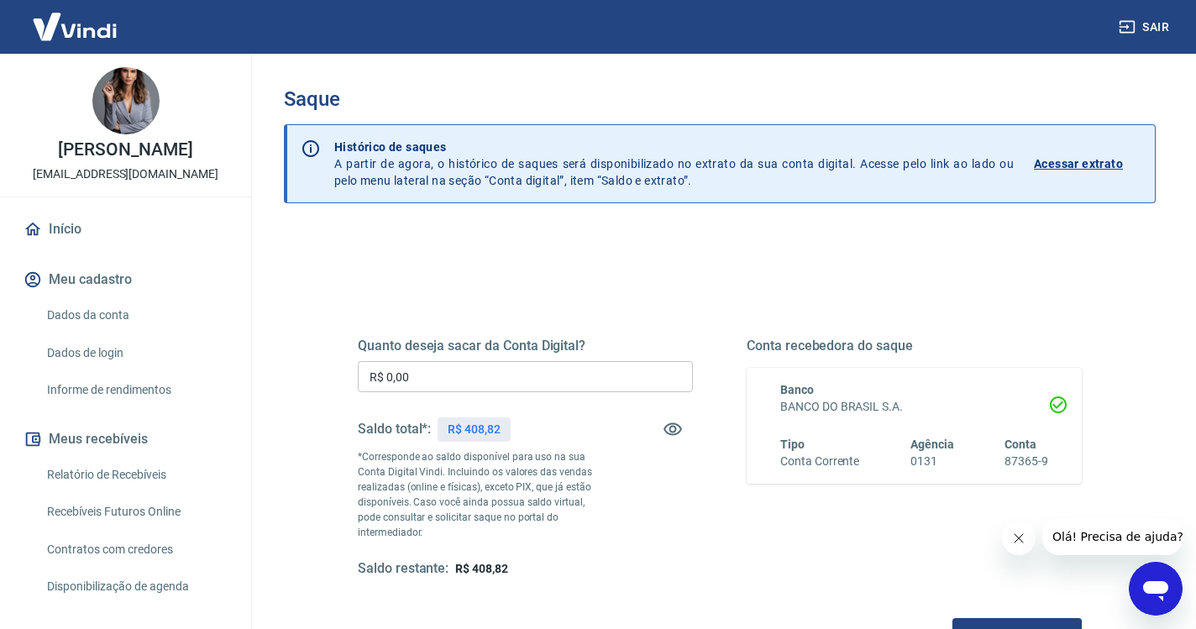
click at [505, 381] on input "R$ 0,00" at bounding box center [525, 376] width 335 height 31
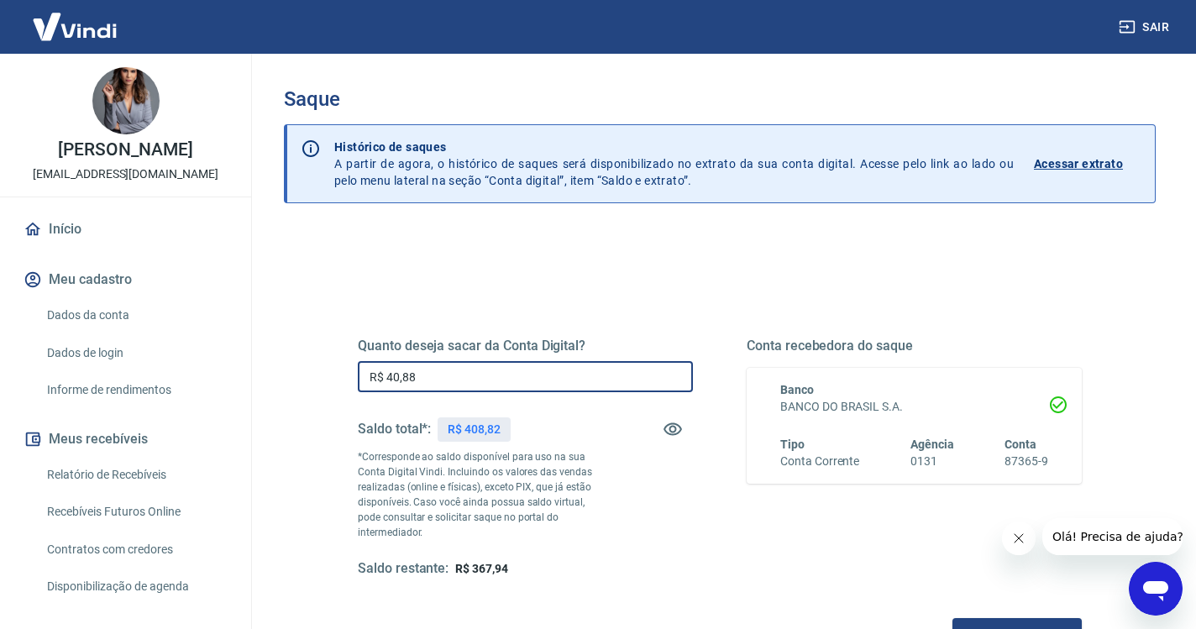
type input "R$ 408,82"
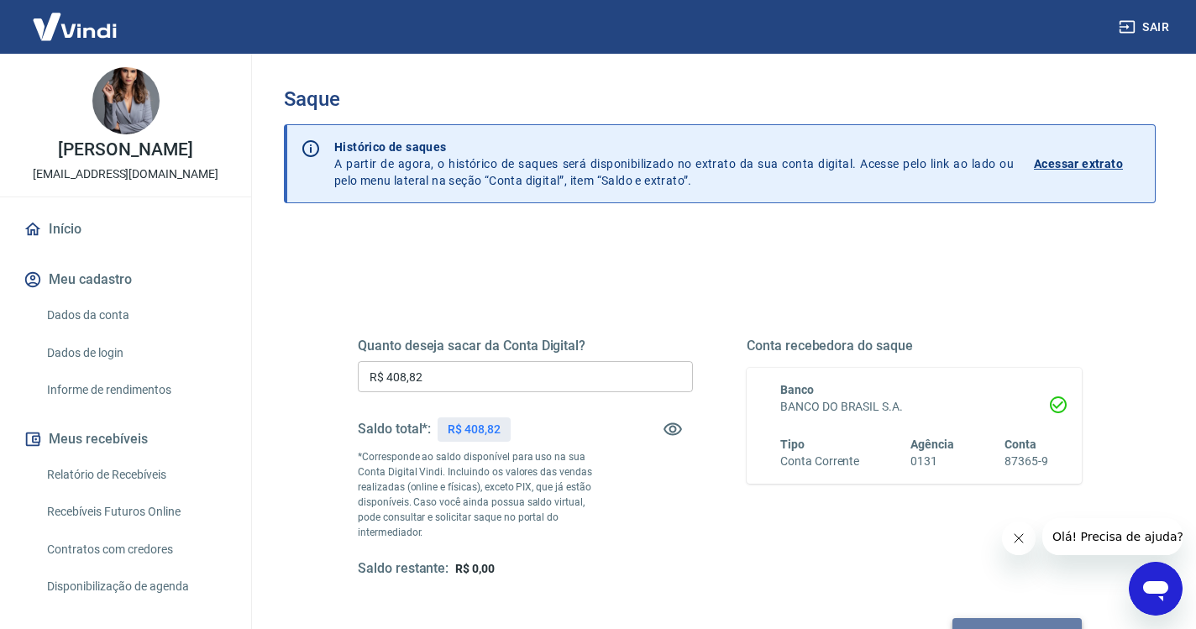
click at [952, 620] on button "Solicitar saque" at bounding box center [1016, 633] width 129 height 31
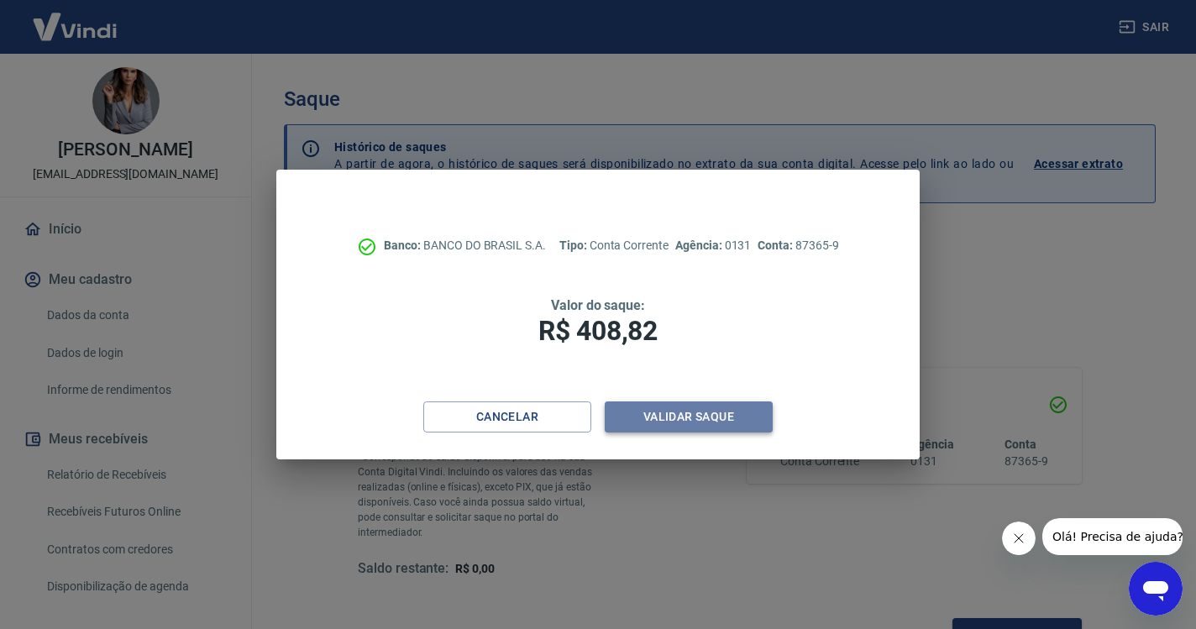
click at [739, 417] on button "Validar saque" at bounding box center [689, 416] width 168 height 31
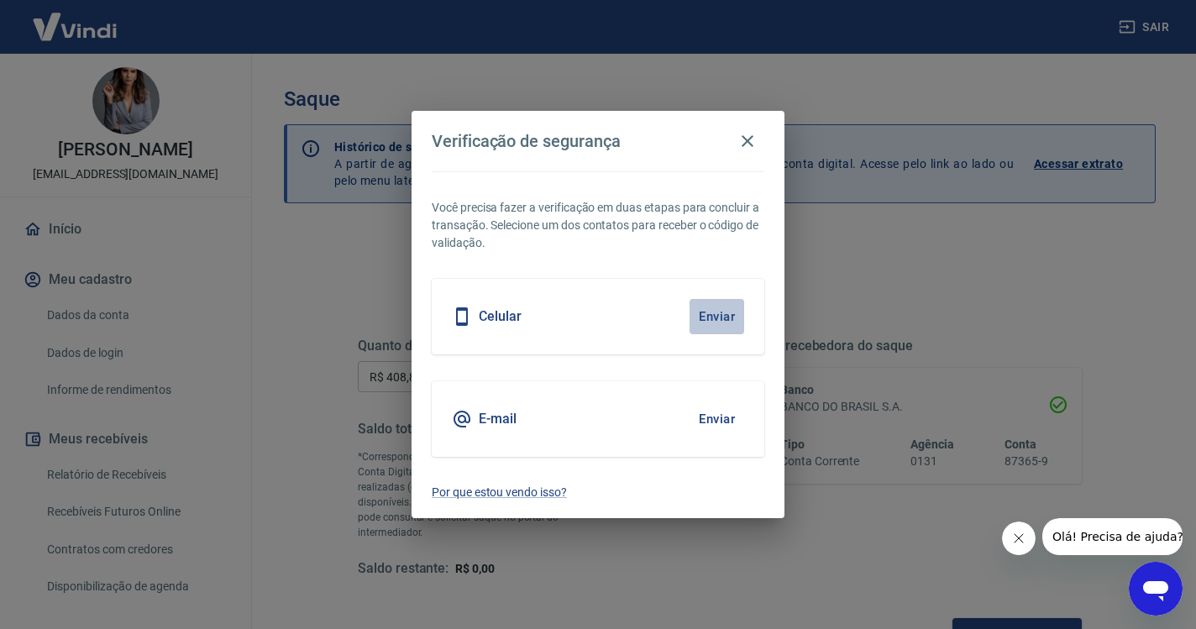
click at [710, 321] on button "Enviar" at bounding box center [716, 316] width 55 height 35
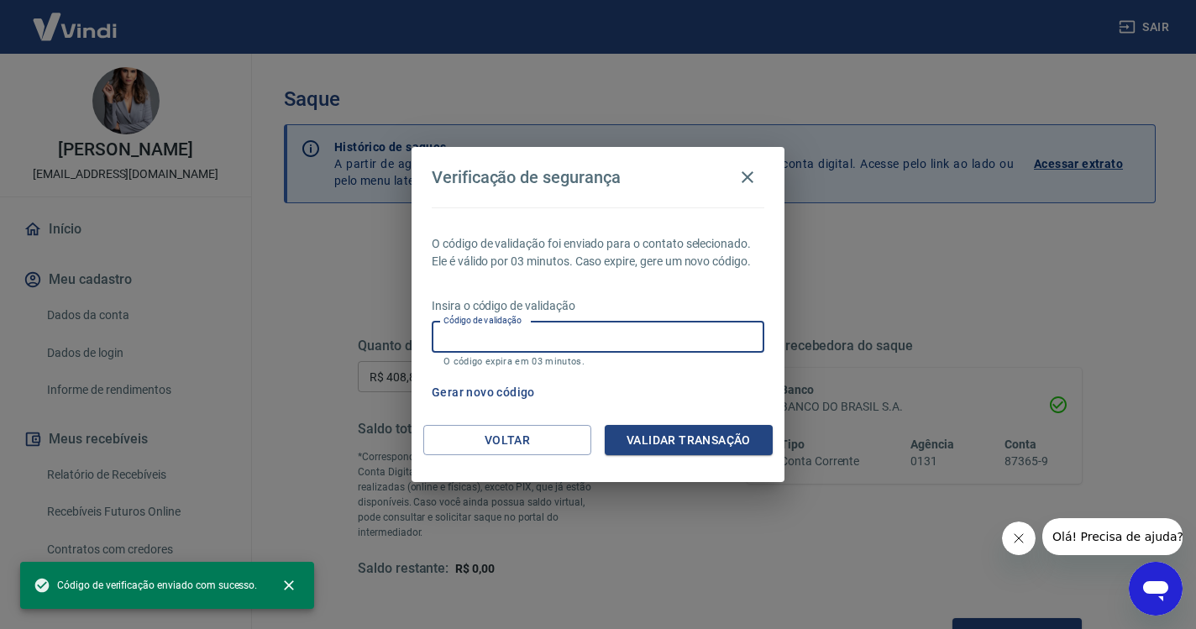
click at [579, 334] on input "Código de validação" at bounding box center [598, 337] width 333 height 31
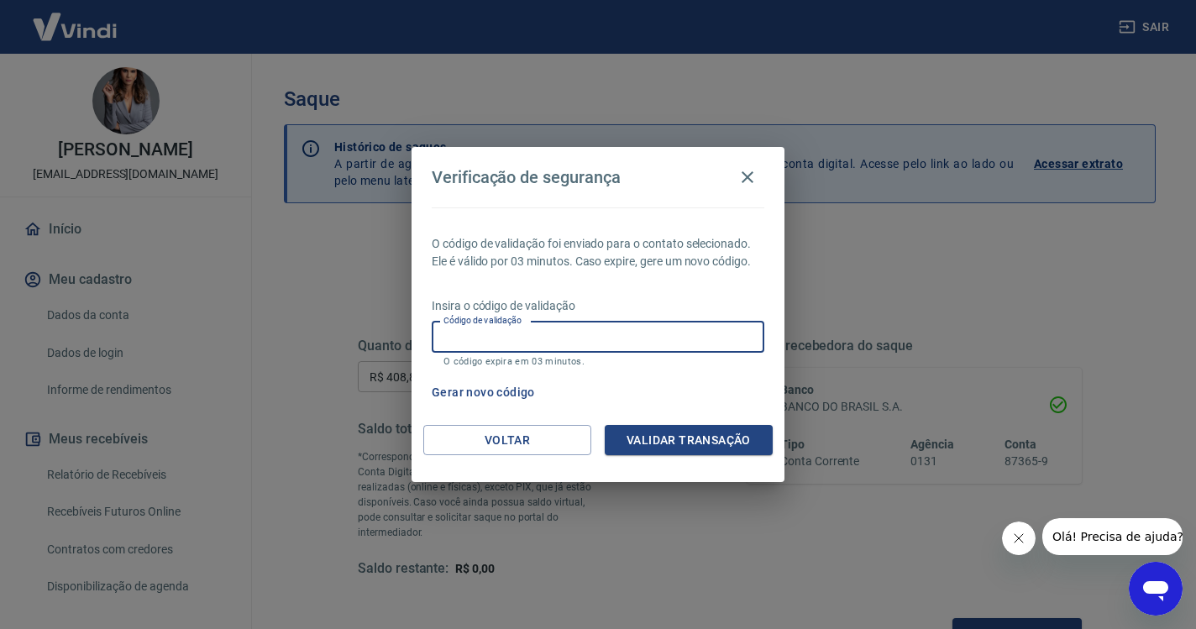
paste input "720552"
type input "720552"
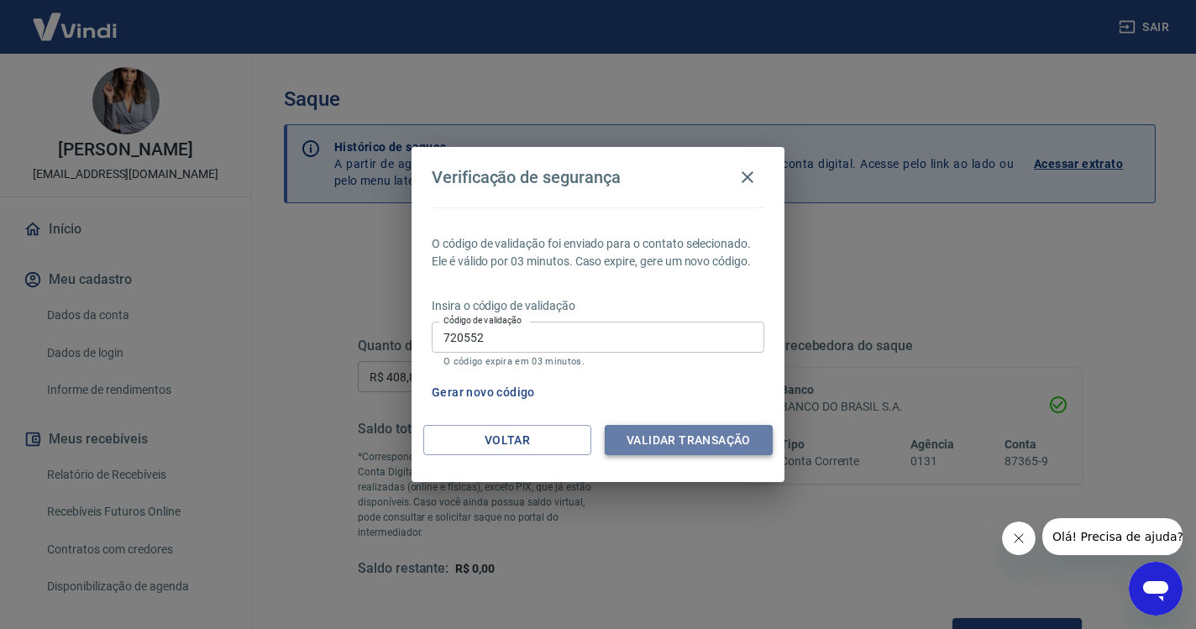
click at [722, 436] on button "Validar transação" at bounding box center [689, 440] width 168 height 31
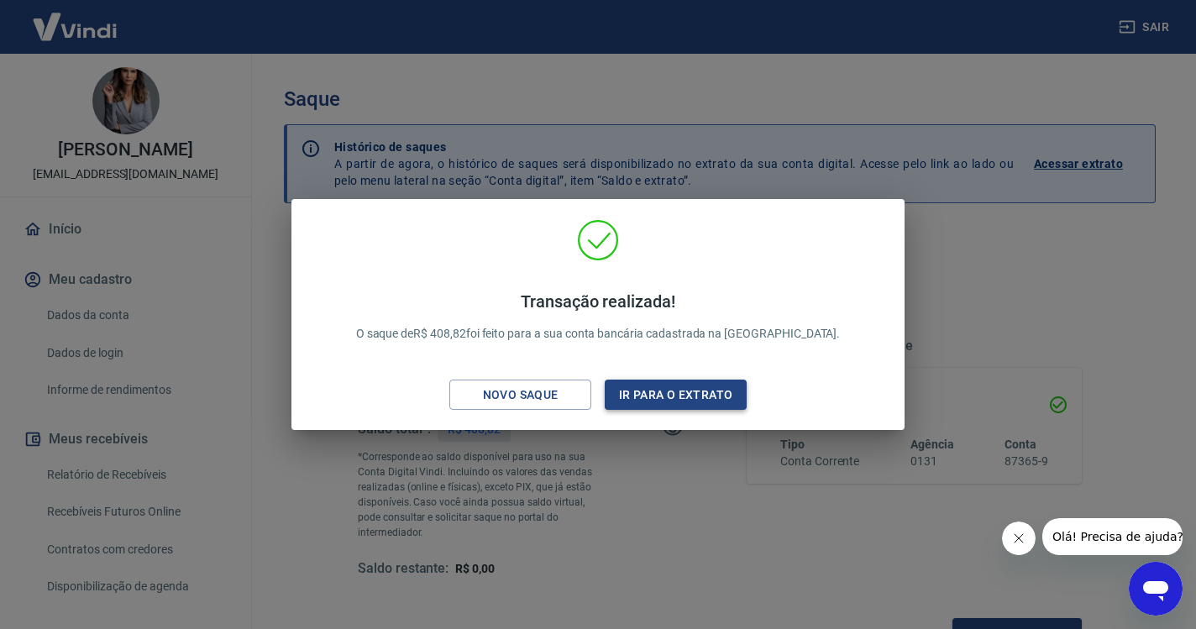
click at [723, 394] on button "Ir para o extrato" at bounding box center [676, 395] width 142 height 31
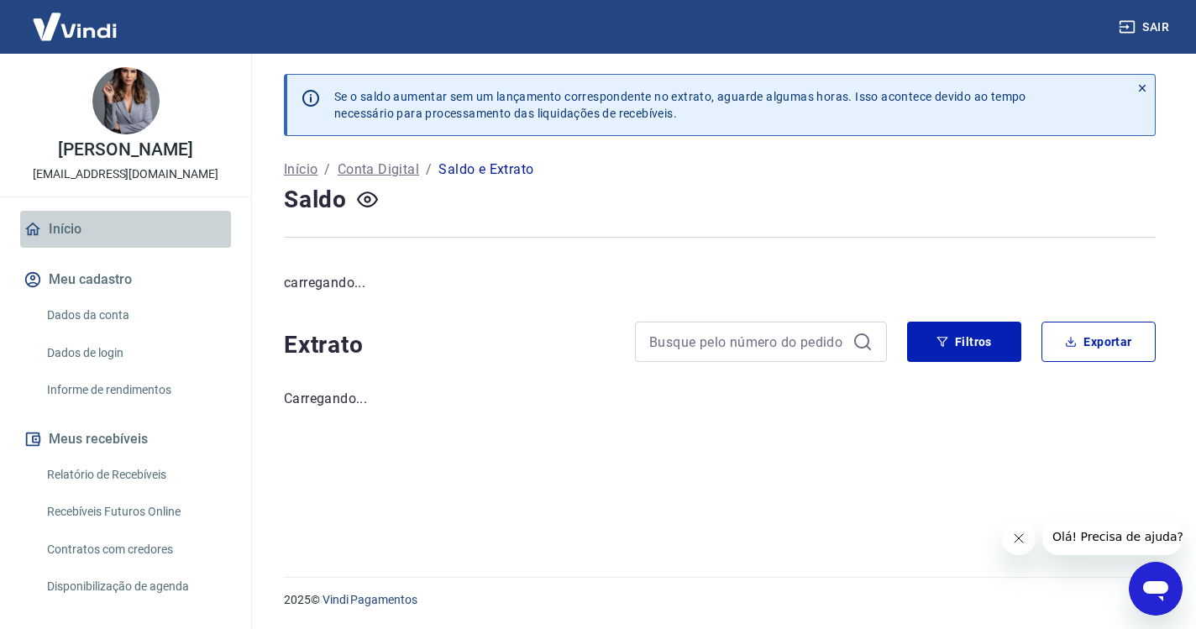
click at [68, 231] on link "Início" at bounding box center [125, 229] width 211 height 37
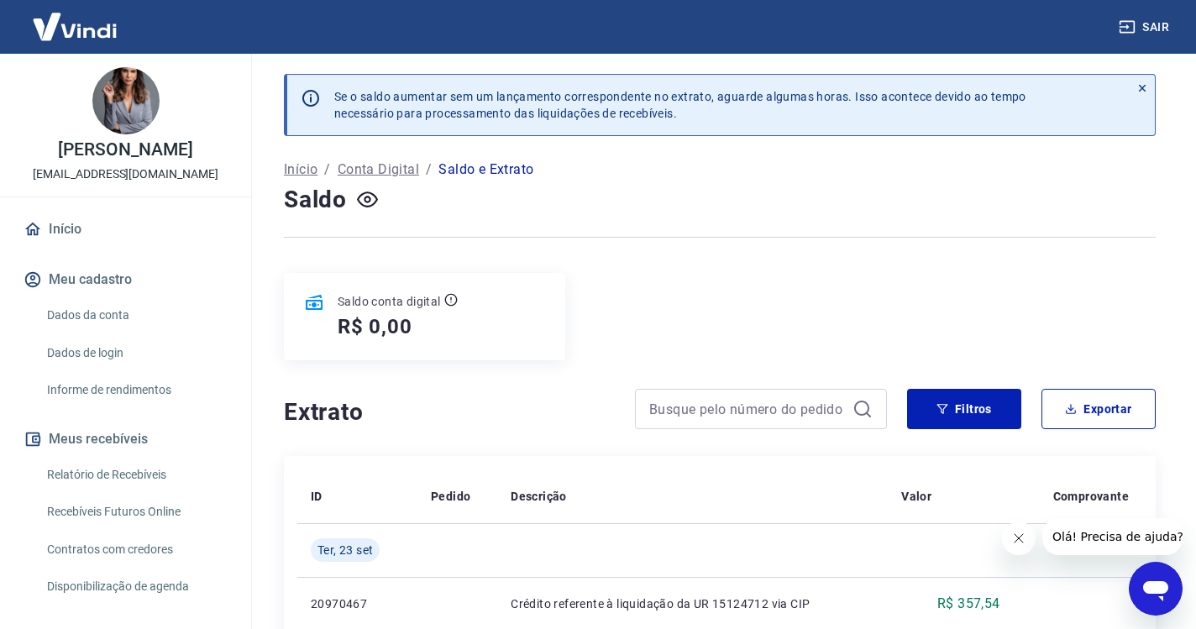
click at [51, 226] on link "Início" at bounding box center [125, 229] width 211 height 37
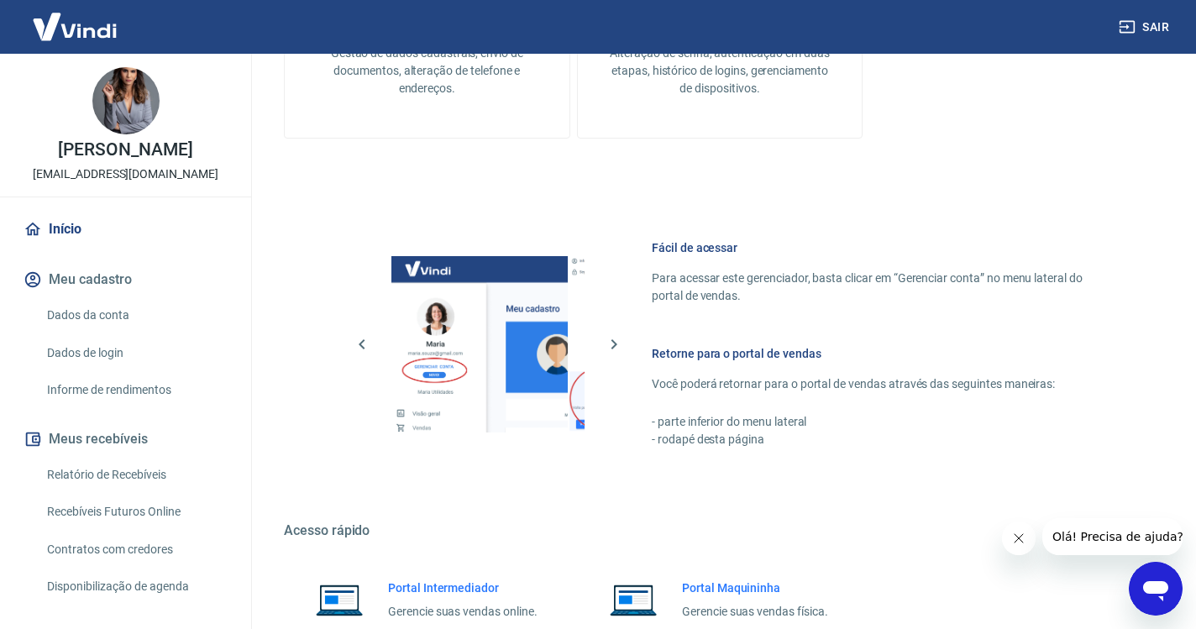
scroll to position [713, 0]
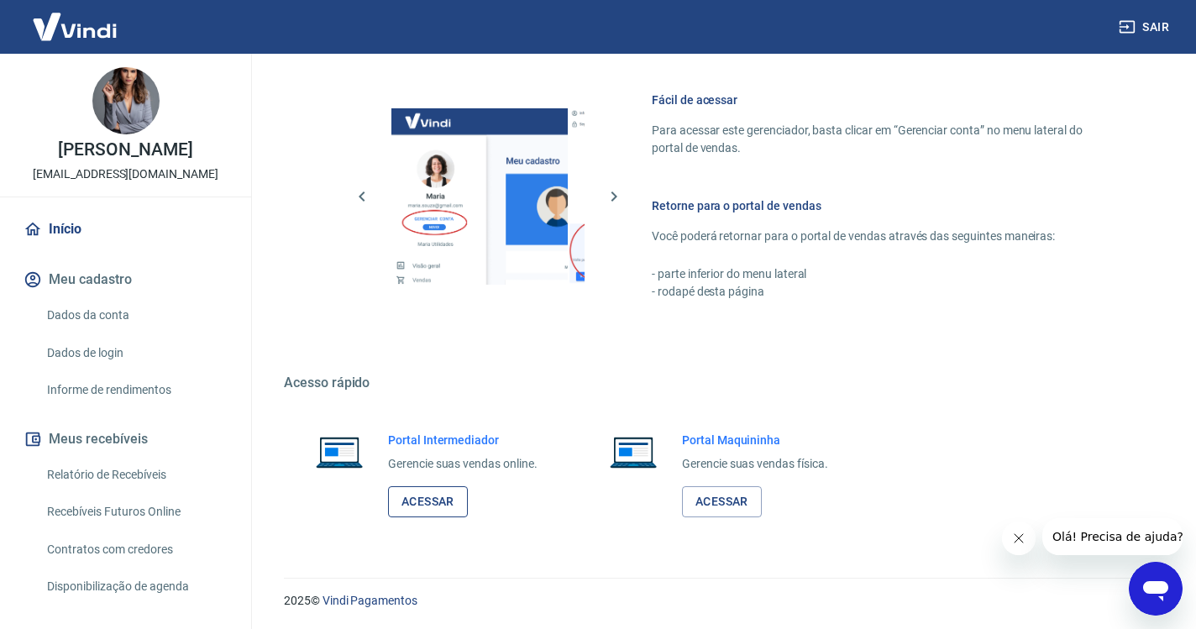
click at [437, 500] on link "Acessar" at bounding box center [428, 501] width 80 height 31
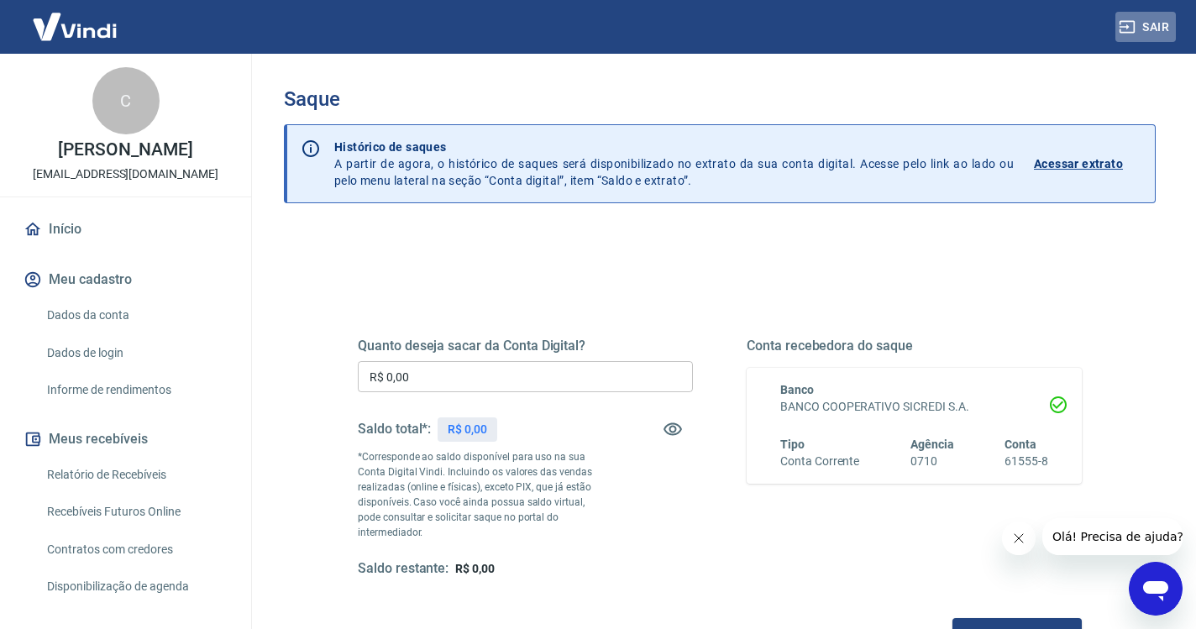
click at [1140, 29] on button "Sair" at bounding box center [1145, 27] width 60 height 31
click at [438, 385] on input "R$ 0,00" at bounding box center [525, 376] width 335 height 31
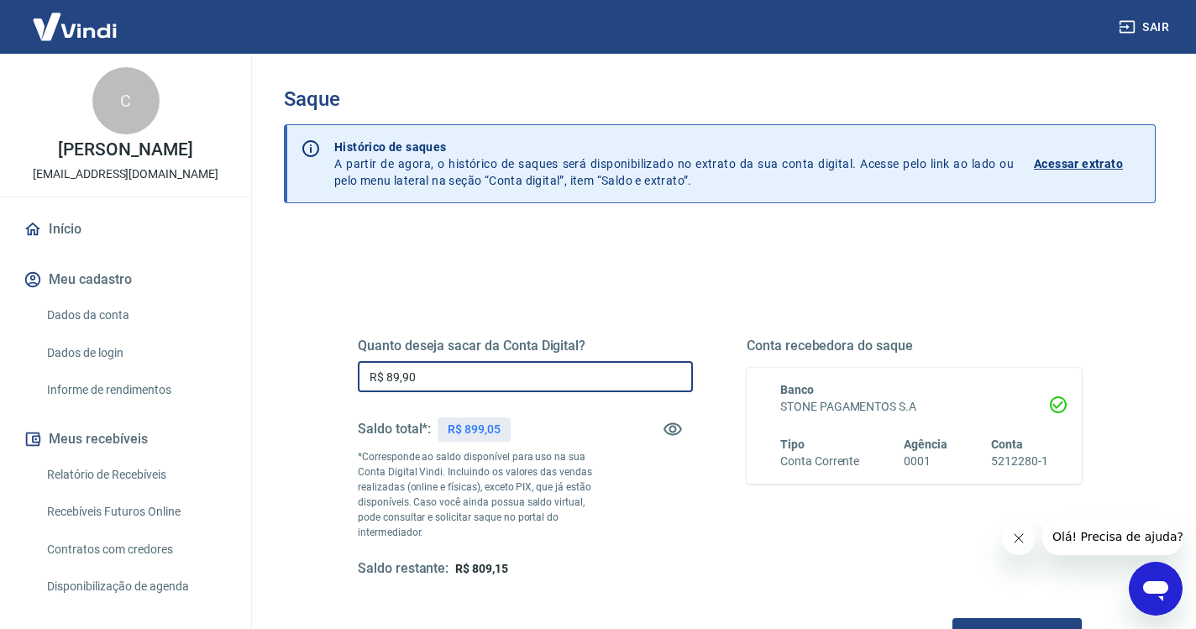
type input "R$ 899,05"
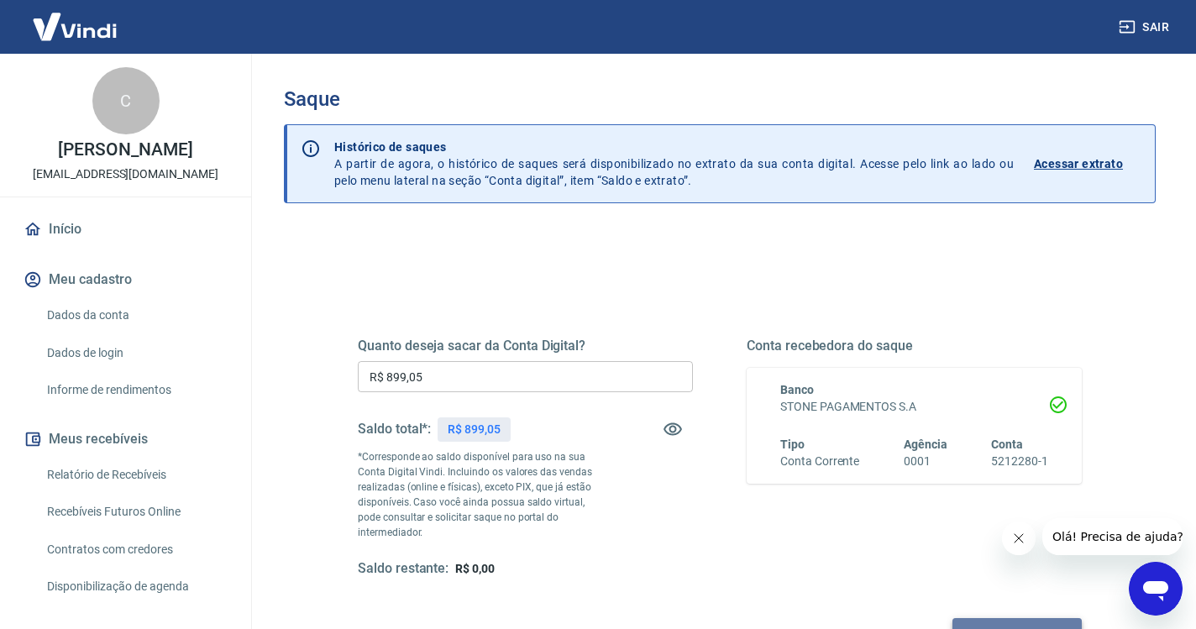
click at [952, 618] on button "Solicitar saque" at bounding box center [1016, 633] width 129 height 31
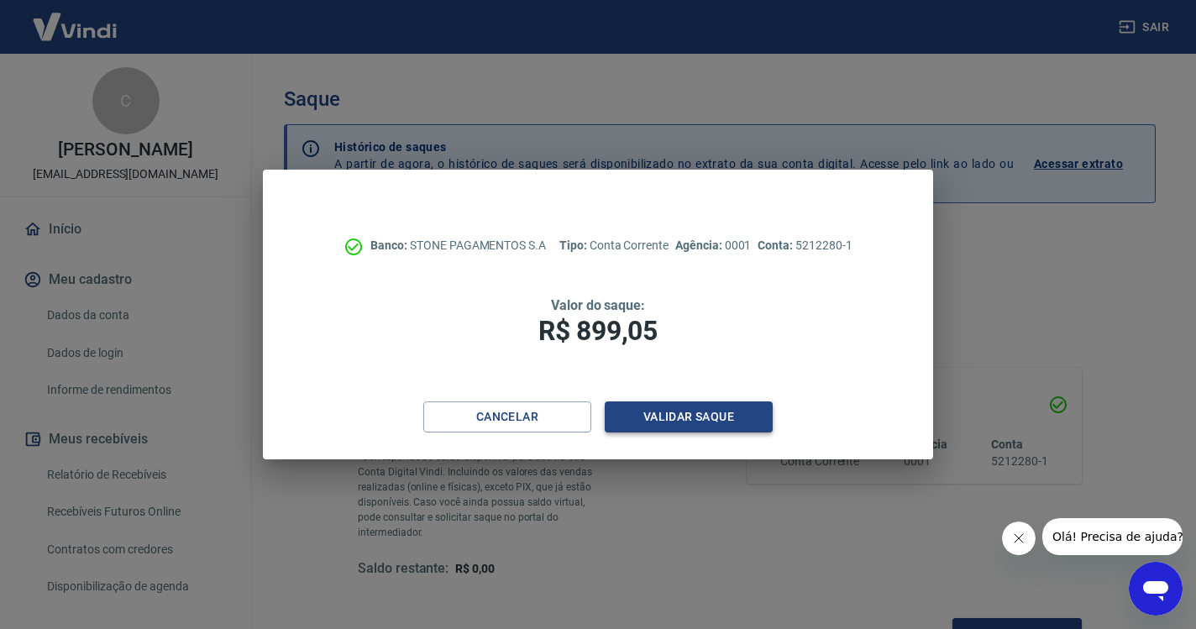
click at [699, 416] on button "Validar saque" at bounding box center [689, 416] width 168 height 31
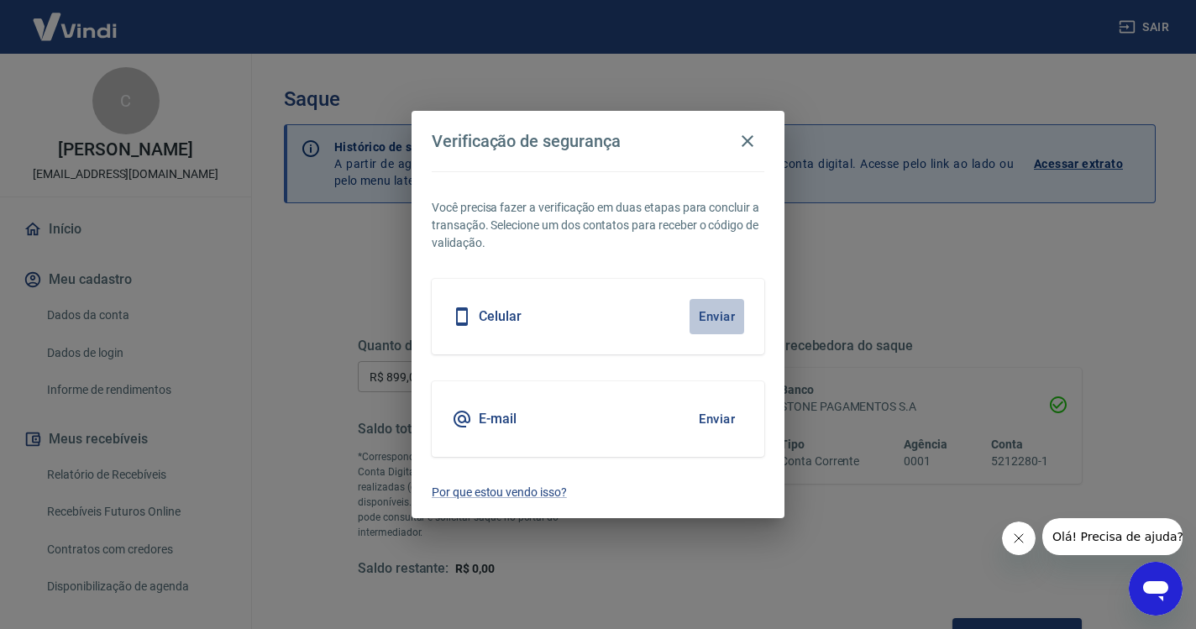
click at [729, 322] on button "Enviar" at bounding box center [716, 316] width 55 height 35
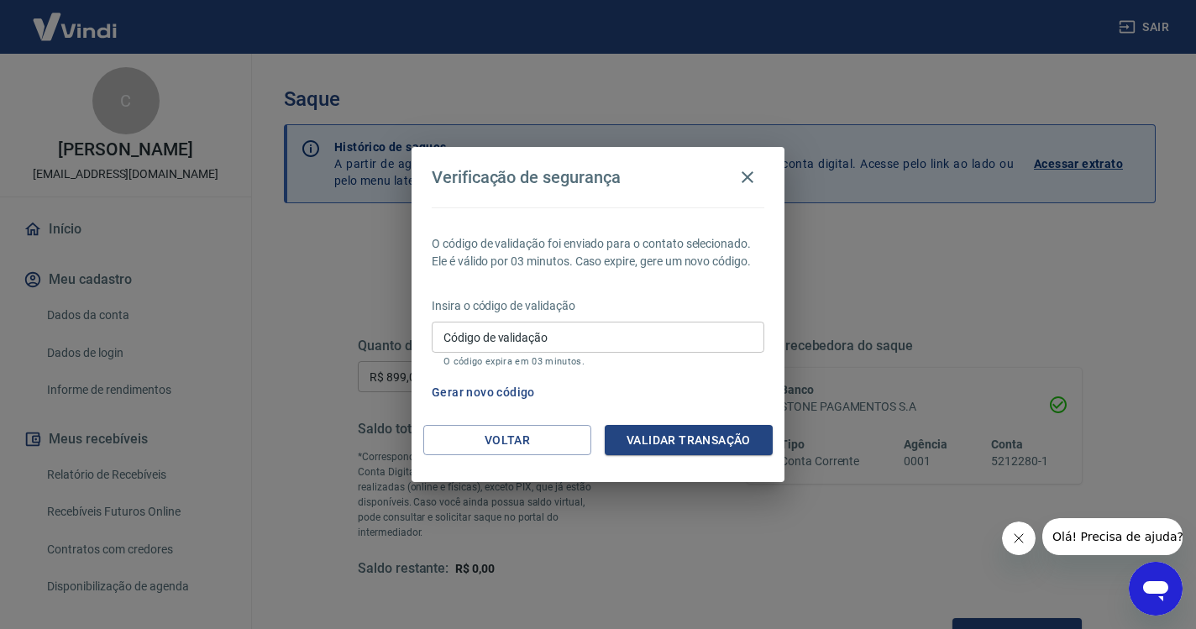
click at [543, 345] on input "Código de validação" at bounding box center [598, 337] width 333 height 31
paste input "218126"
type input "218126"
click at [734, 437] on button "Validar transação" at bounding box center [689, 440] width 168 height 31
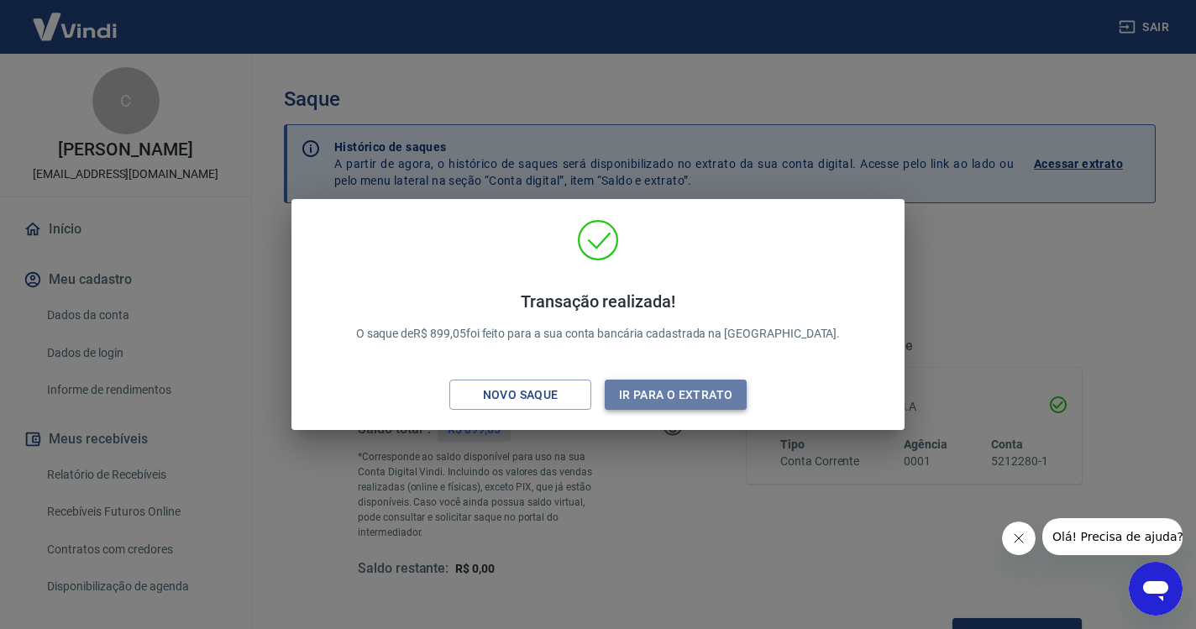
click at [703, 397] on button "Ir para o extrato" at bounding box center [676, 395] width 142 height 31
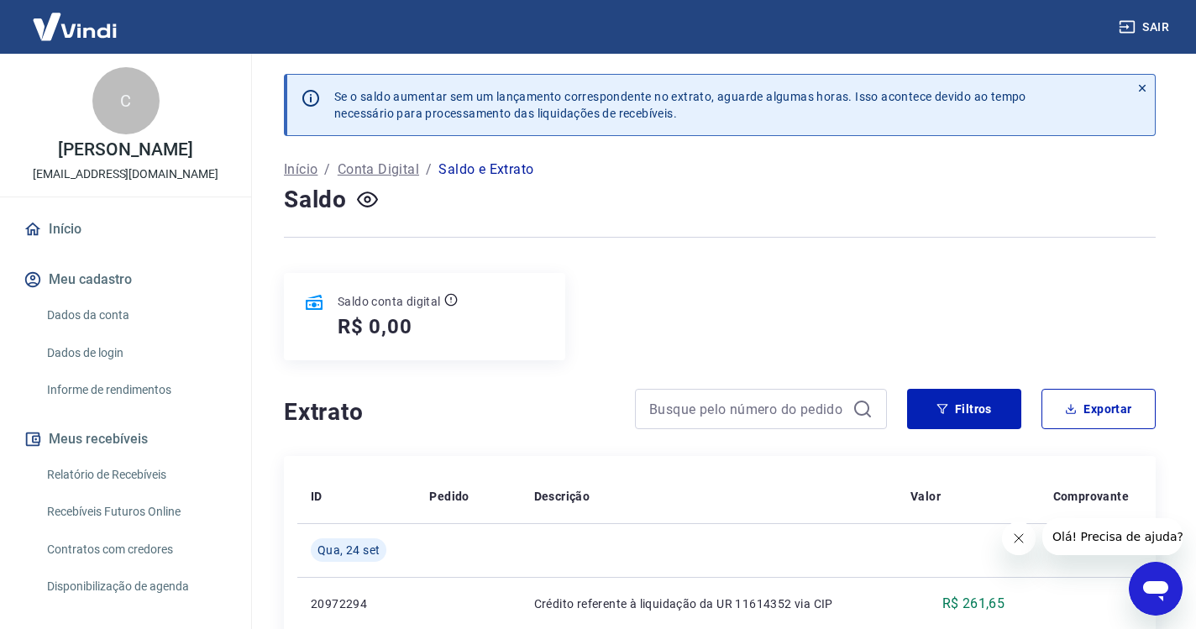
click at [83, 233] on link "Início" at bounding box center [125, 229] width 211 height 37
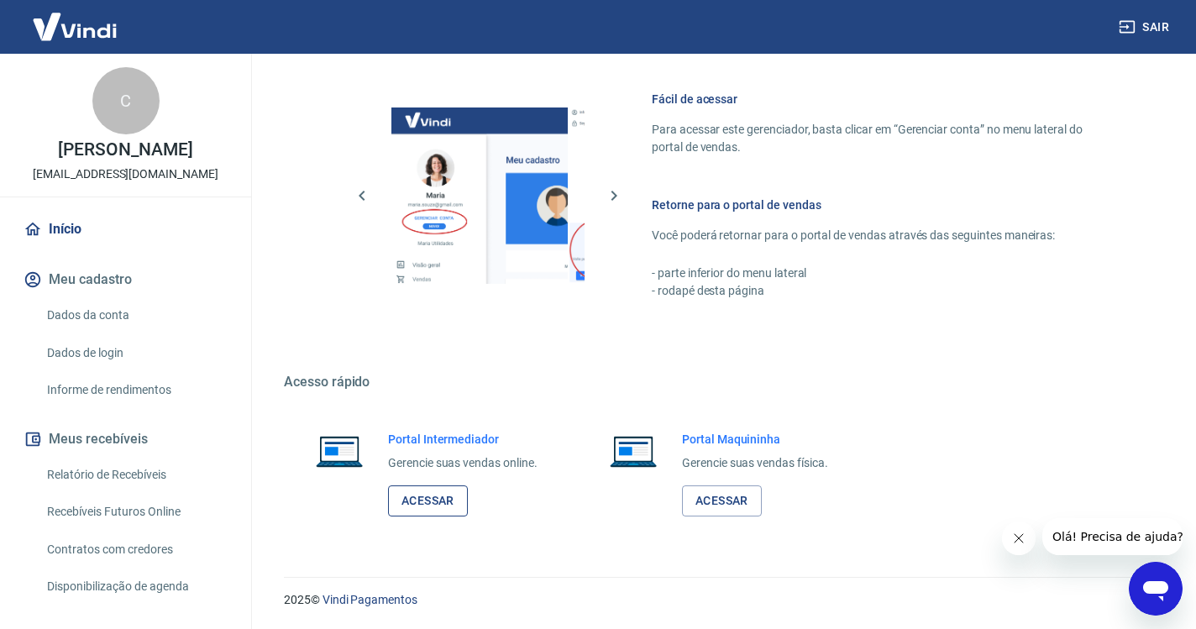
scroll to position [713, 0]
click at [445, 508] on link "Acessar" at bounding box center [428, 501] width 80 height 31
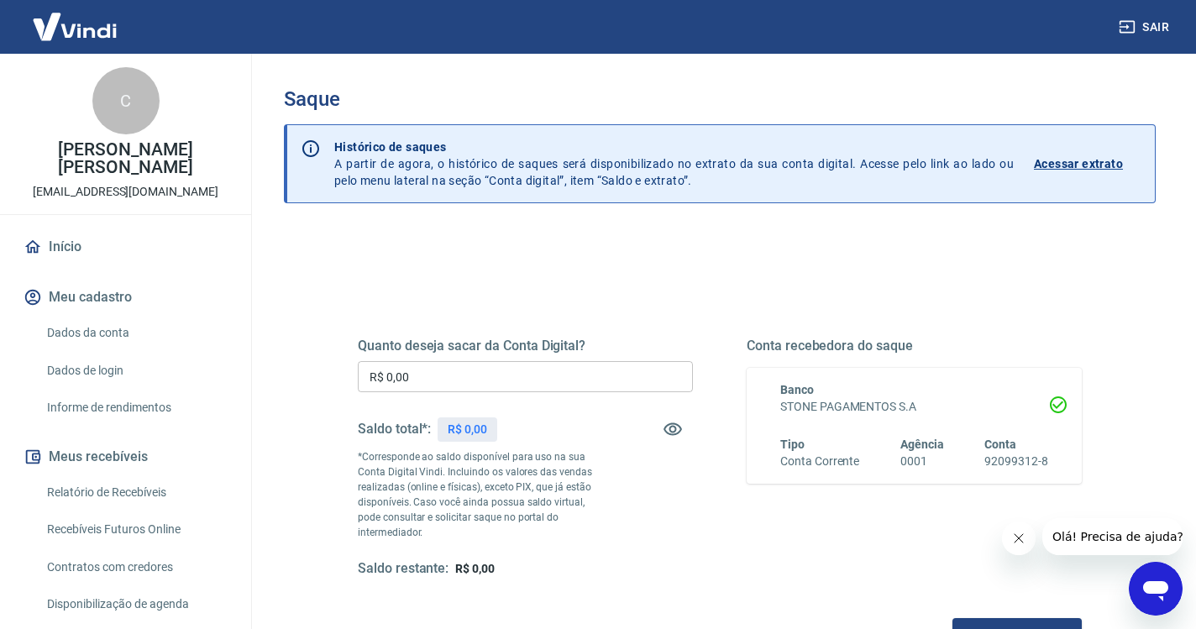
click at [1154, 33] on button "Sair" at bounding box center [1145, 27] width 60 height 31
